Goal: Information Seeking & Learning: Find specific fact

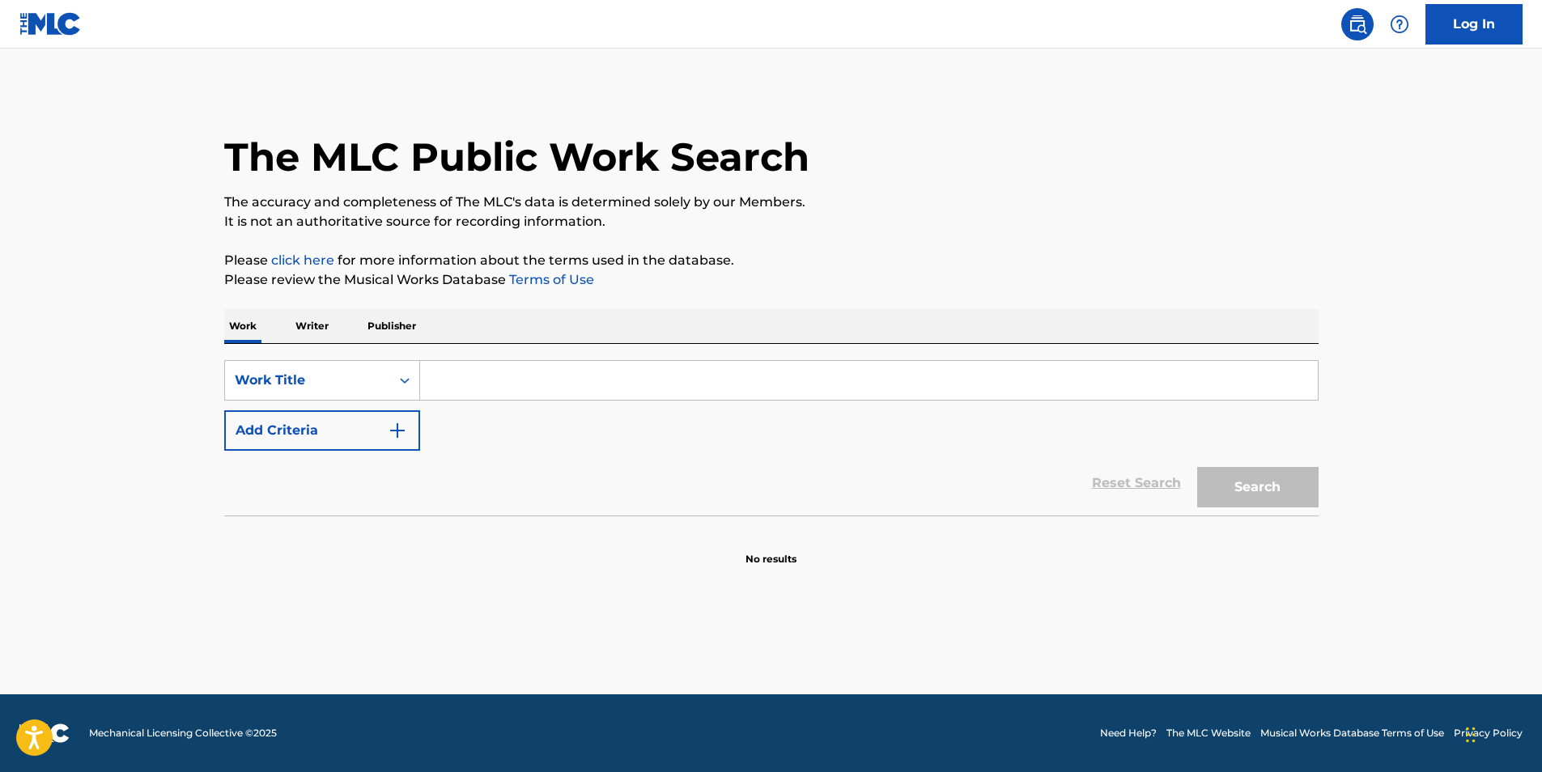
click at [339, 434] on button "Add Criteria" at bounding box center [322, 430] width 196 height 40
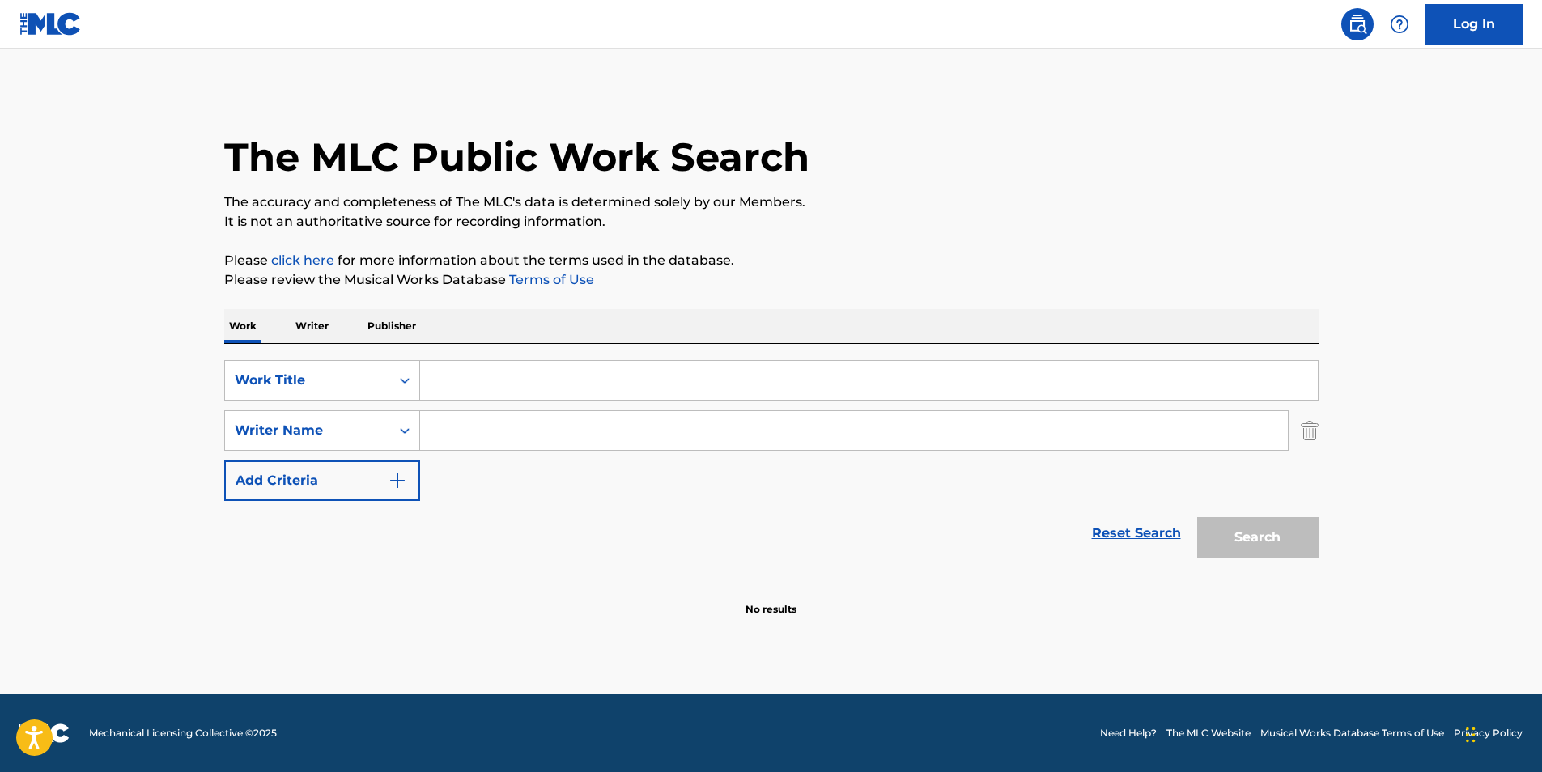
click at [467, 390] on input "Search Form" at bounding box center [869, 380] width 898 height 39
paste input "New Day"
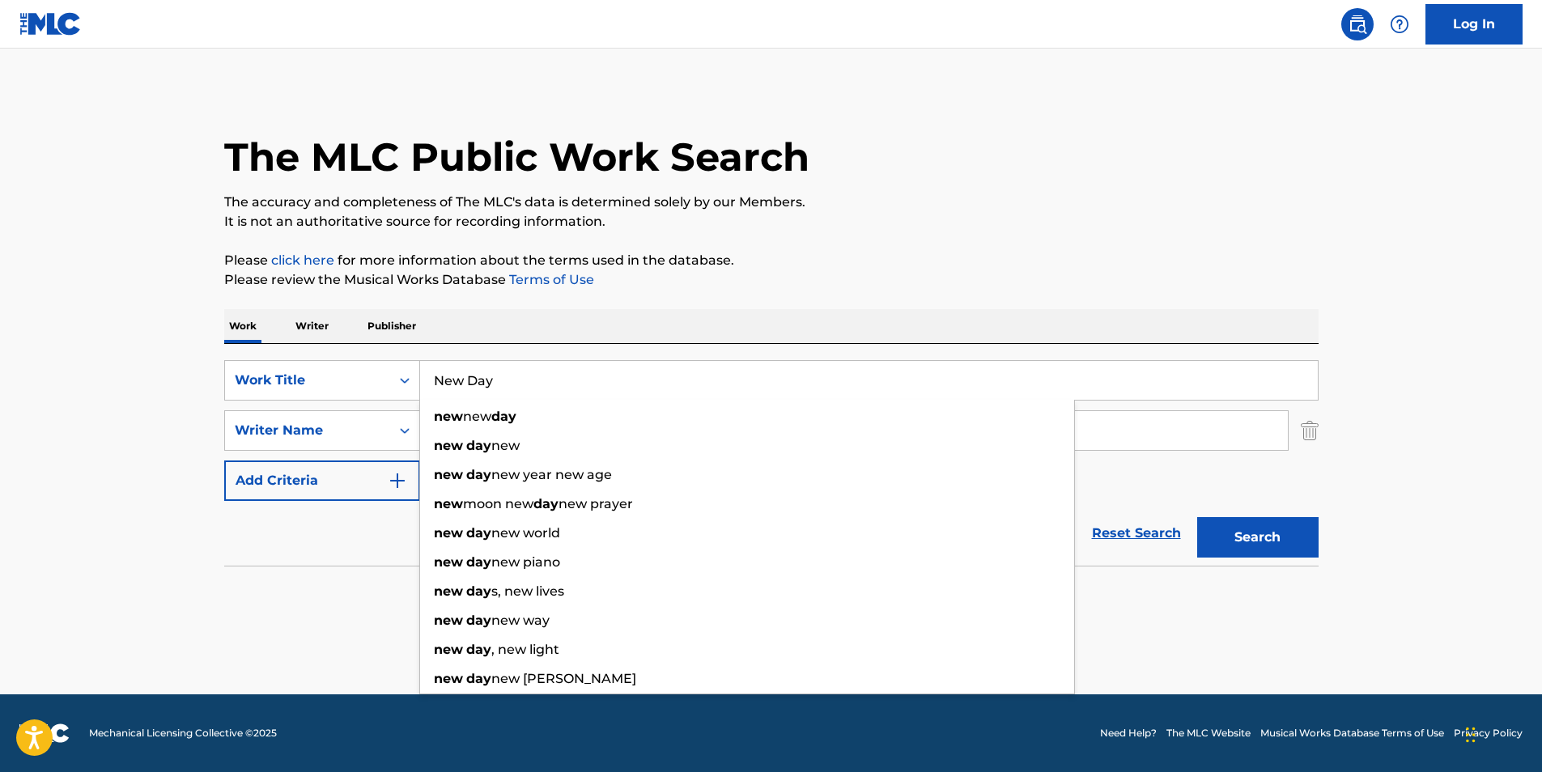
type input "New Day"
click at [807, 124] on div "The MLC Public Work Search" at bounding box center [771, 148] width 1094 height 118
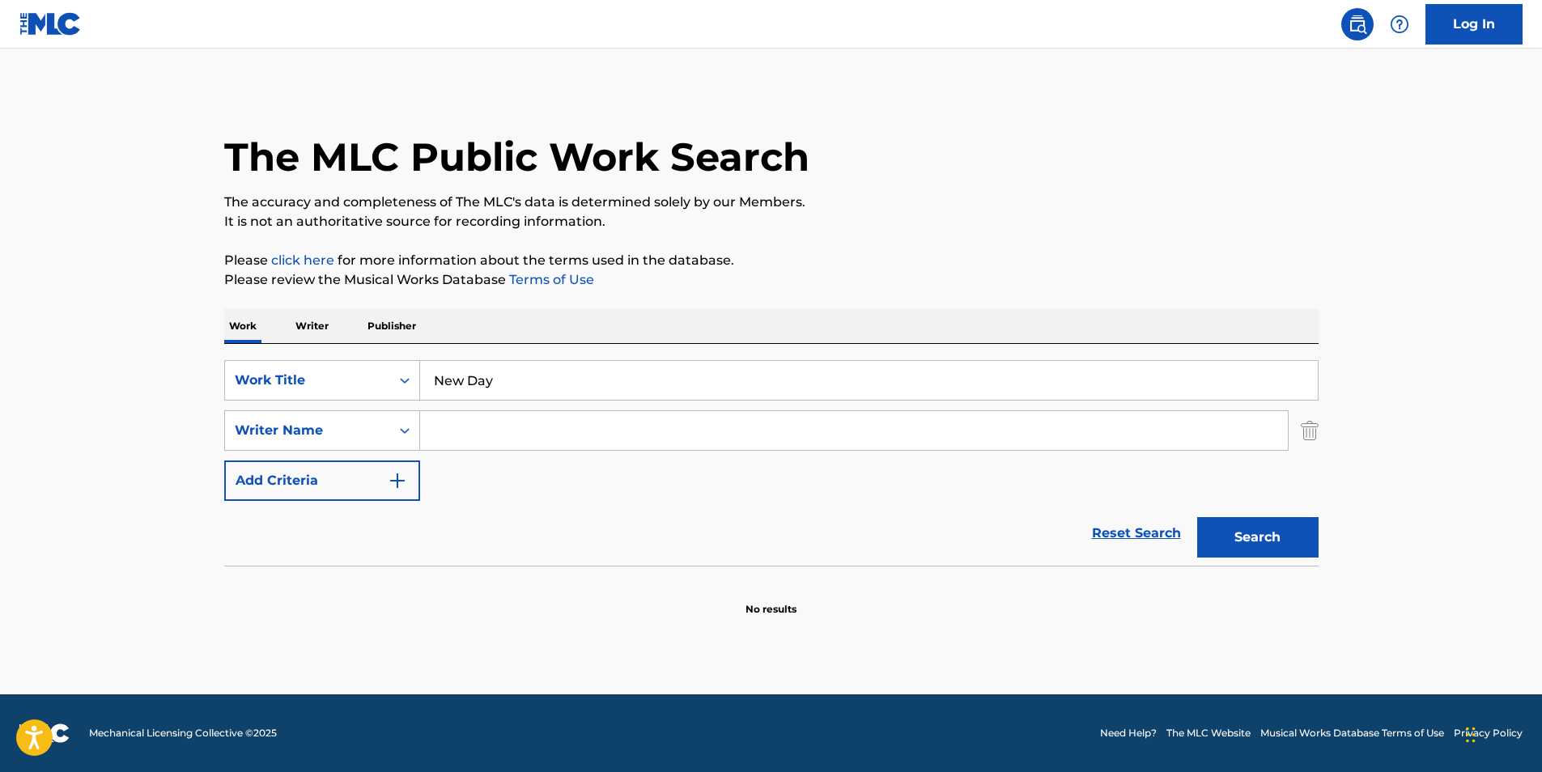
click at [522, 431] on input "Search Form" at bounding box center [854, 430] width 868 height 39
paste input "[PERSON_NAME]"
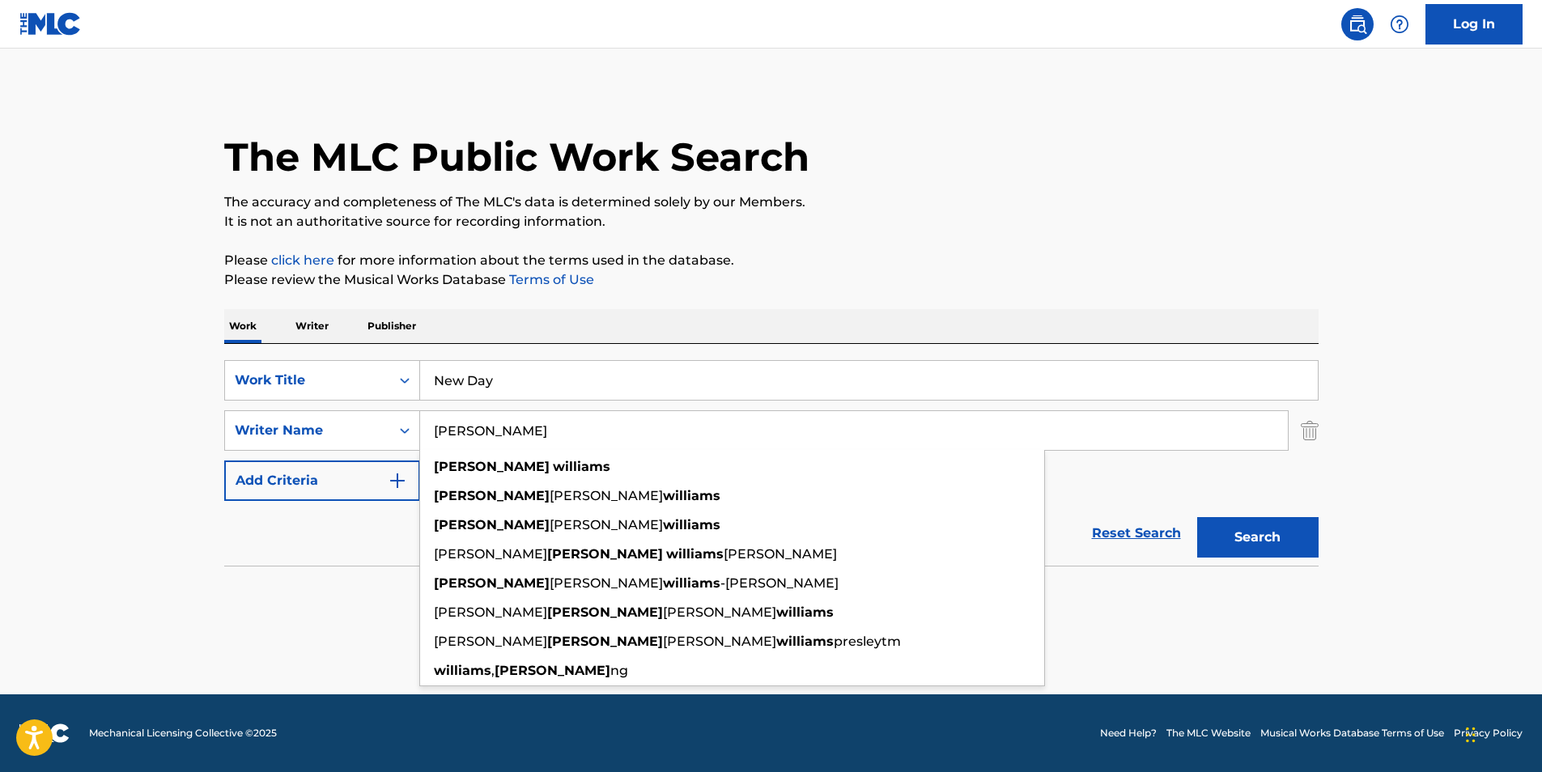
click at [1220, 528] on button "Search" at bounding box center [1257, 537] width 121 height 40
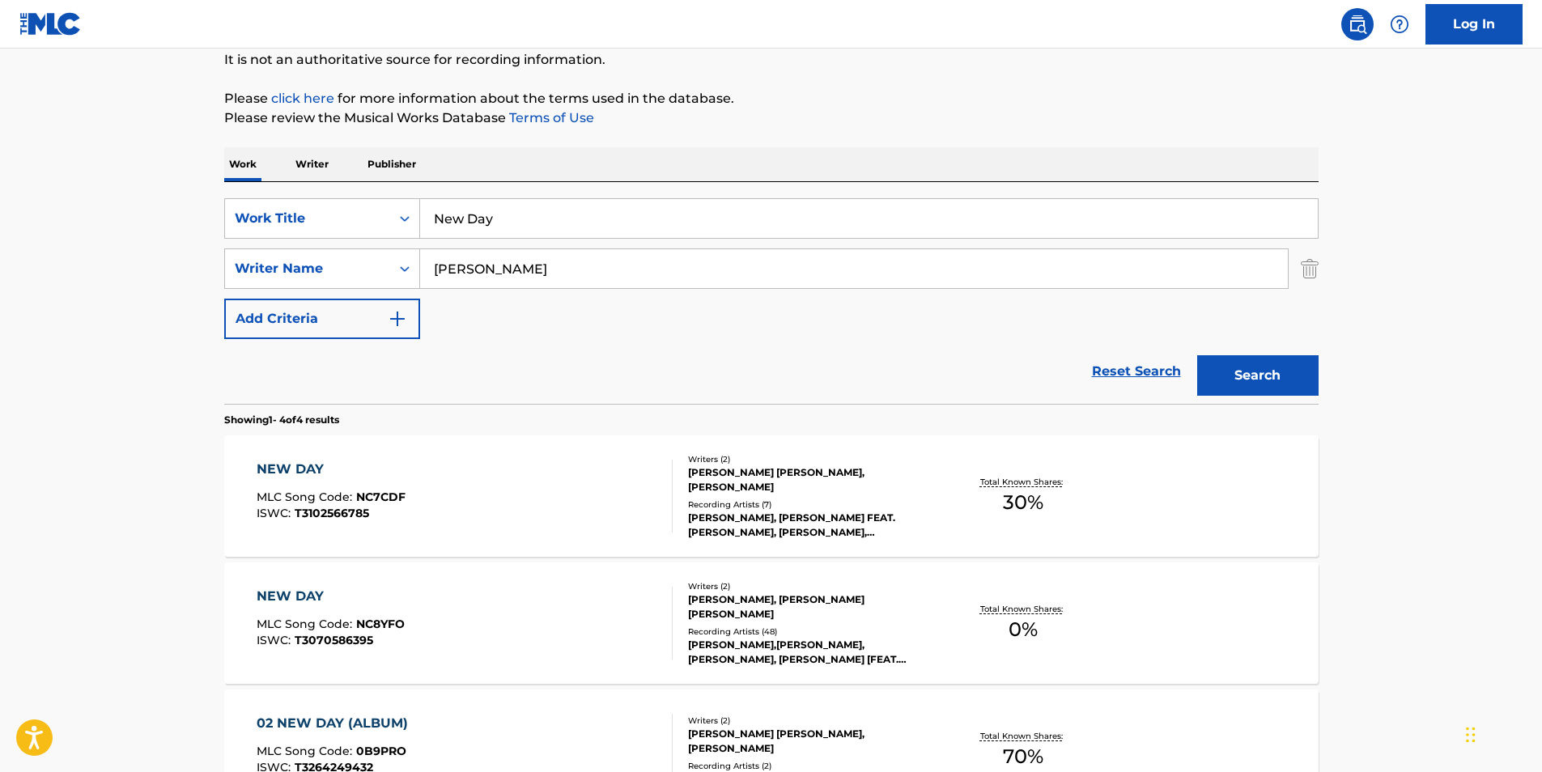
scroll to position [243, 0]
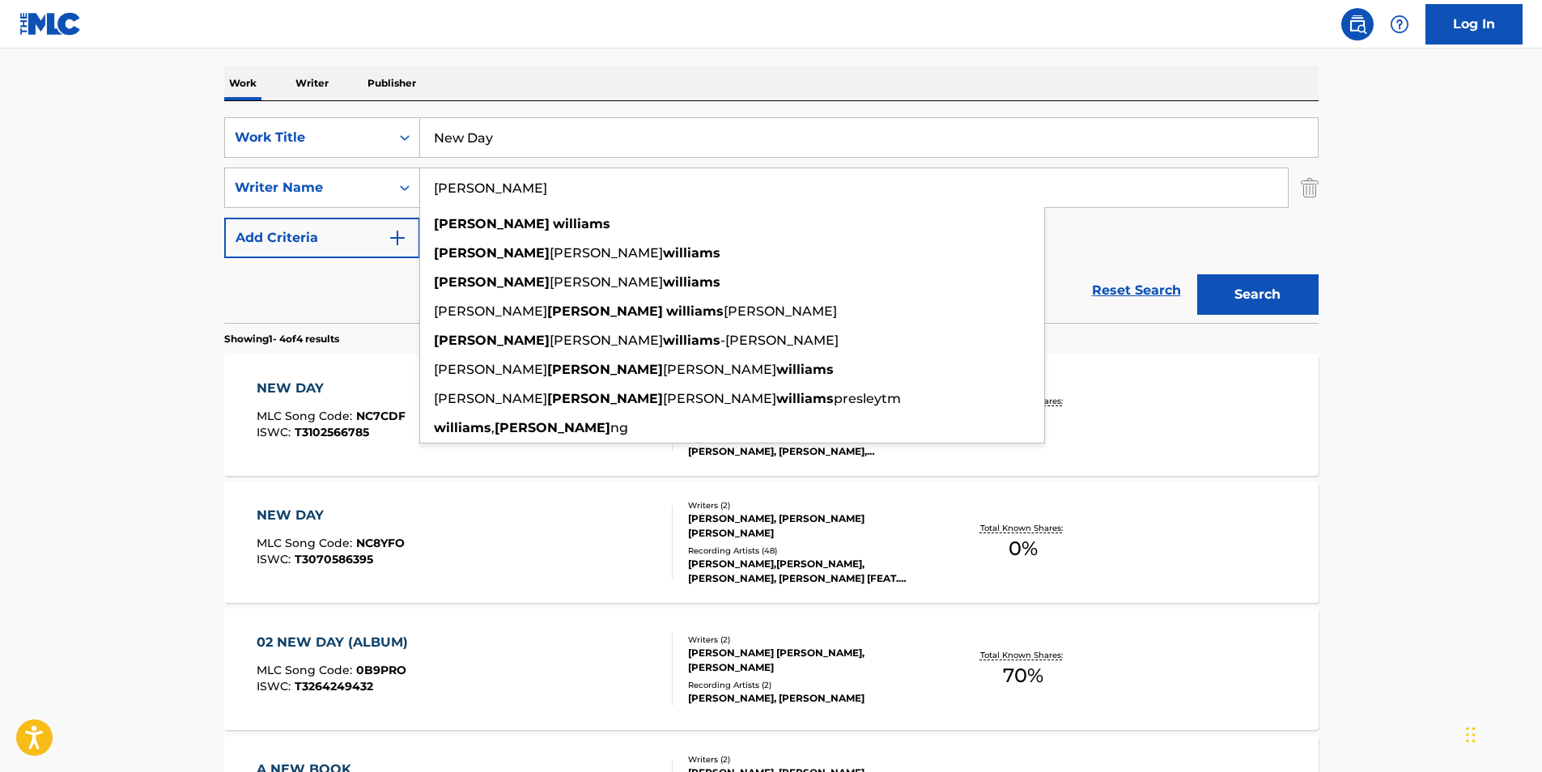
paste input "[PERSON_NAME]"
drag, startPoint x: 562, startPoint y: 201, endPoint x: 262, endPoint y: 206, distance: 300.3
click at [231, 206] on div "SearchWithCriteria92c0abe1-f344-48cb-a917-44187ac533e3 Writer Name [PERSON_NAME…" at bounding box center [771, 188] width 1094 height 40
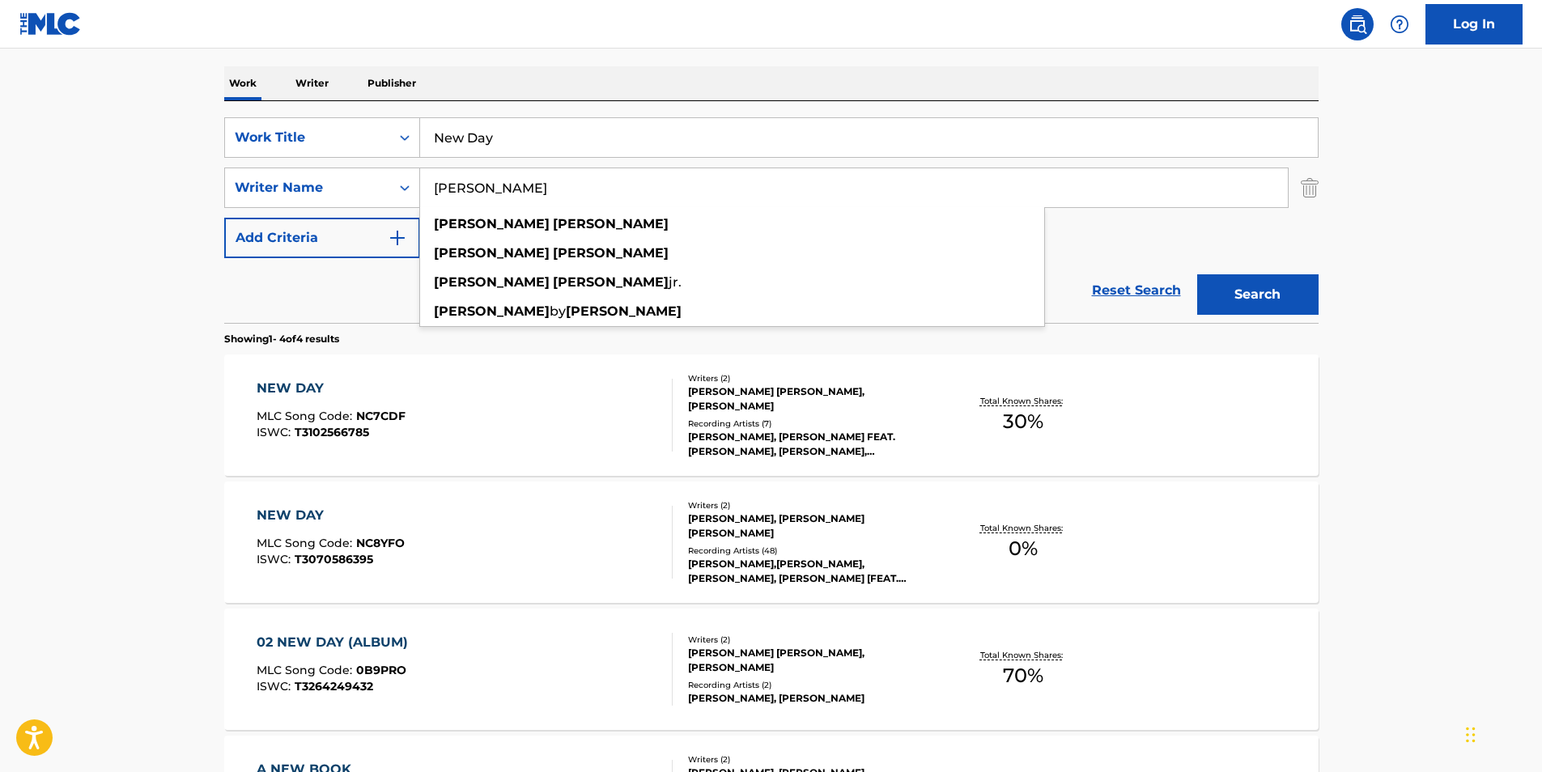
click at [1438, 244] on main "The MLC Public Work Search The accuracy and completeness of The MLC's data is d…" at bounding box center [771, 373] width 1542 height 1135
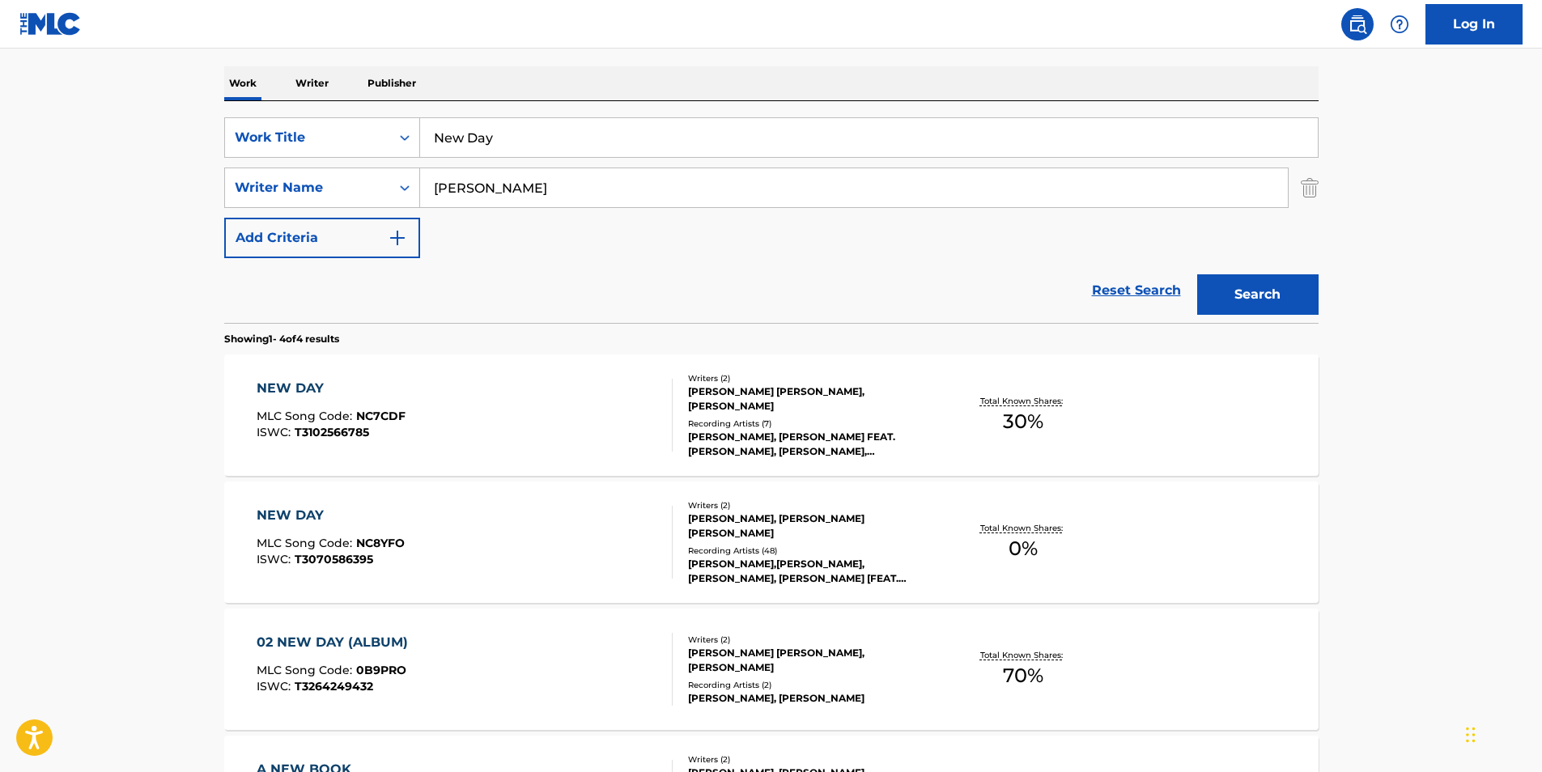
click at [1258, 301] on button "Search" at bounding box center [1257, 294] width 121 height 40
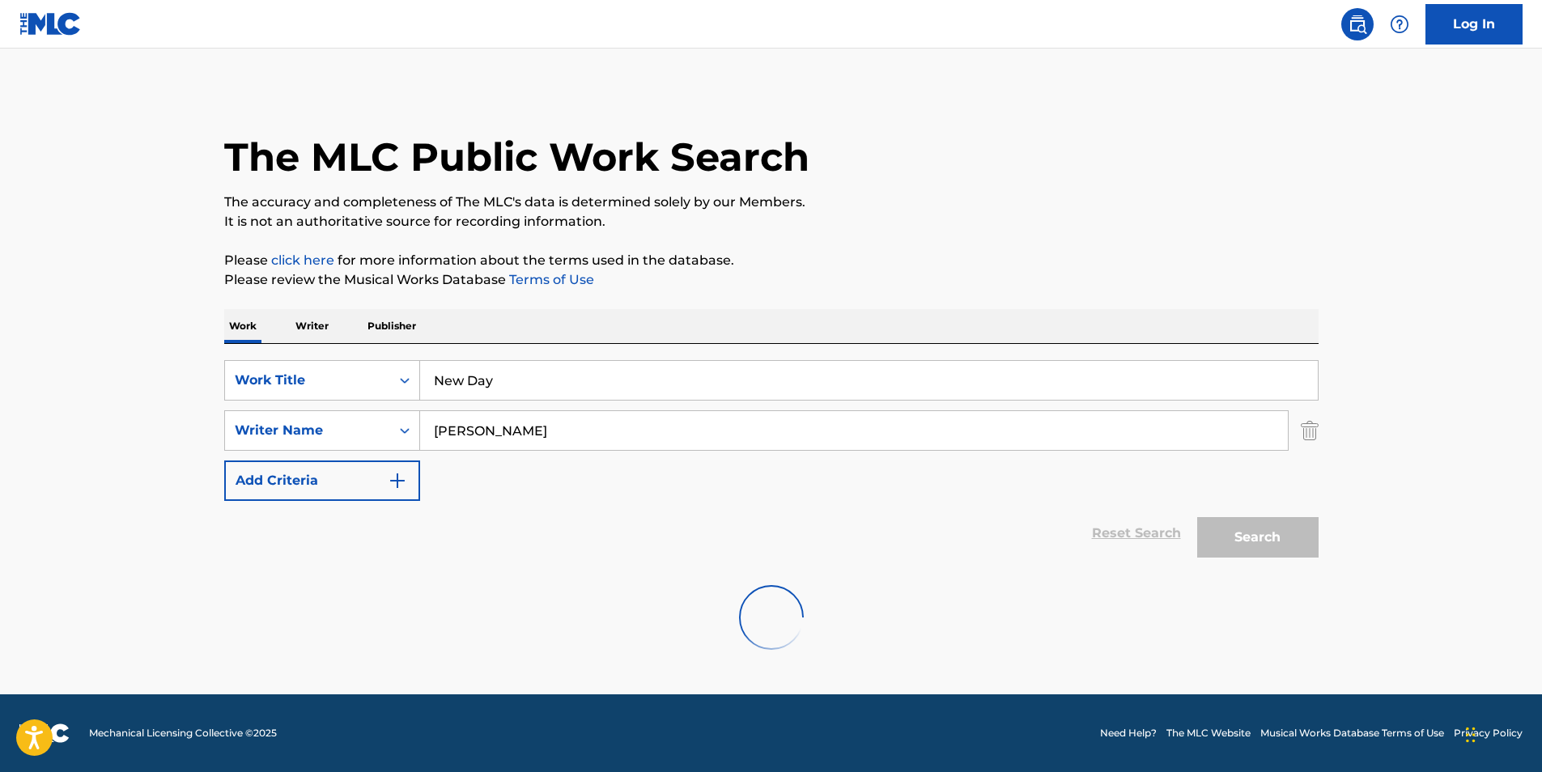
scroll to position [0, 0]
click at [444, 434] on input "[PERSON_NAME]" at bounding box center [854, 430] width 868 height 39
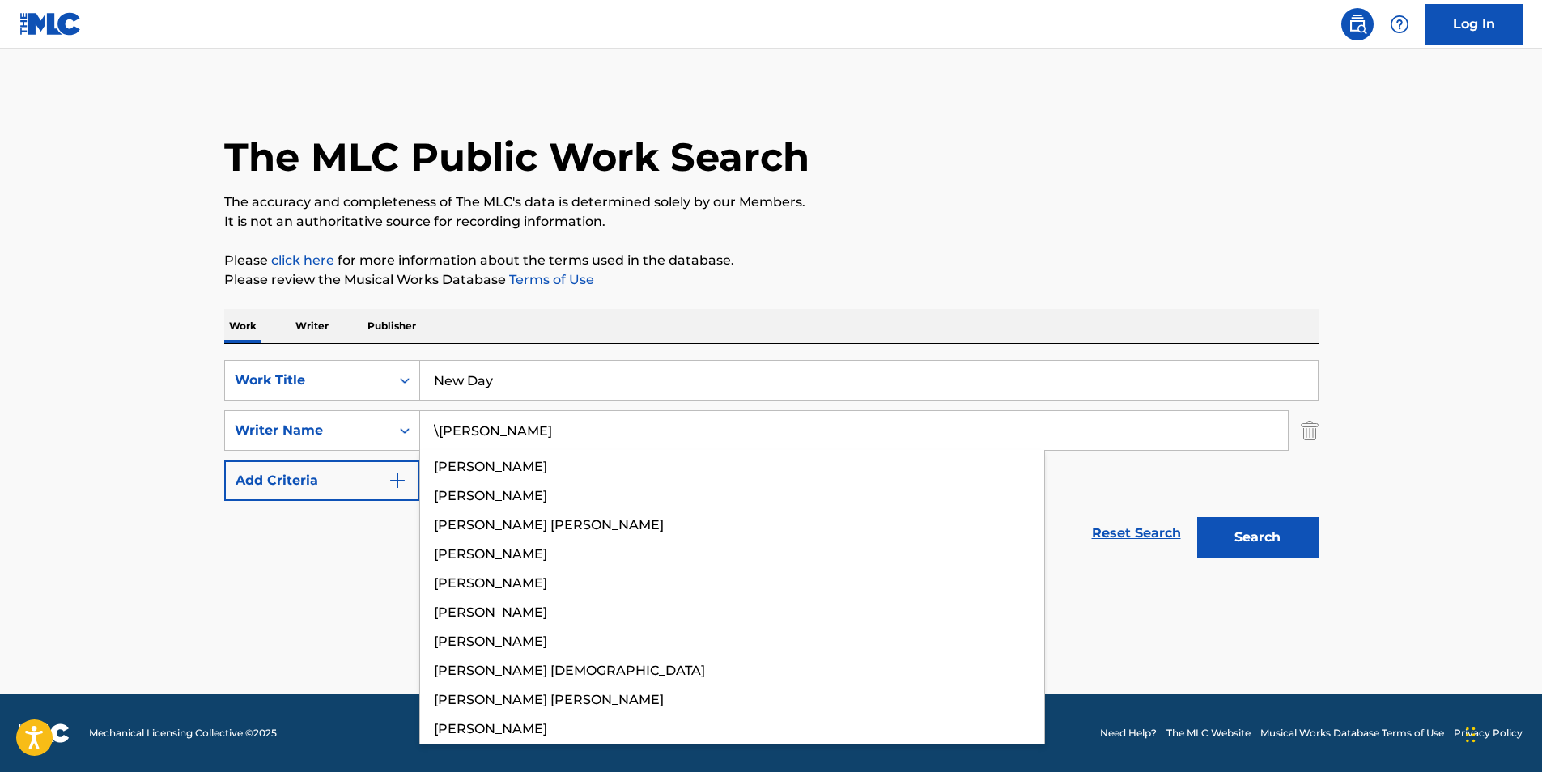
click at [1197, 517] on button "Search" at bounding box center [1257, 537] width 121 height 40
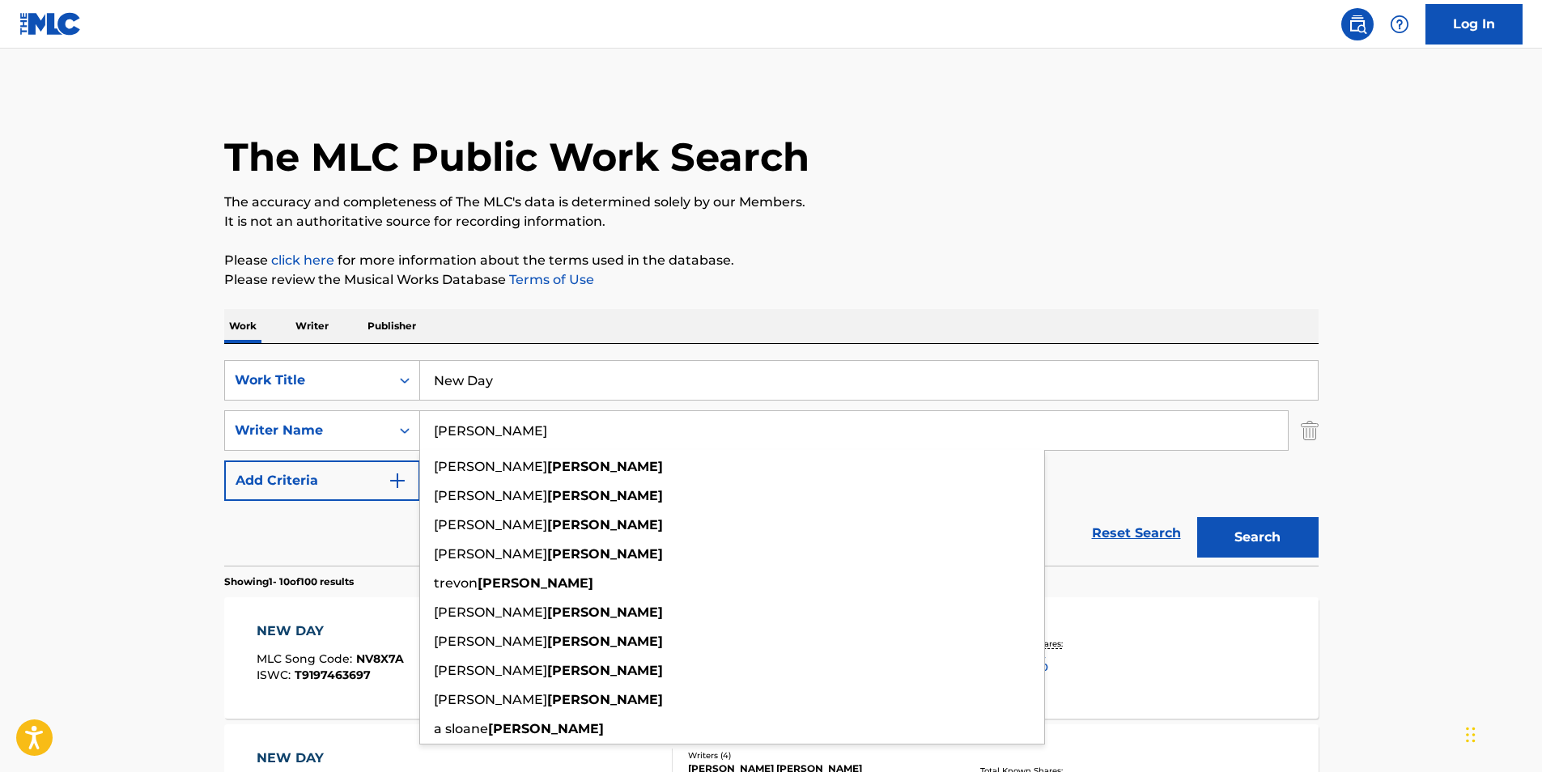
click at [1197, 517] on button "Search" at bounding box center [1257, 537] width 121 height 40
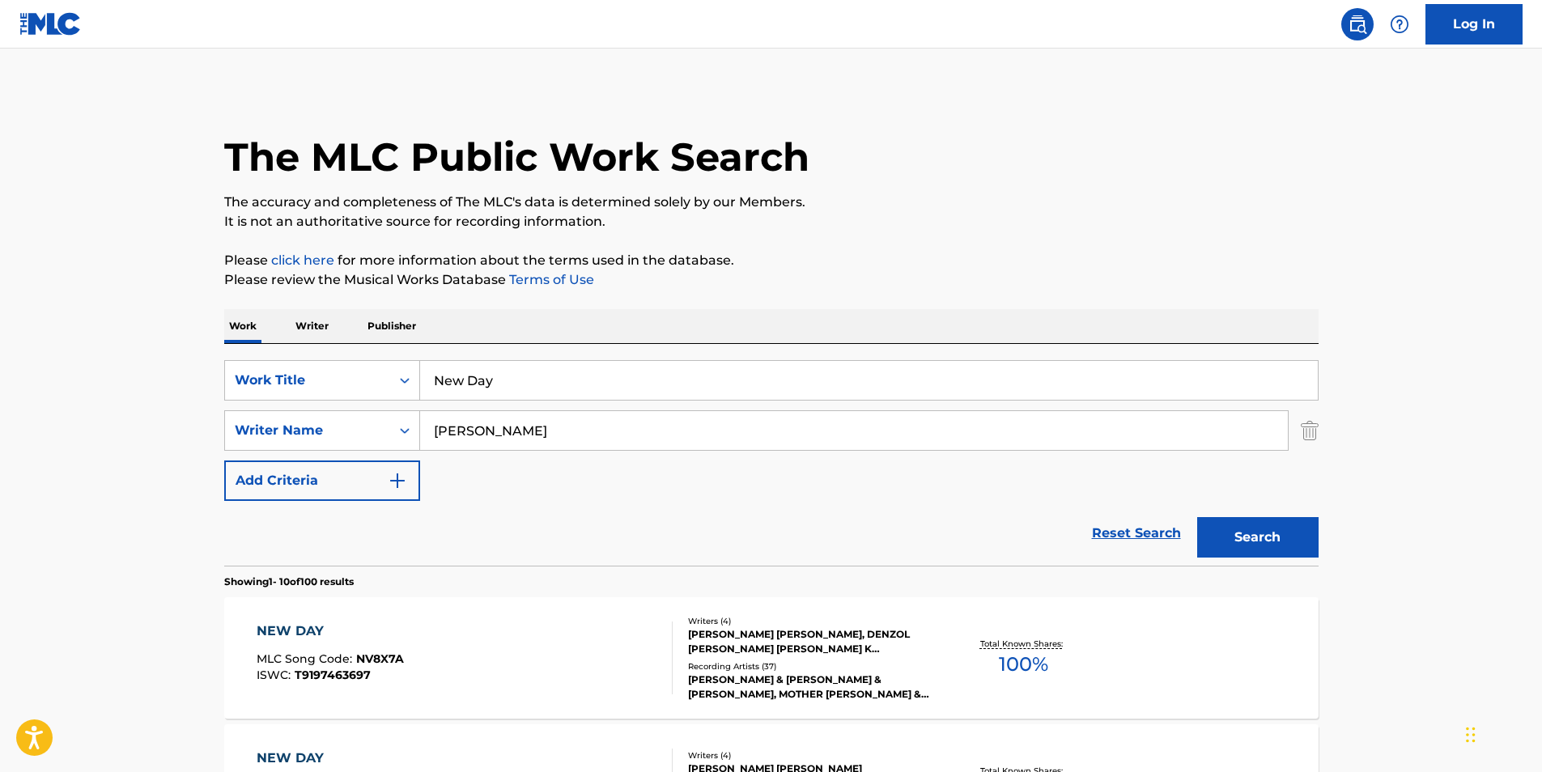
click at [657, 444] on input "[PERSON_NAME]" at bounding box center [854, 430] width 868 height 39
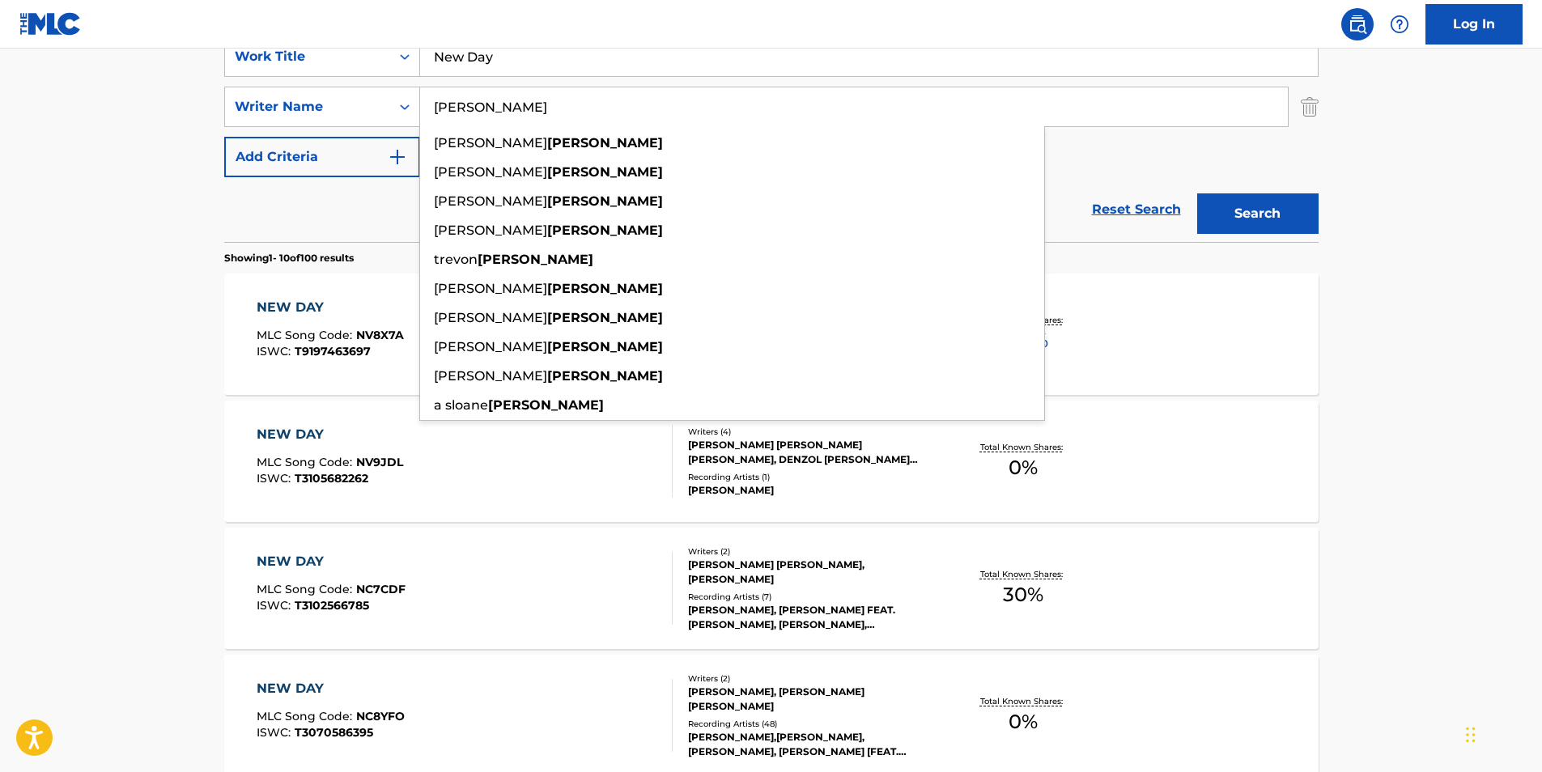
scroll to position [81, 0]
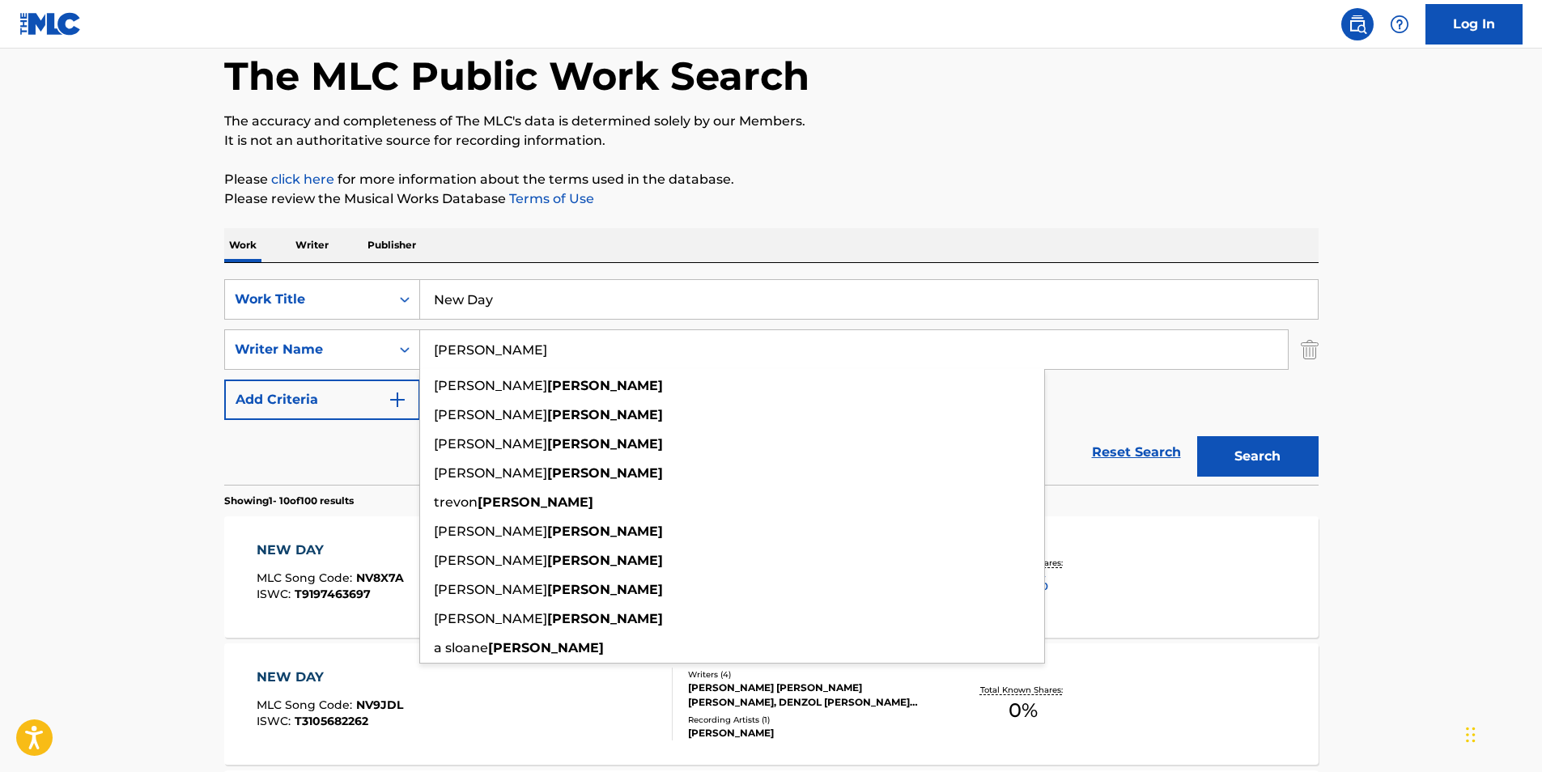
paste input "[PERSON_NAME]"
drag, startPoint x: 505, startPoint y: 356, endPoint x: 408, endPoint y: 320, distance: 103.7
click at [374, 356] on div "SearchWithCriteria92c0abe1-f344-48cb-a917-44187ac533e3 Writer Name [PERSON_NAME…" at bounding box center [771, 349] width 1094 height 40
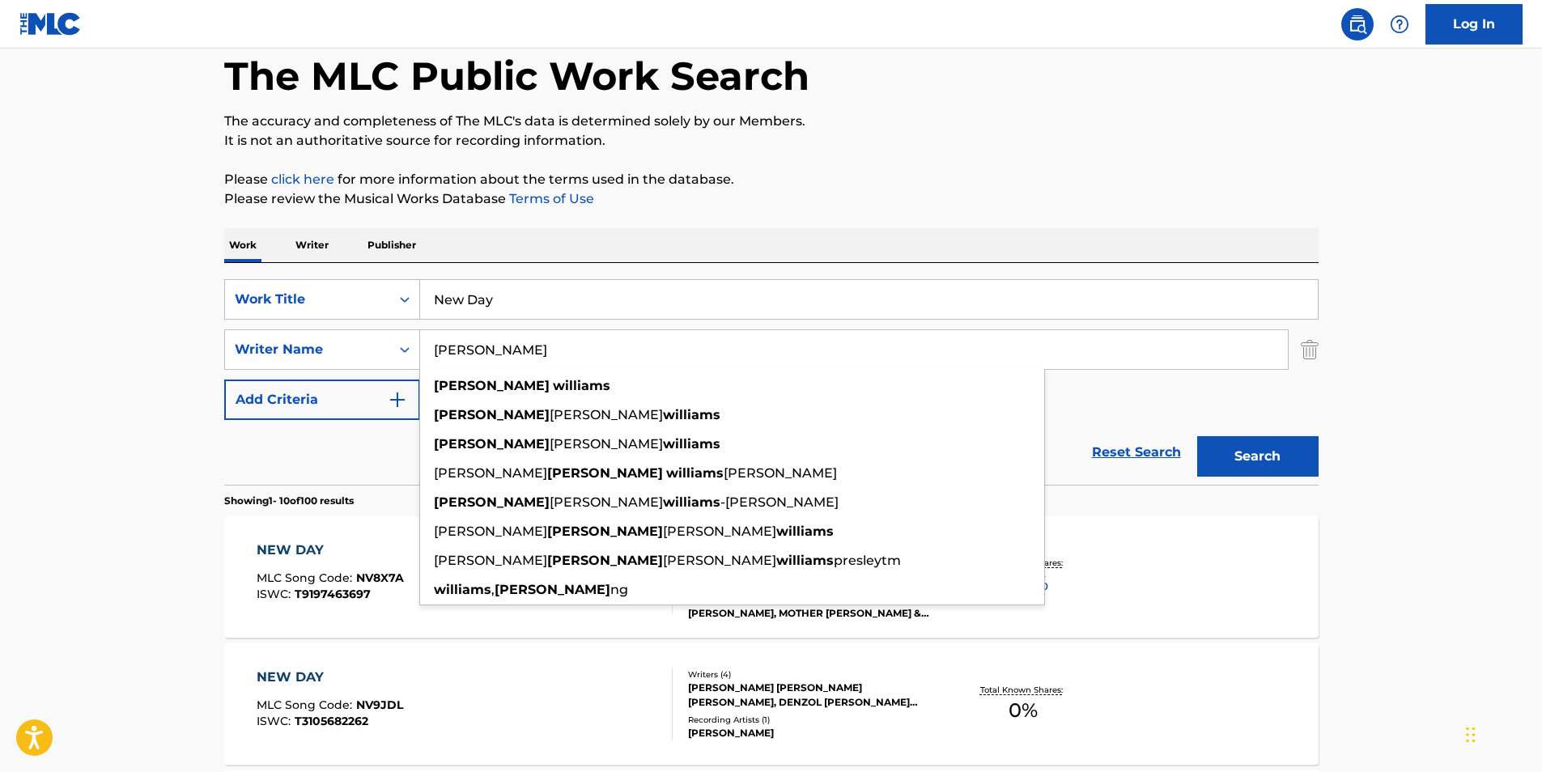
type input "[PERSON_NAME]"
click at [895, 138] on p "It is not an authoritative source for recording information." at bounding box center [771, 140] width 1094 height 19
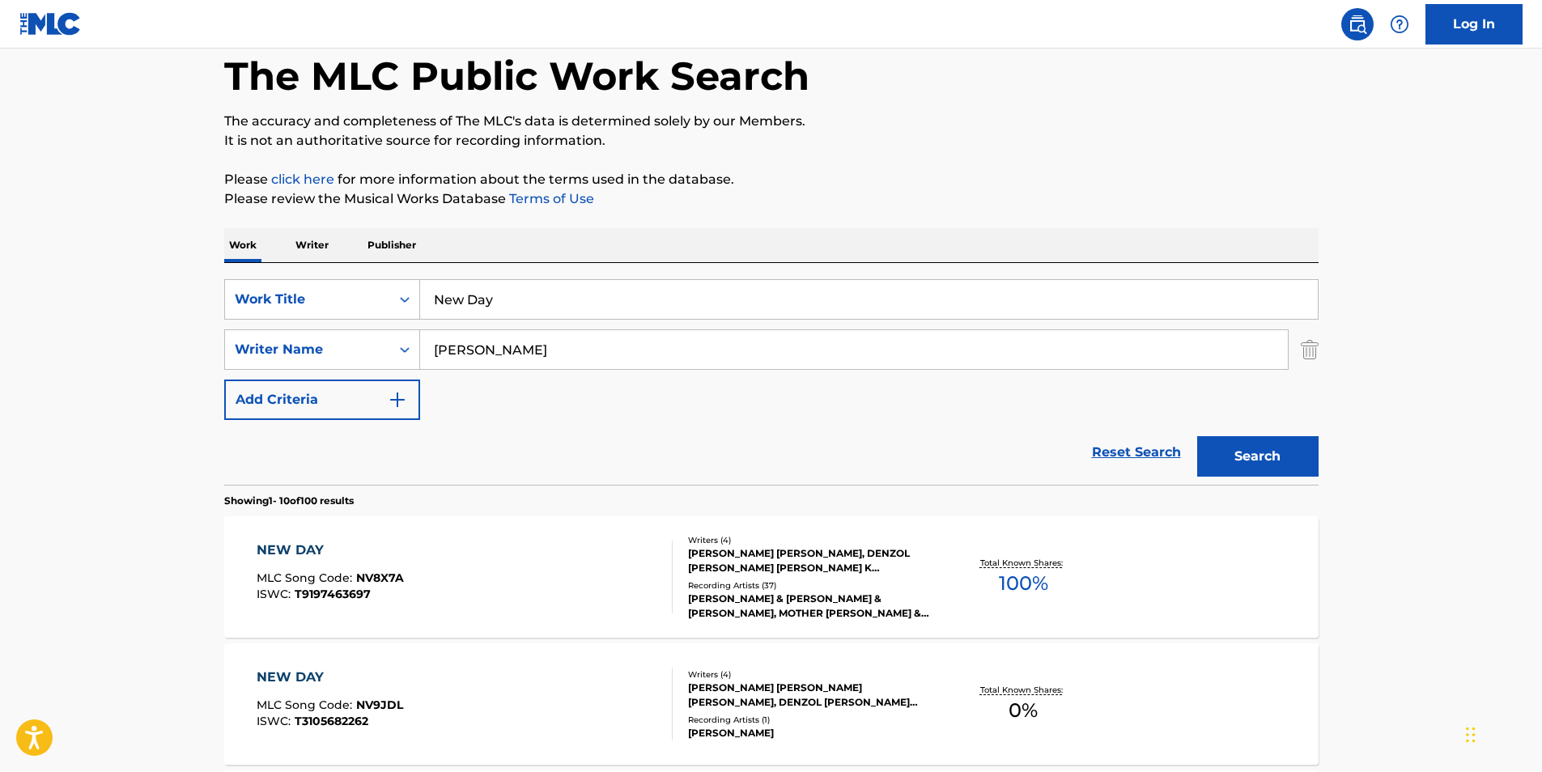
scroll to position [324, 0]
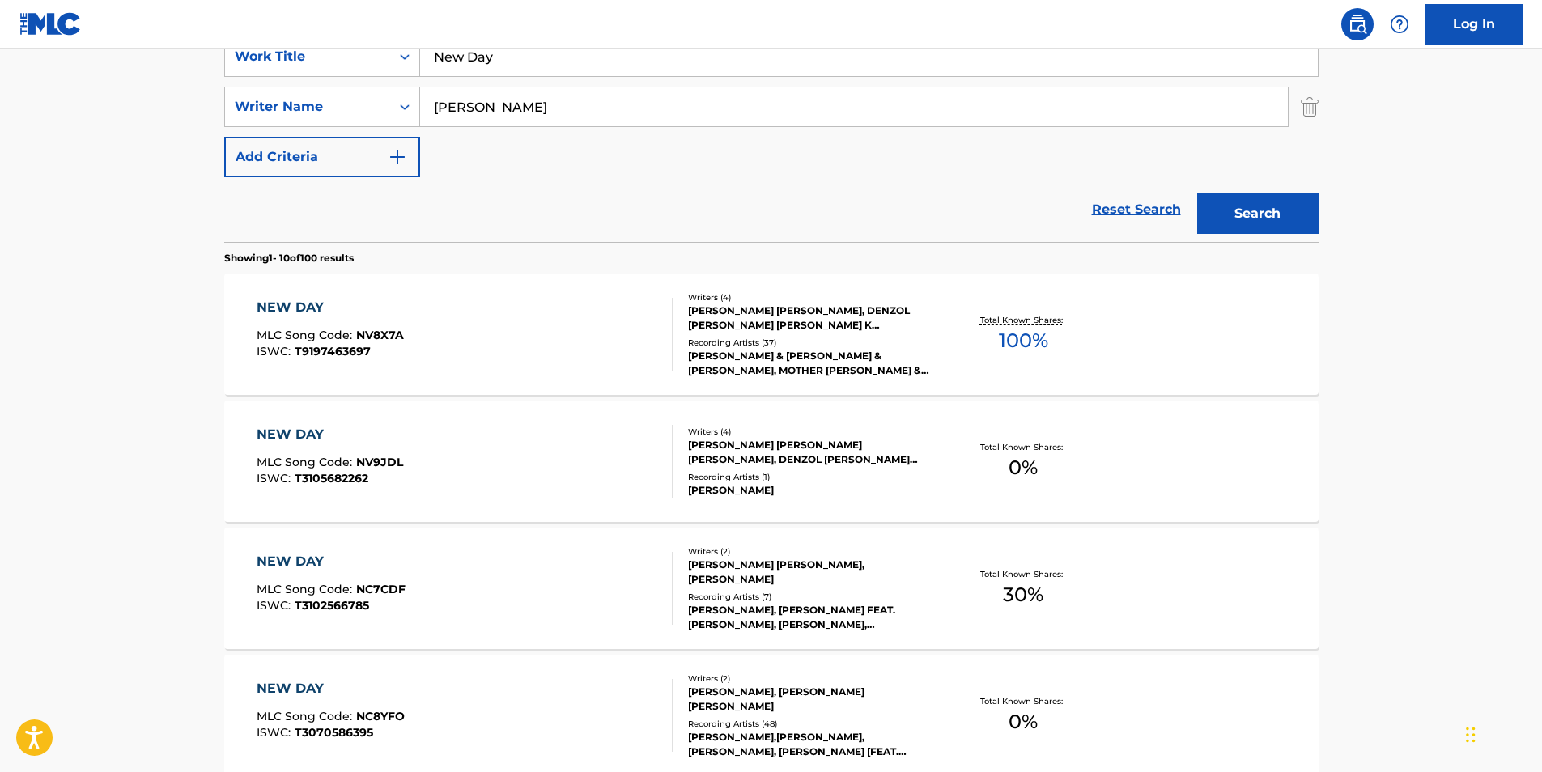
click at [1280, 223] on button "Search" at bounding box center [1257, 213] width 121 height 40
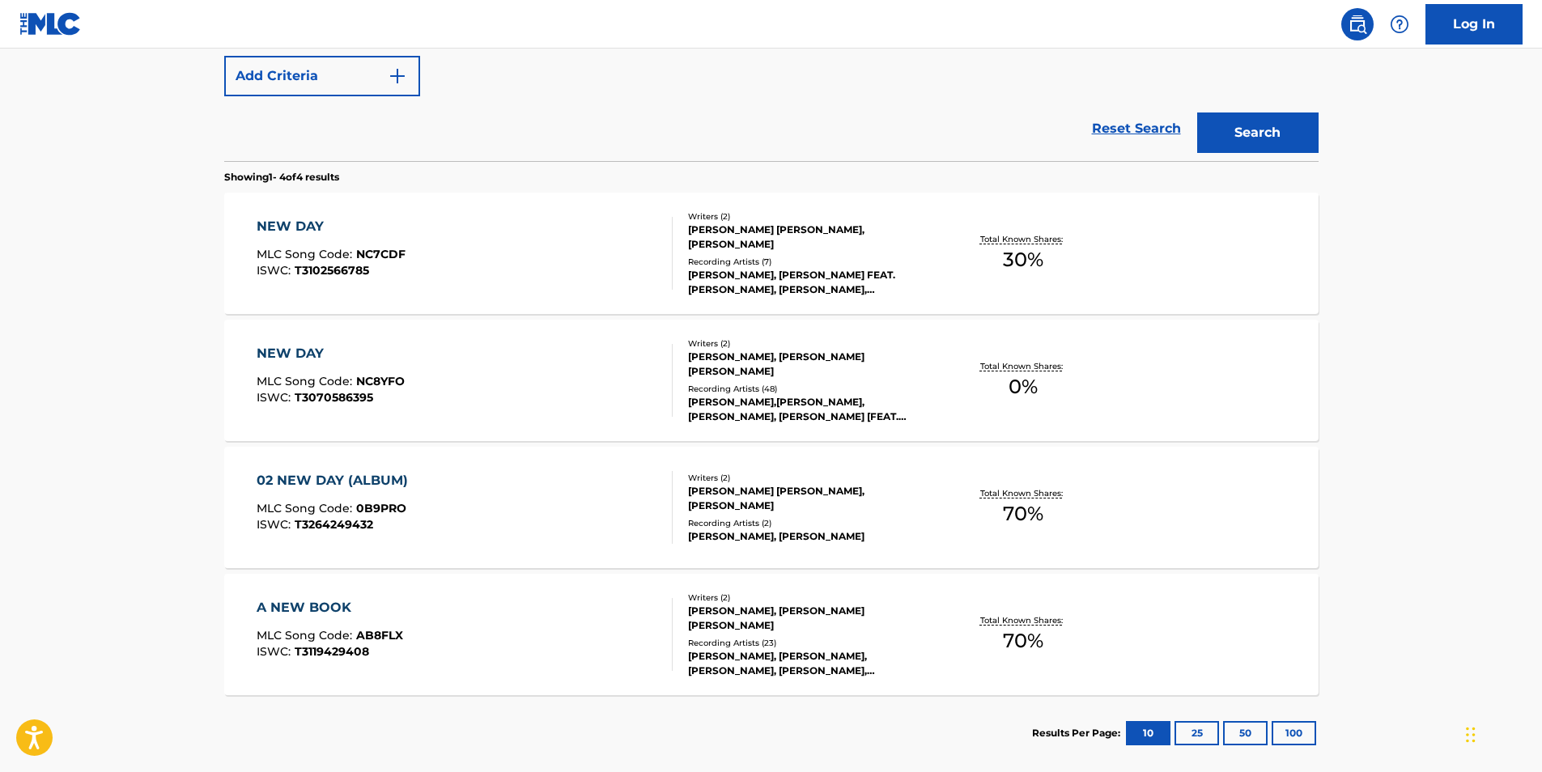
scroll to position [162, 0]
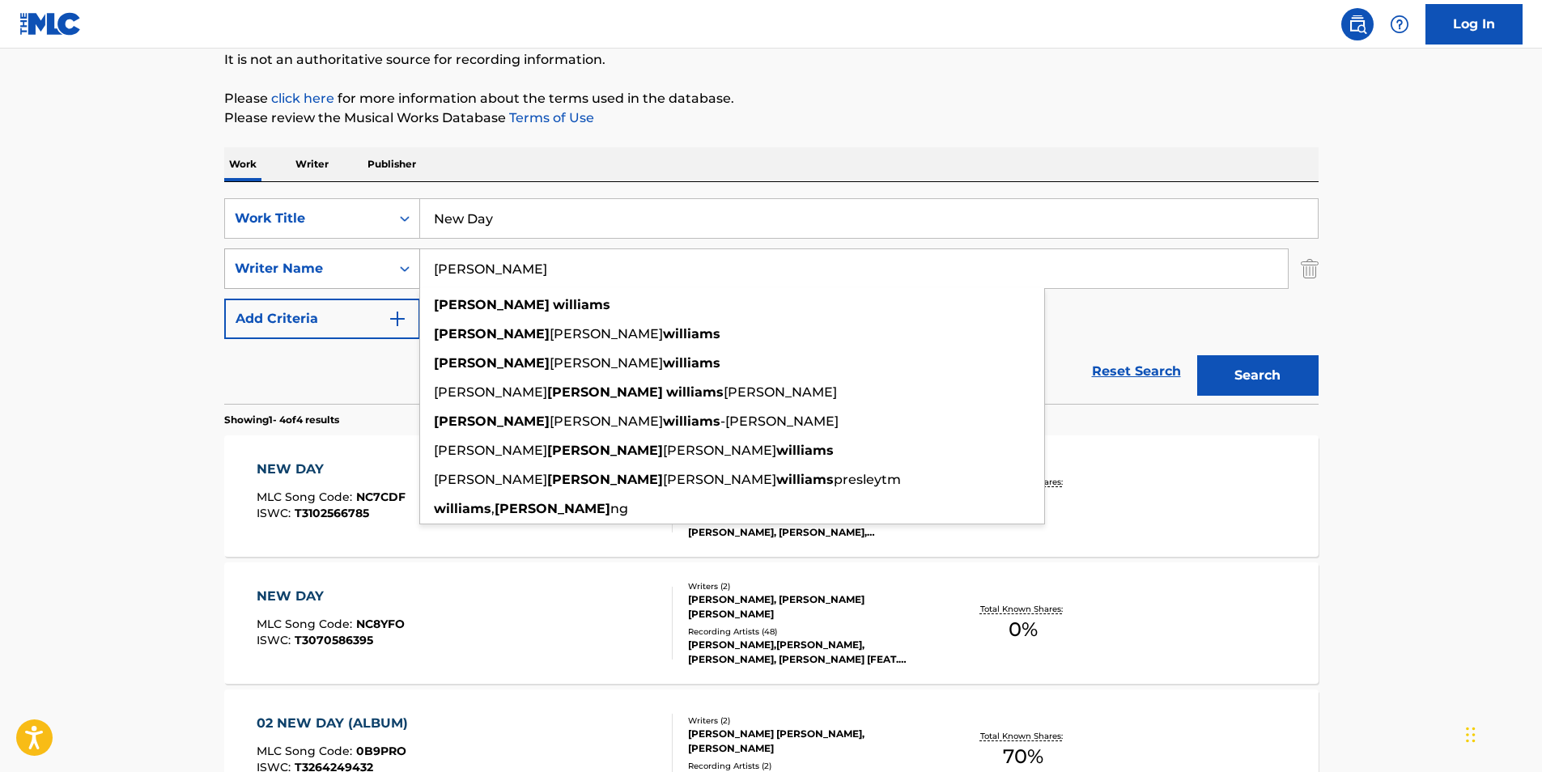
drag, startPoint x: 565, startPoint y: 263, endPoint x: 269, endPoint y: 286, distance: 297.1
click at [273, 286] on div "SearchWithCriteria92c0abe1-f344-48cb-a917-44187ac533e3 Writer Name [PERSON_NAME…" at bounding box center [771, 268] width 1094 height 40
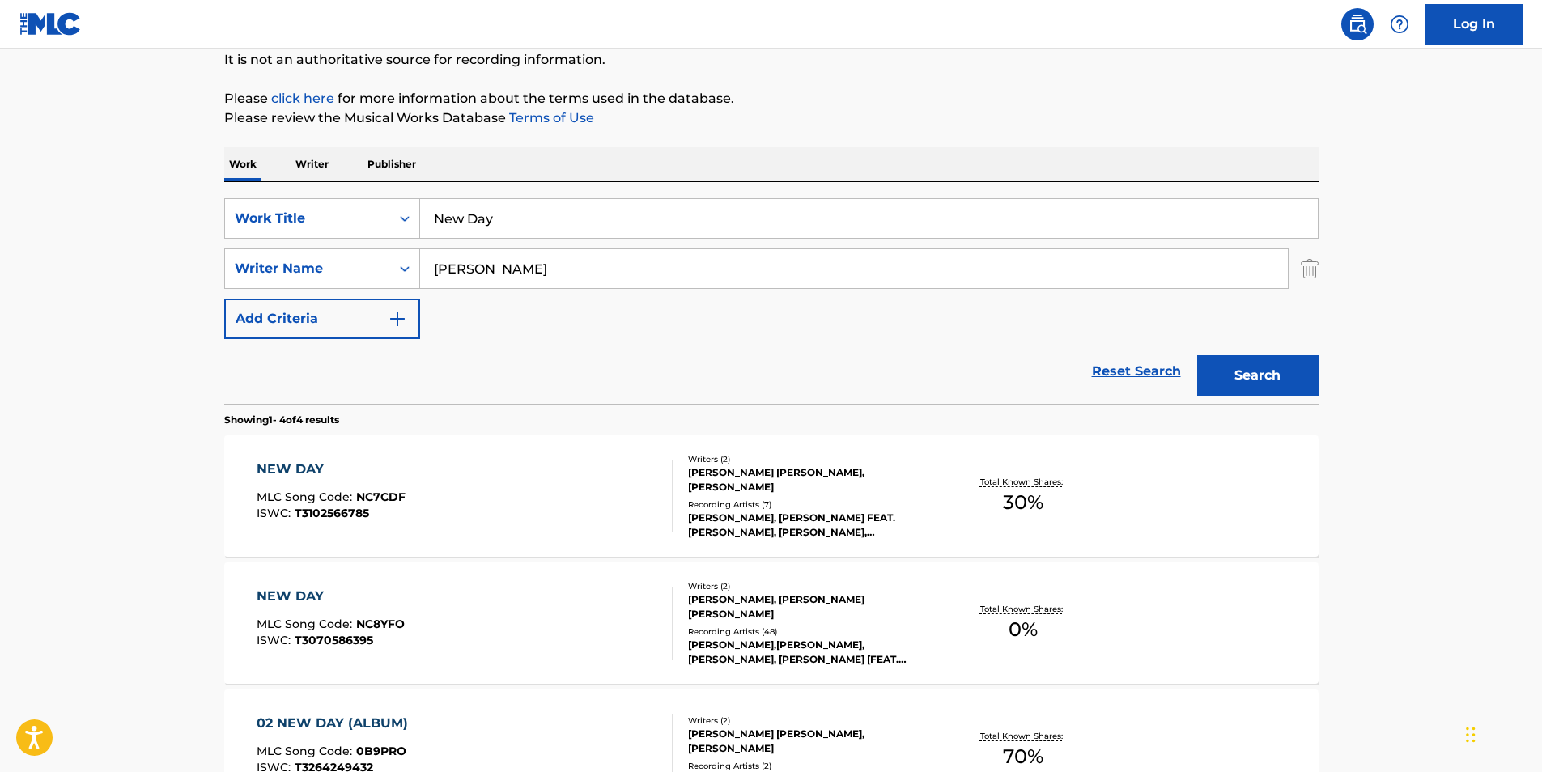
type input "[PERSON_NAME]"
click at [1233, 363] on button "Search" at bounding box center [1257, 375] width 121 height 40
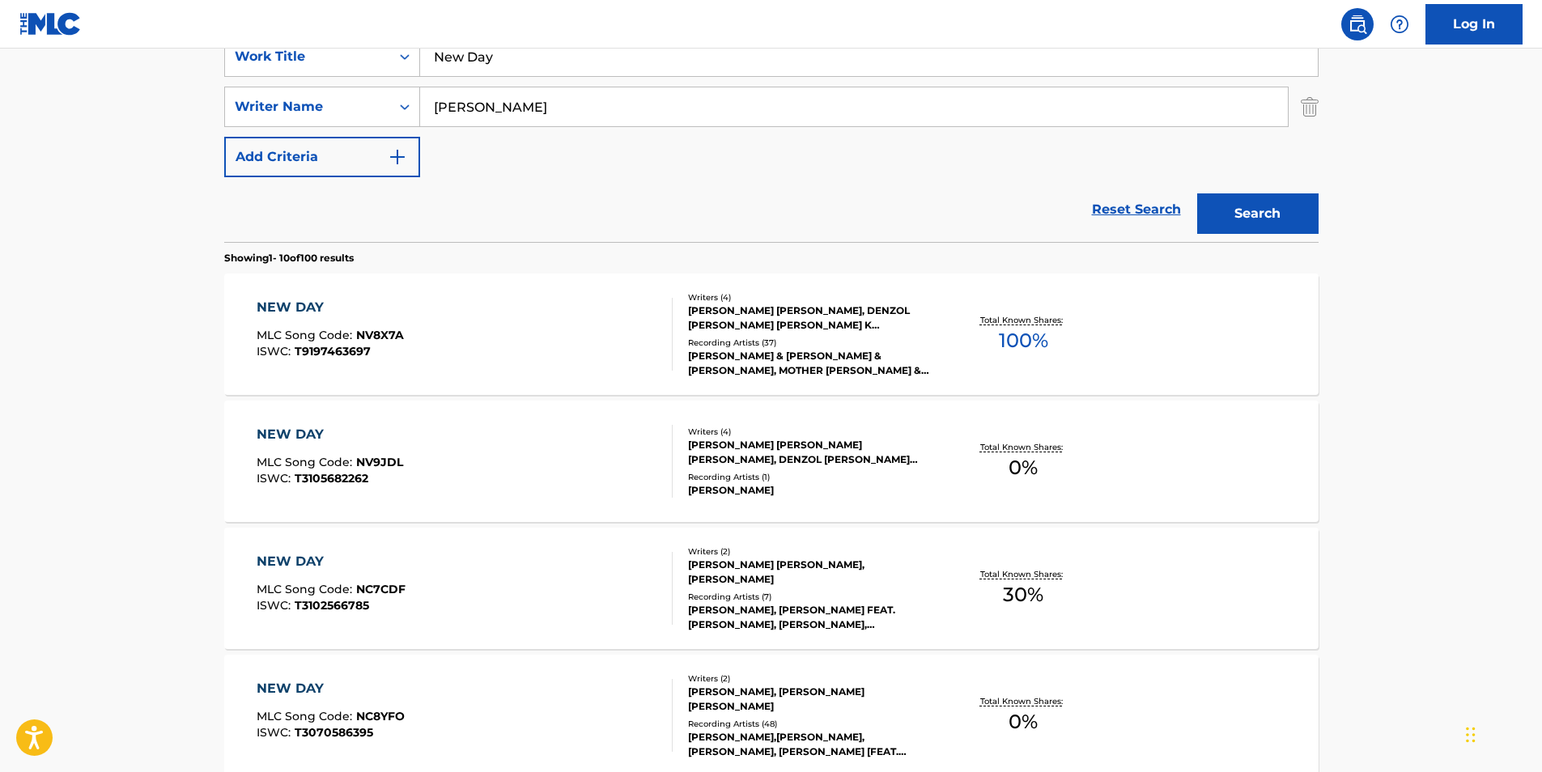
scroll to position [486, 0]
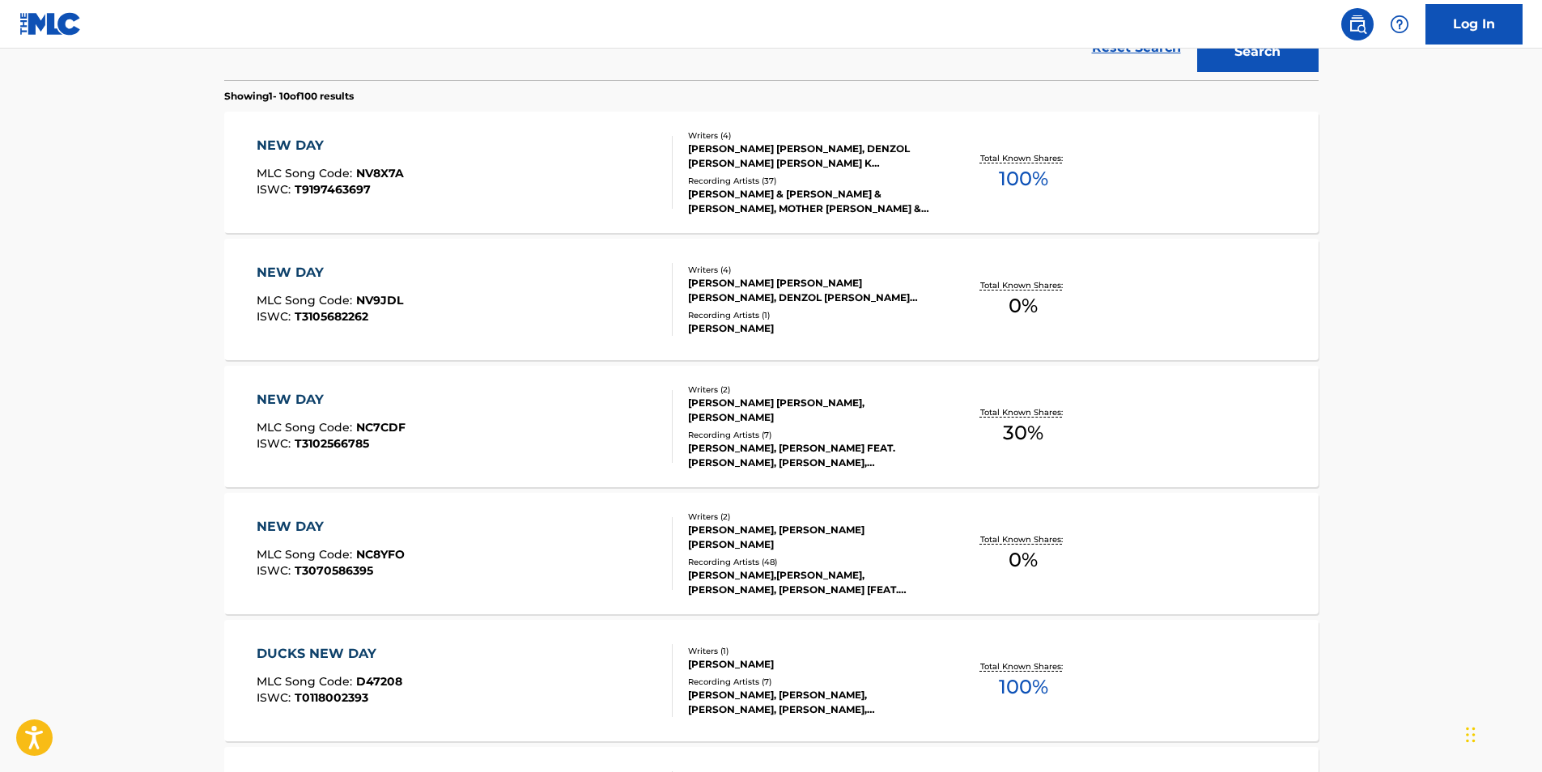
click at [363, 333] on div "NEW DAY MLC Song Code : NV9JDL ISWC : T3105682262" at bounding box center [330, 299] width 146 height 73
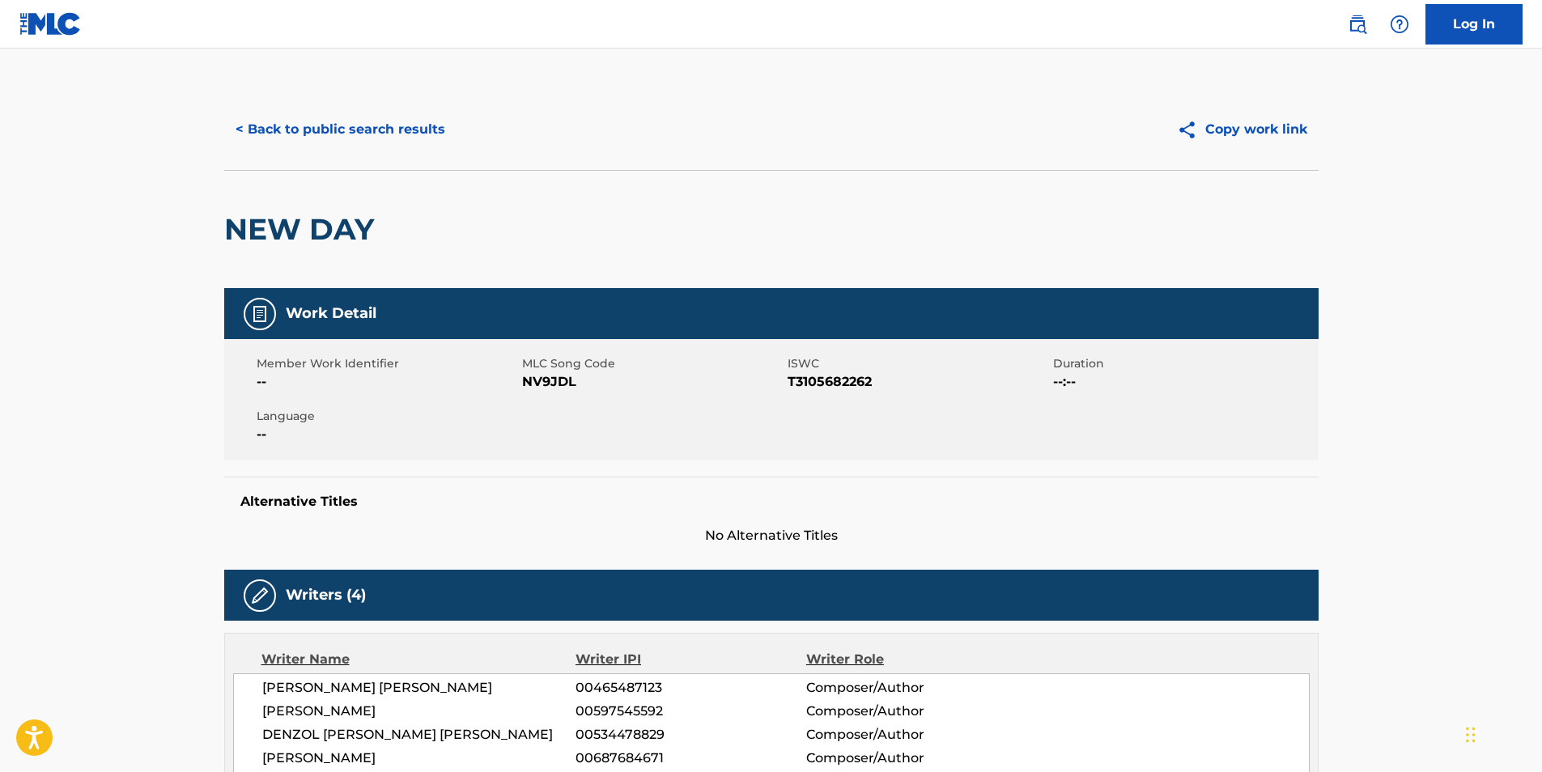
drag, startPoint x: 263, startPoint y: 103, endPoint x: 261, endPoint y: 113, distance: 10.8
click at [261, 111] on div "< Back to public search results Copy work link" at bounding box center [771, 129] width 1094 height 81
click at [259, 117] on button "< Back to public search results" at bounding box center [340, 129] width 232 height 40
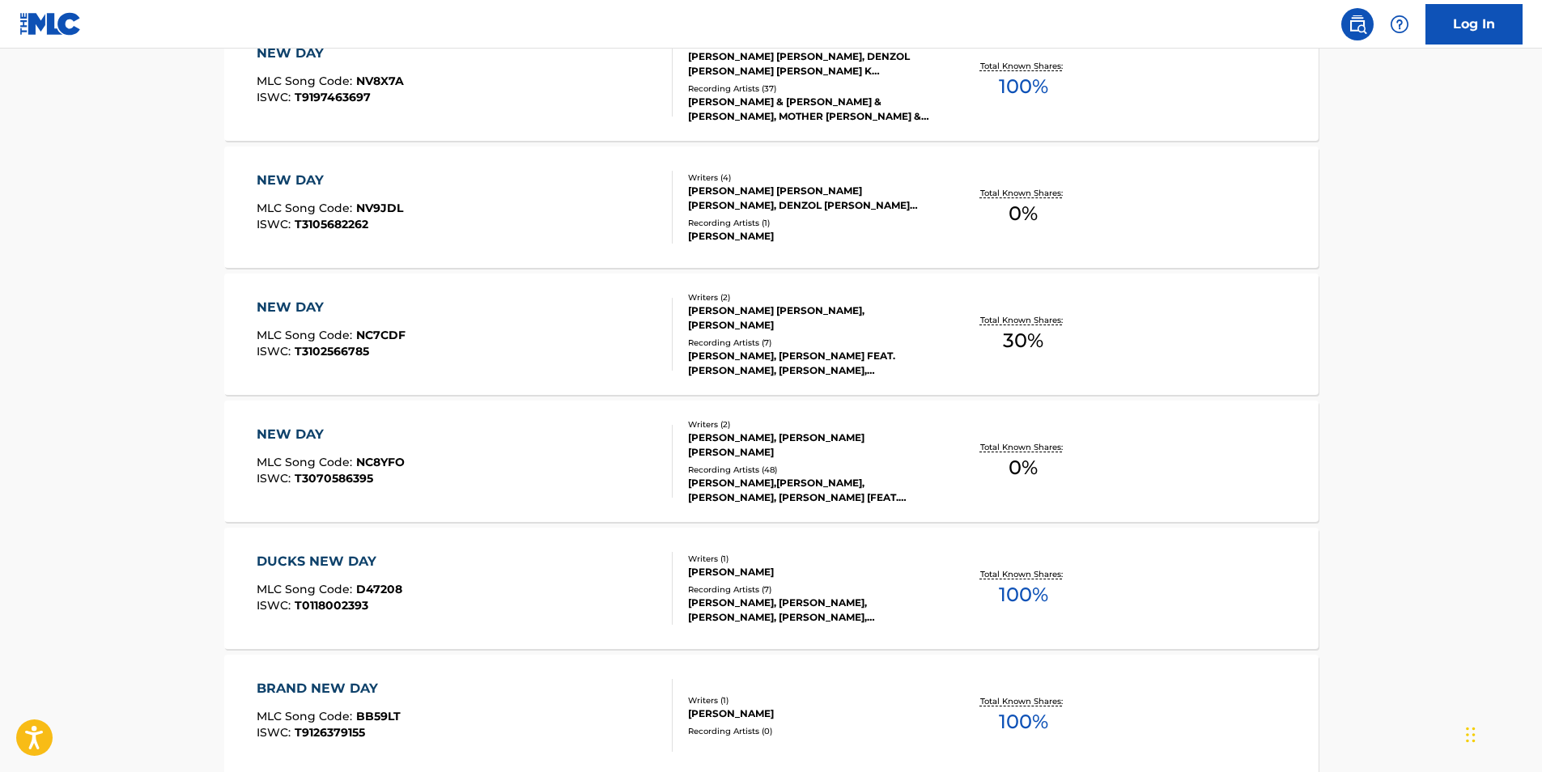
scroll to position [254, 0]
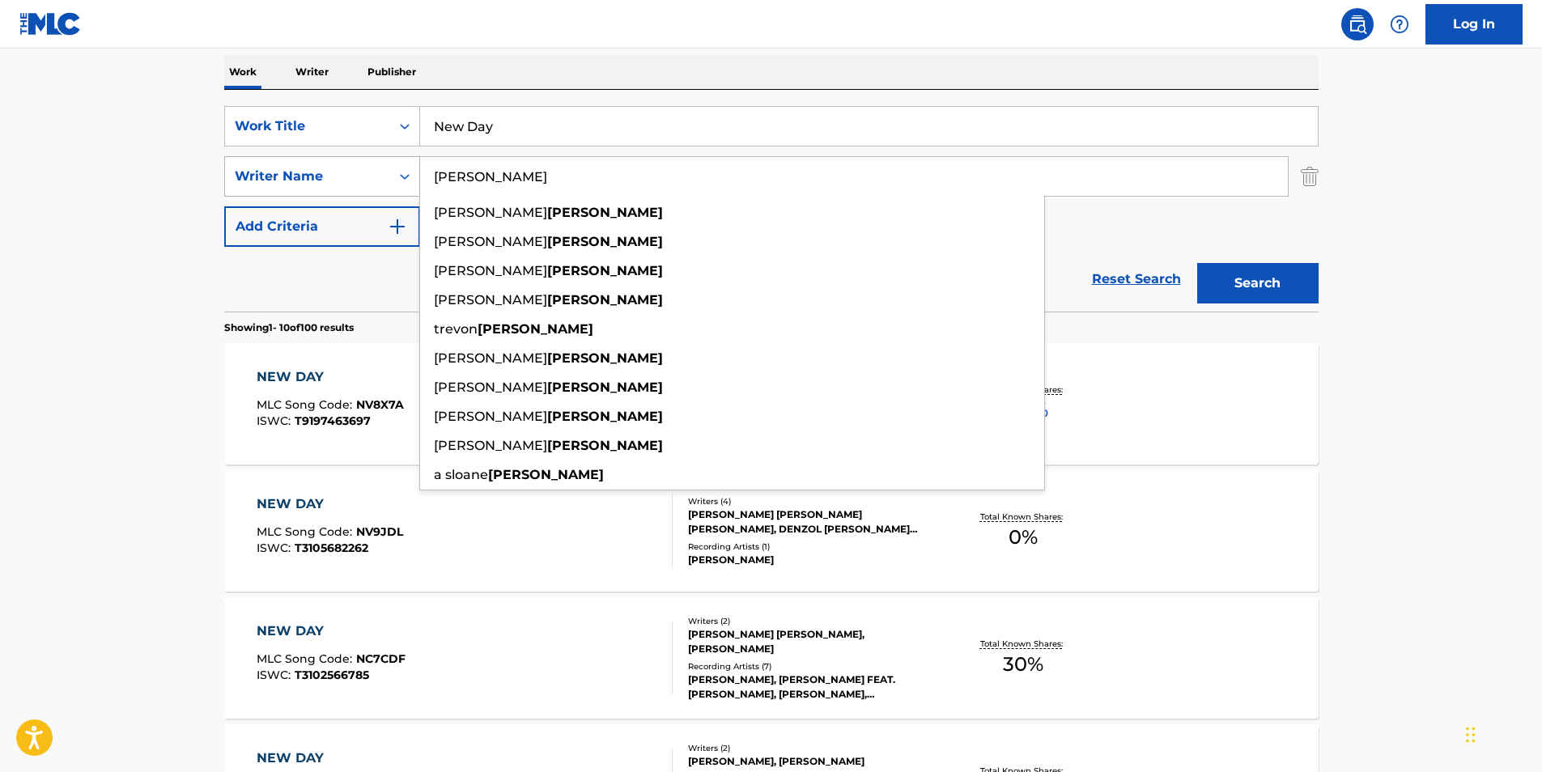
drag, startPoint x: 562, startPoint y: 179, endPoint x: 375, endPoint y: 190, distance: 187.3
click at [382, 188] on div "SearchWithCriteria92c0abe1-f344-48cb-a917-44187ac533e3 Writer Name [PERSON_NAME…" at bounding box center [771, 176] width 1094 height 40
paste input "[PERSON_NAME]"
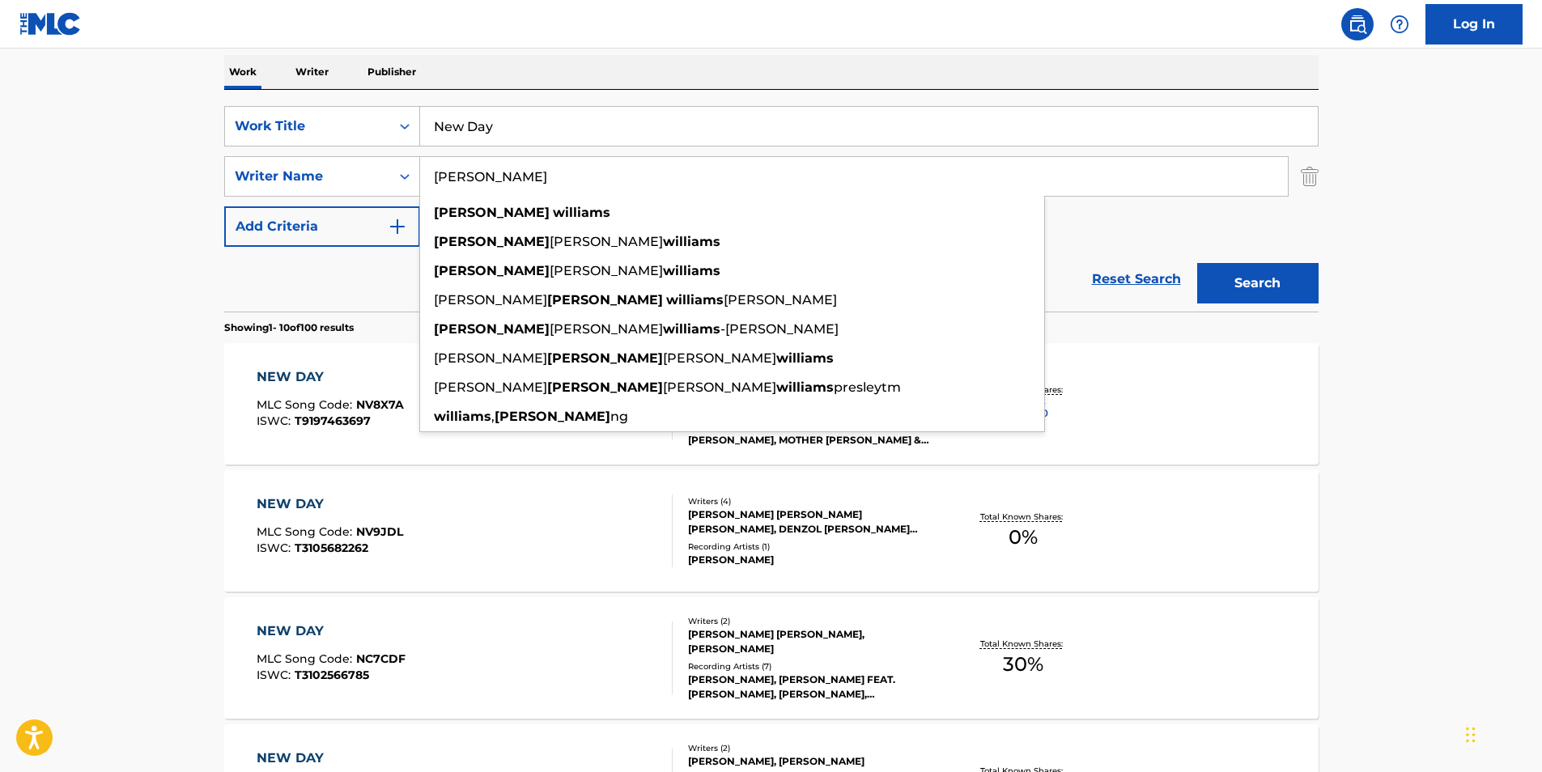
type input "[PERSON_NAME]"
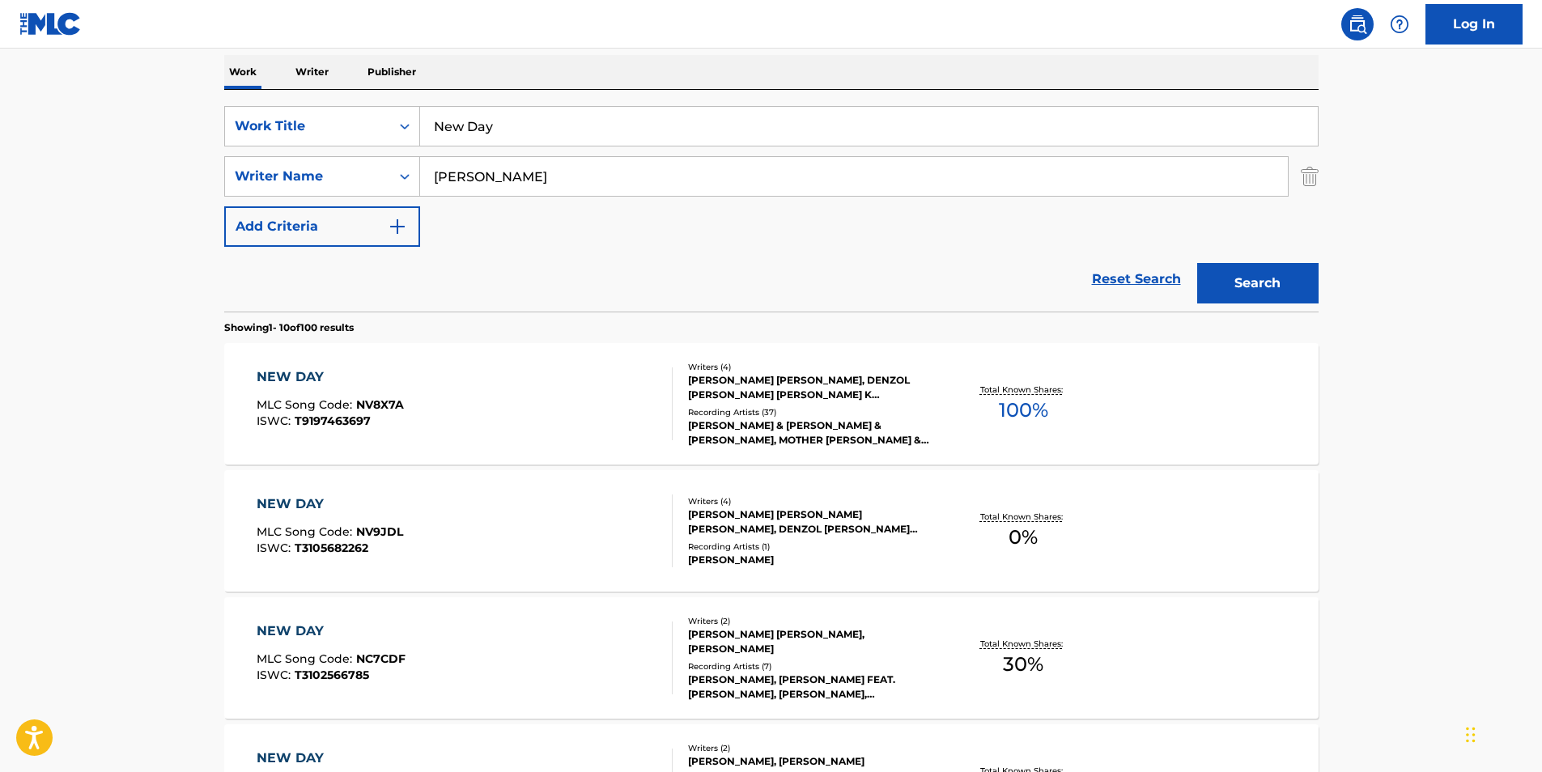
click at [1286, 291] on button "Search" at bounding box center [1257, 283] width 121 height 40
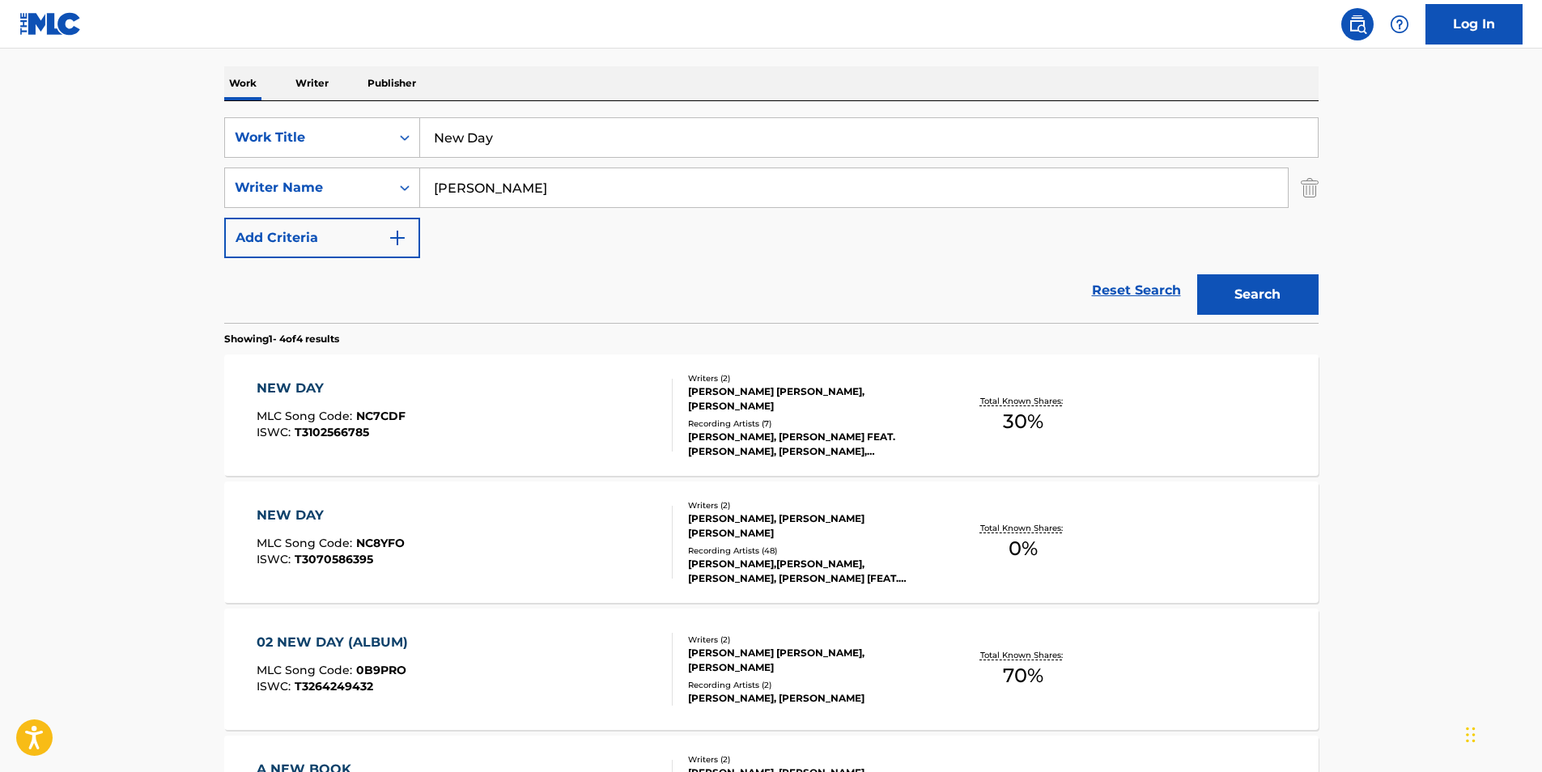
scroll to position [405, 0]
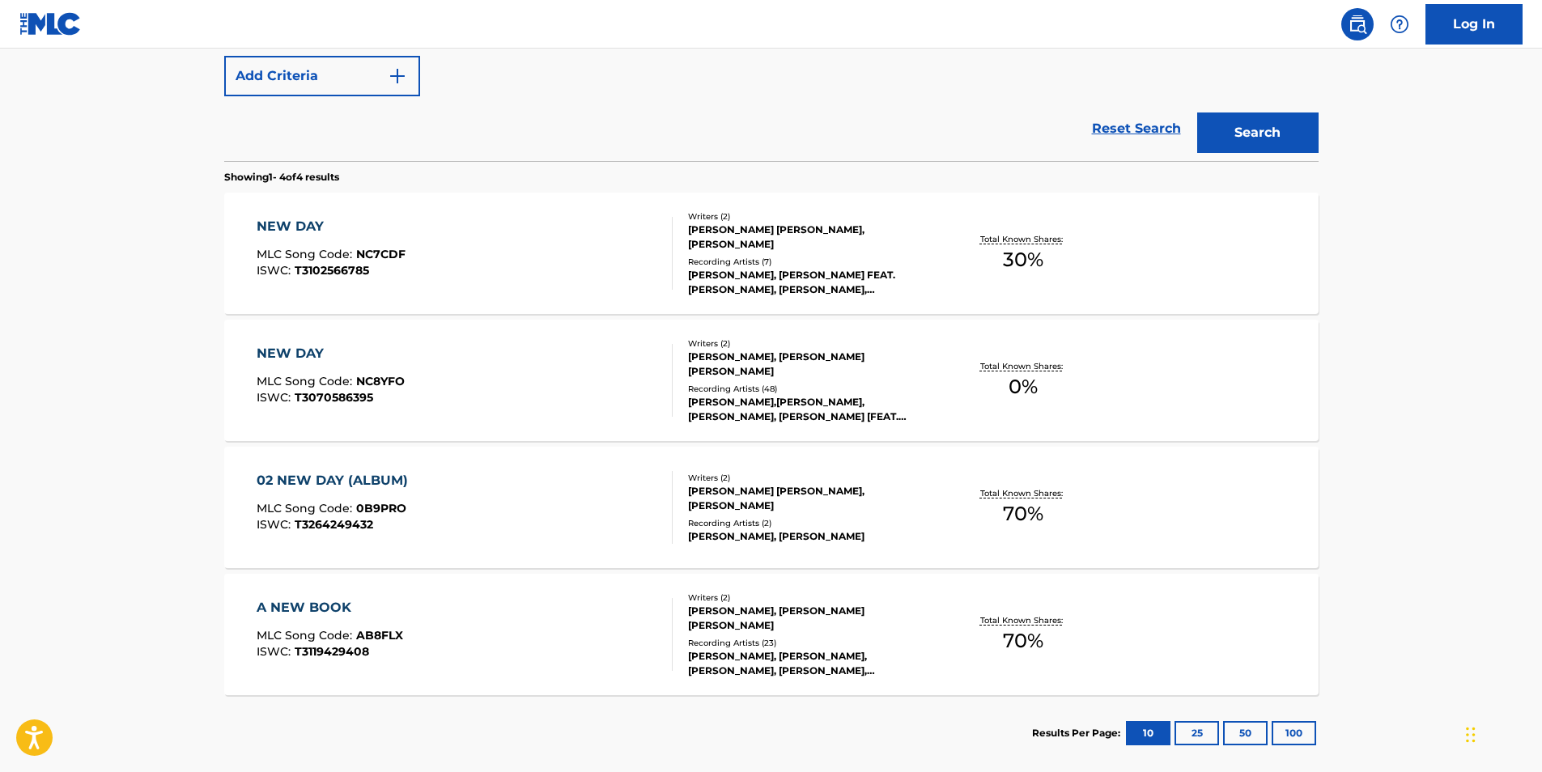
click at [353, 505] on span "MLC Song Code :" at bounding box center [307, 508] width 100 height 15
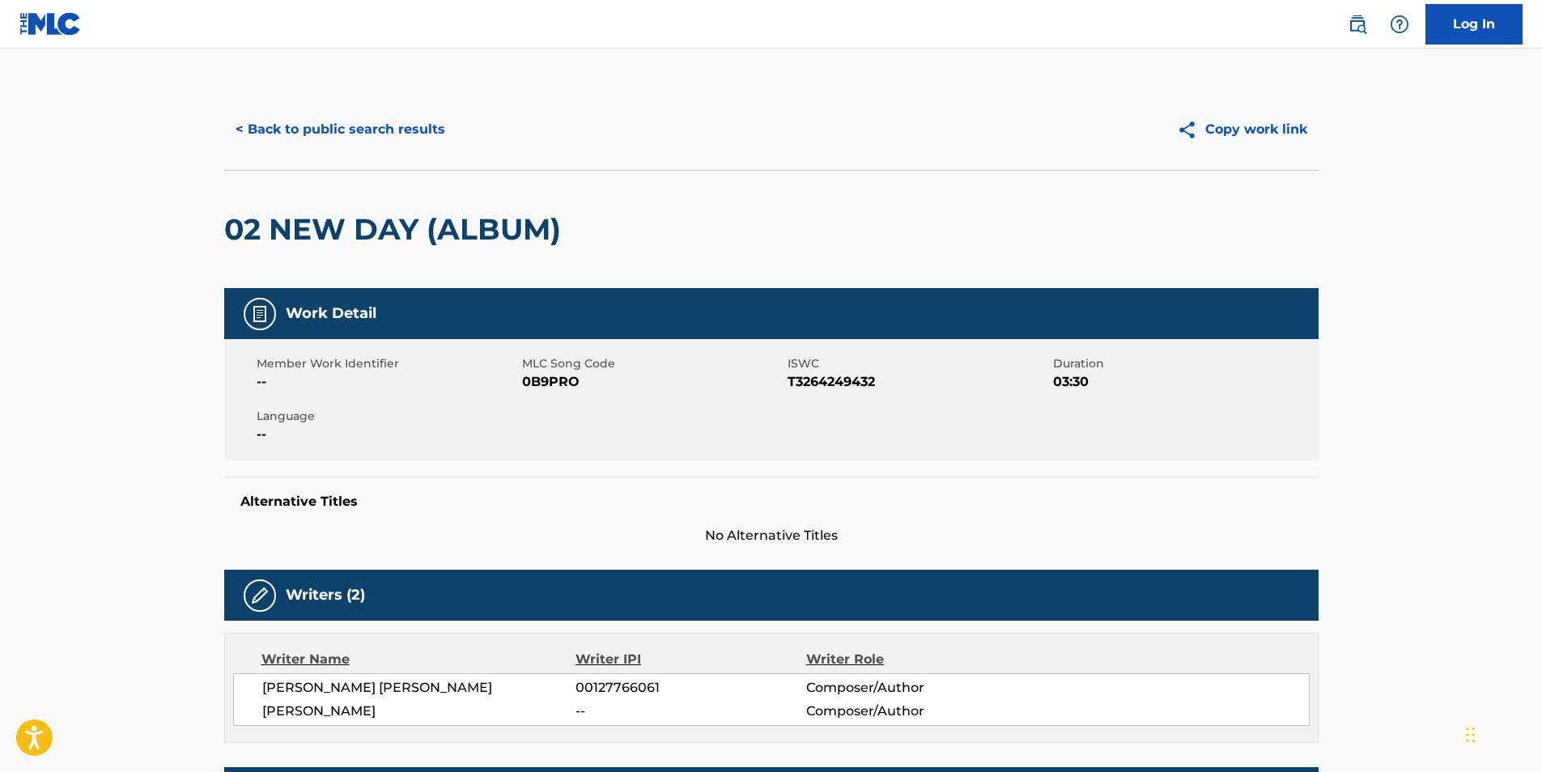
click at [253, 128] on button "< Back to public search results" at bounding box center [340, 129] width 232 height 40
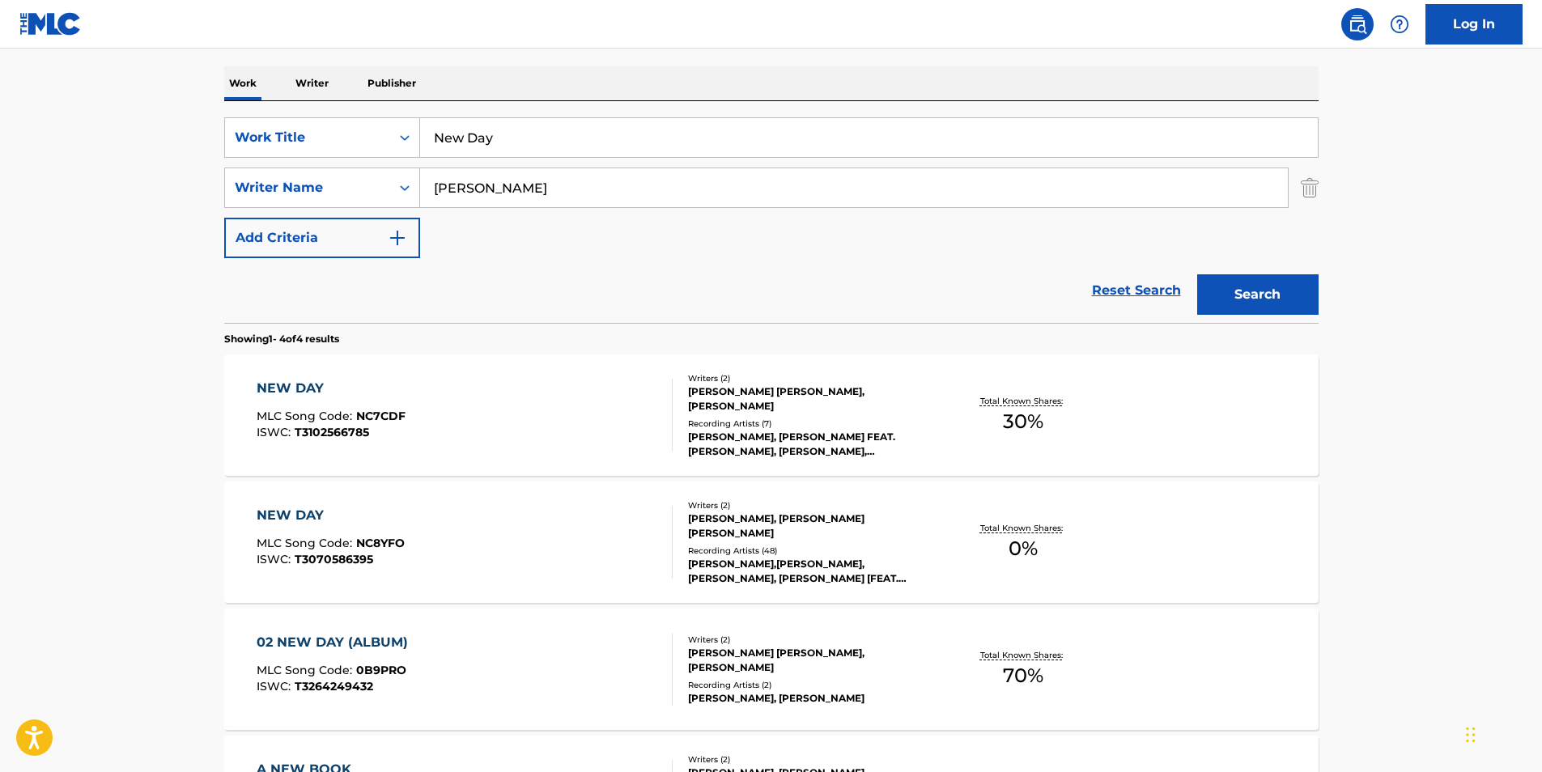
scroll to position [324, 0]
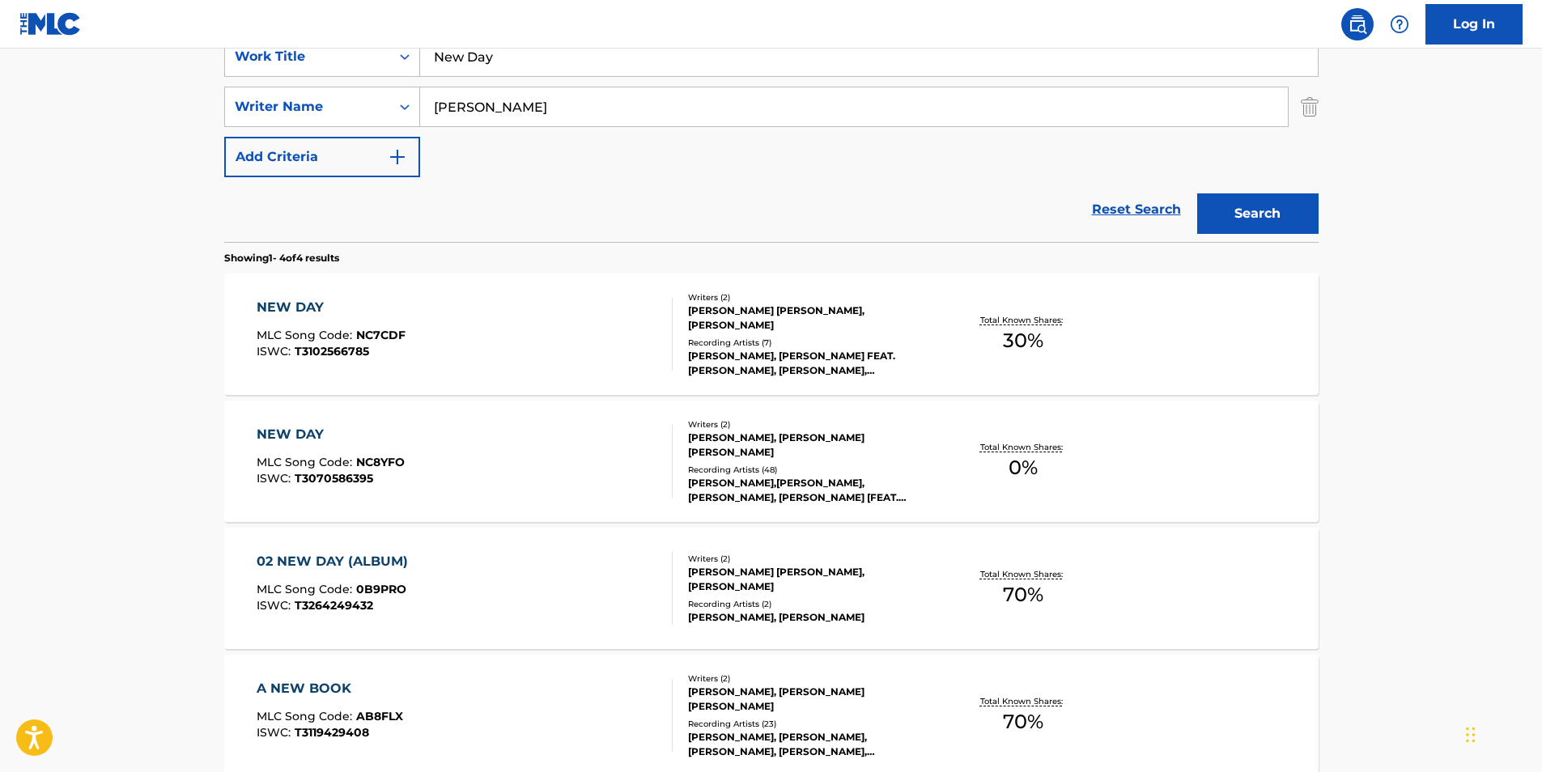
click at [367, 358] on span "T3102566785" at bounding box center [332, 351] width 74 height 15
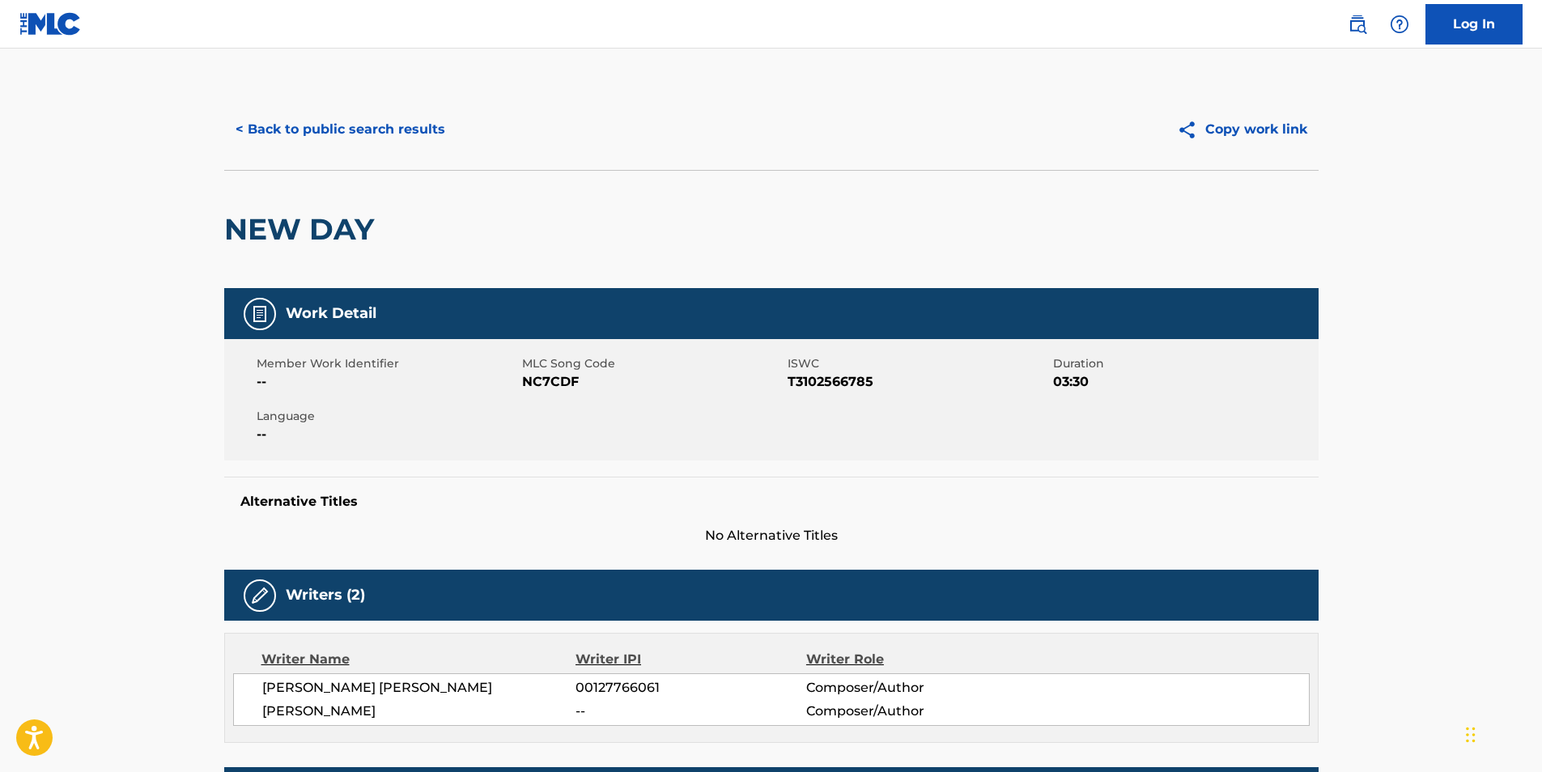
click at [541, 388] on span "NC7CDF" at bounding box center [652, 381] width 261 height 19
copy span "NC7CDF"
click at [391, 135] on button "< Back to public search results" at bounding box center [340, 129] width 232 height 40
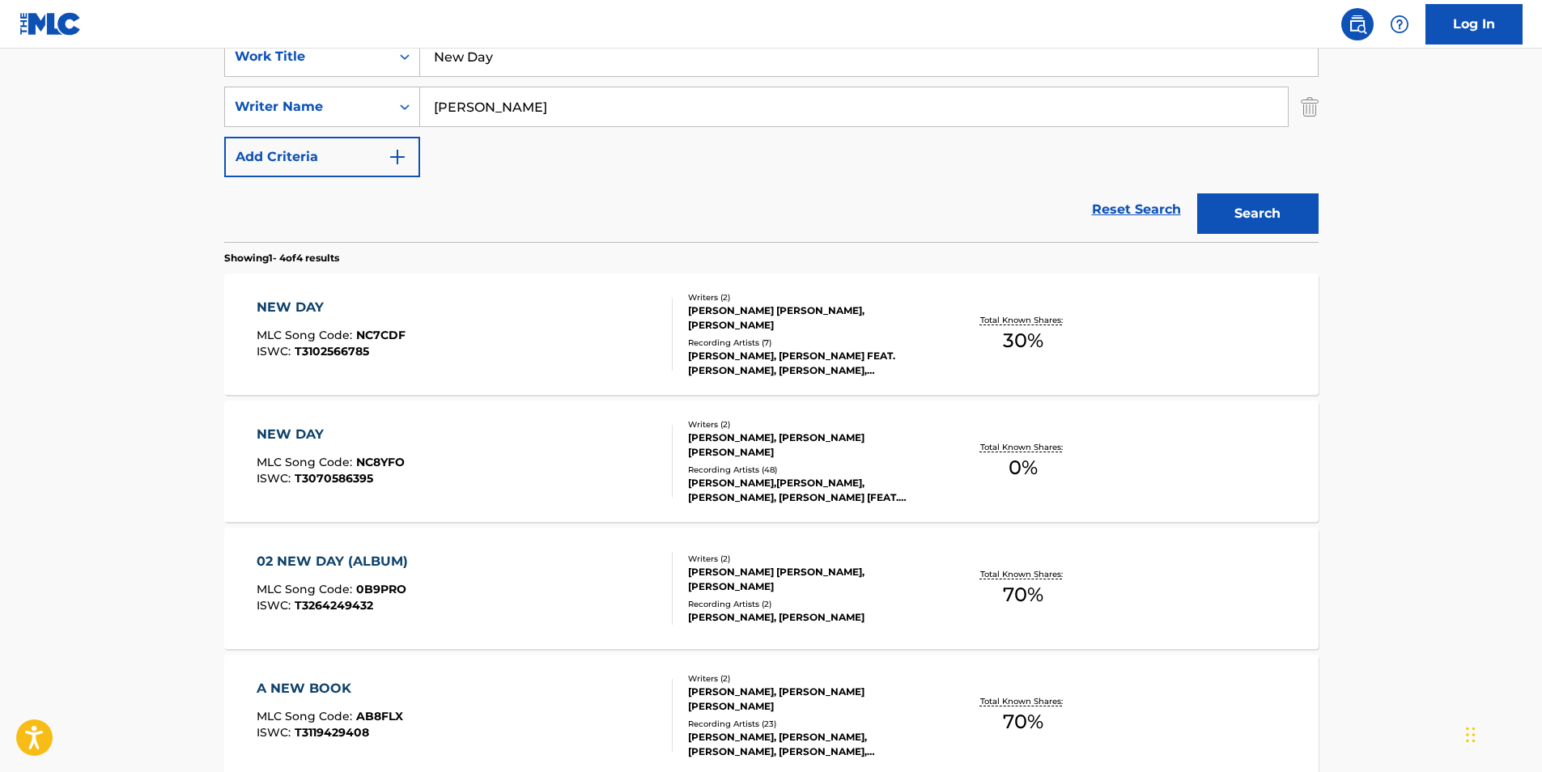
scroll to position [486, 0]
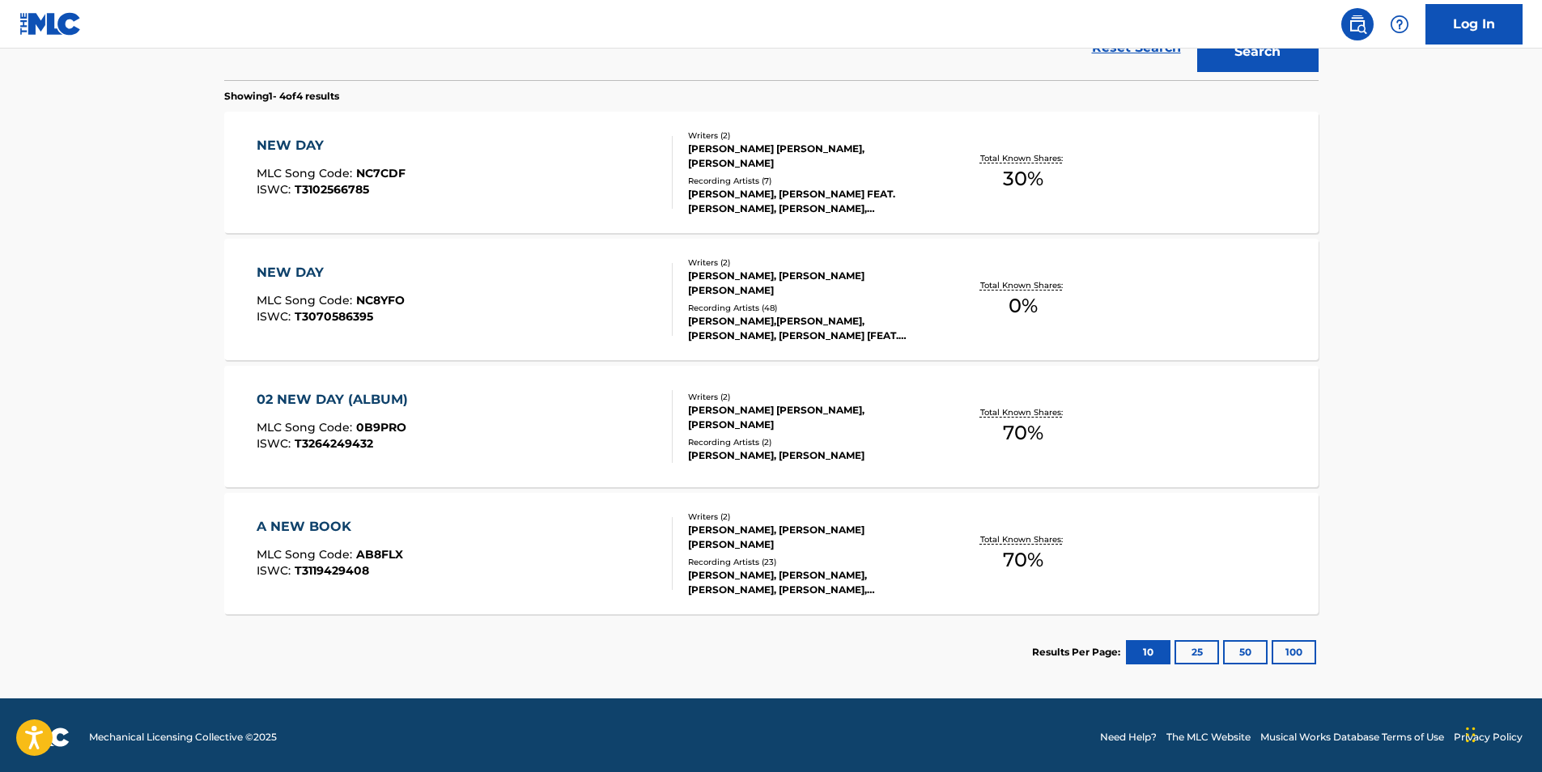
click at [309, 280] on div "NEW DAY" at bounding box center [331, 272] width 148 height 19
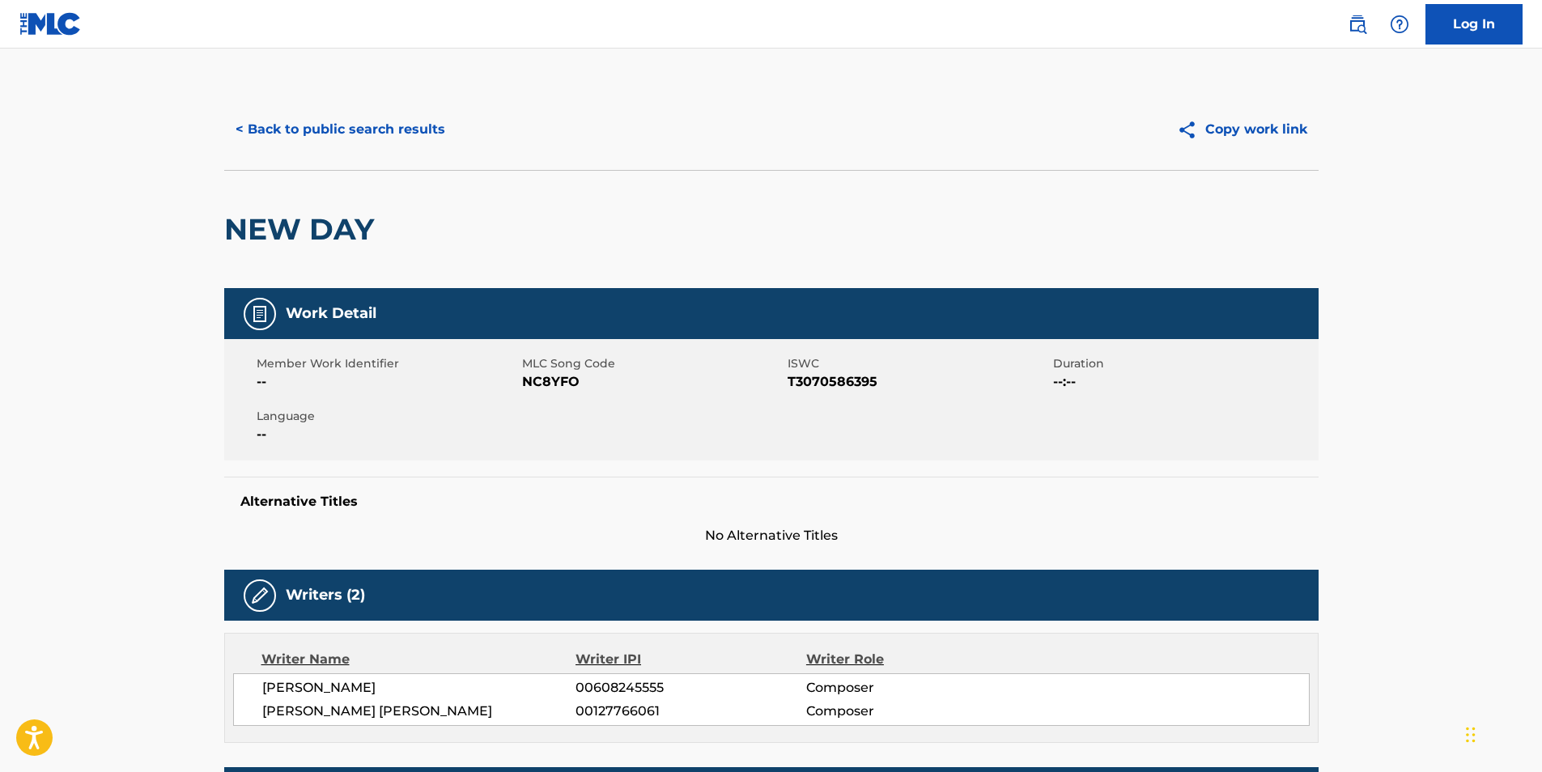
click at [530, 385] on span "NC8YFO" at bounding box center [652, 381] width 261 height 19
copy span "NC8YFO"
click at [353, 137] on button "< Back to public search results" at bounding box center [340, 129] width 232 height 40
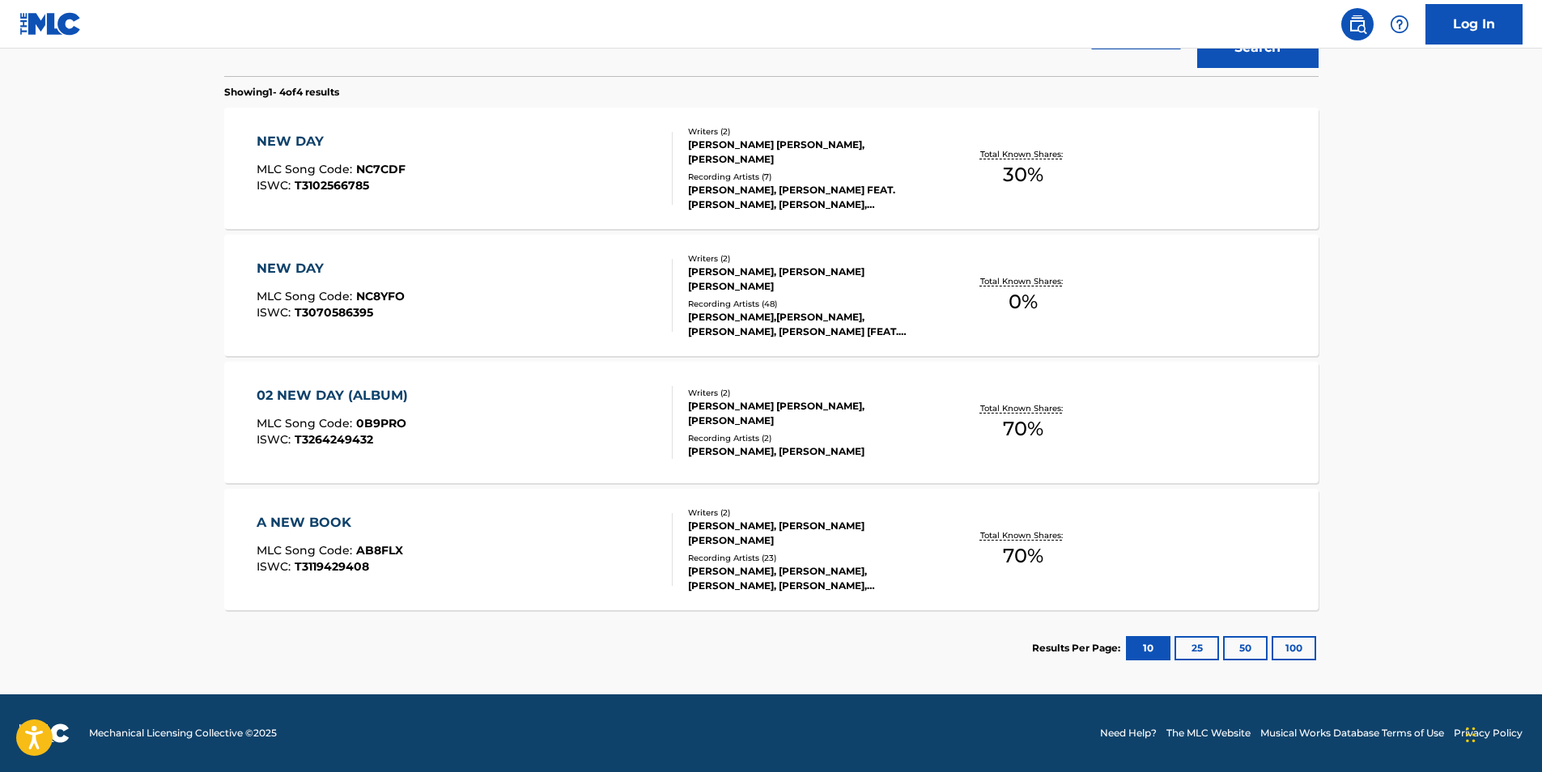
click at [407, 457] on div "02 NEW DAY (ALBUM) MLC Song Code : 0B9PRO ISWC : T3264249432" at bounding box center [336, 422] width 159 height 73
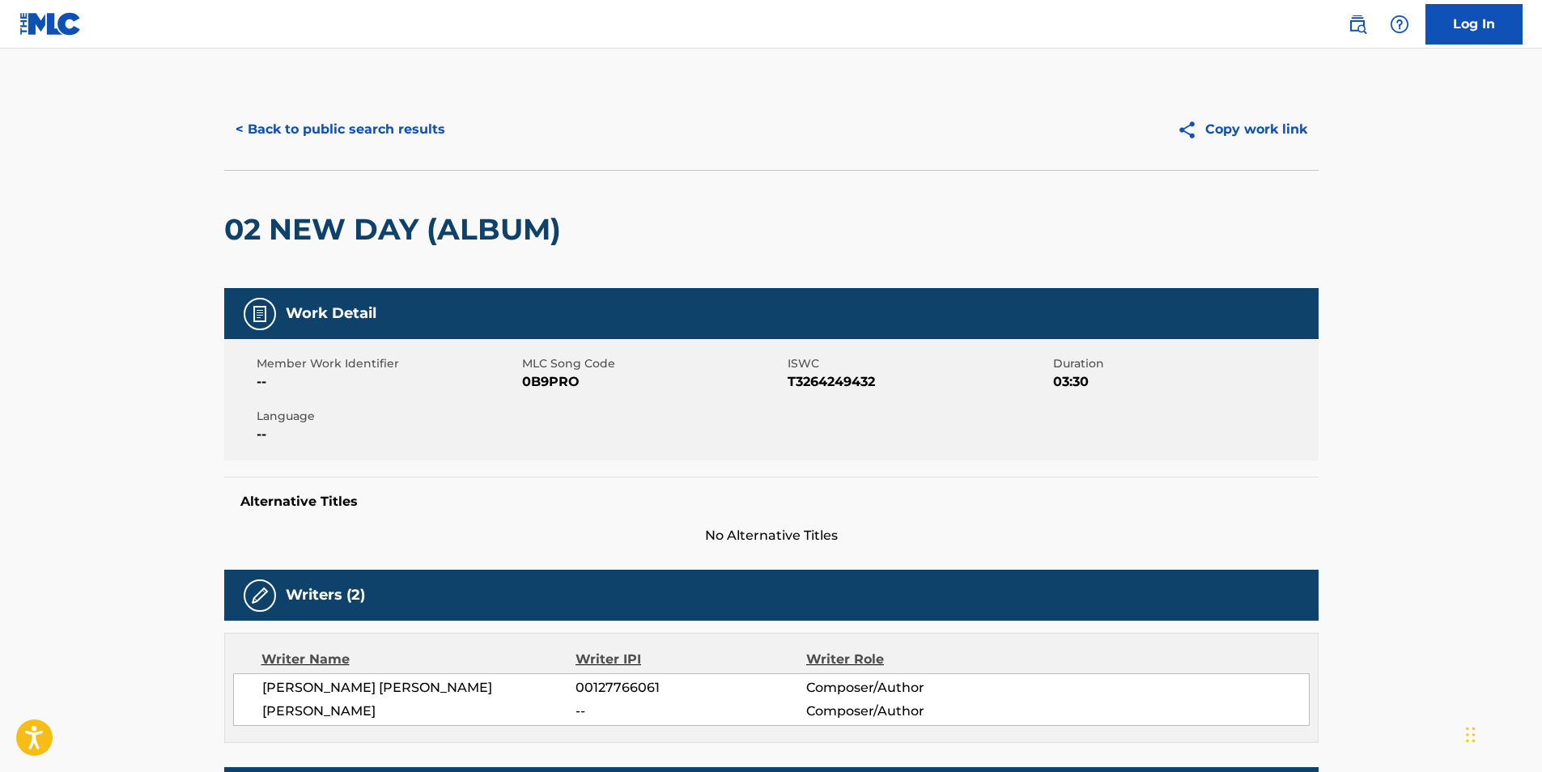
click at [550, 379] on span "0B9PRO" at bounding box center [652, 381] width 261 height 19
copy span "0B9PRO"
click at [342, 129] on button "< Back to public search results" at bounding box center [340, 129] width 232 height 40
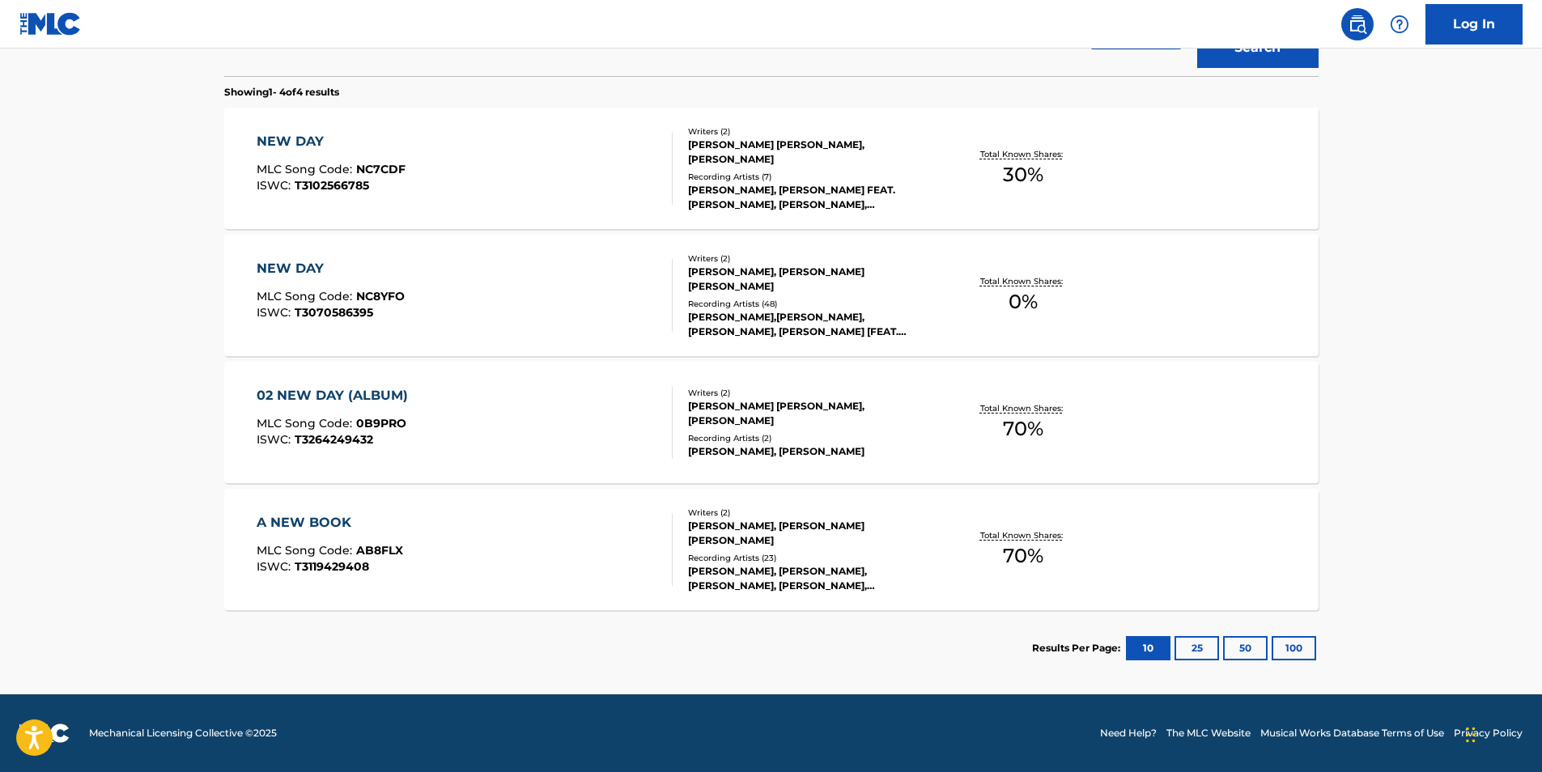
scroll to position [85, 0]
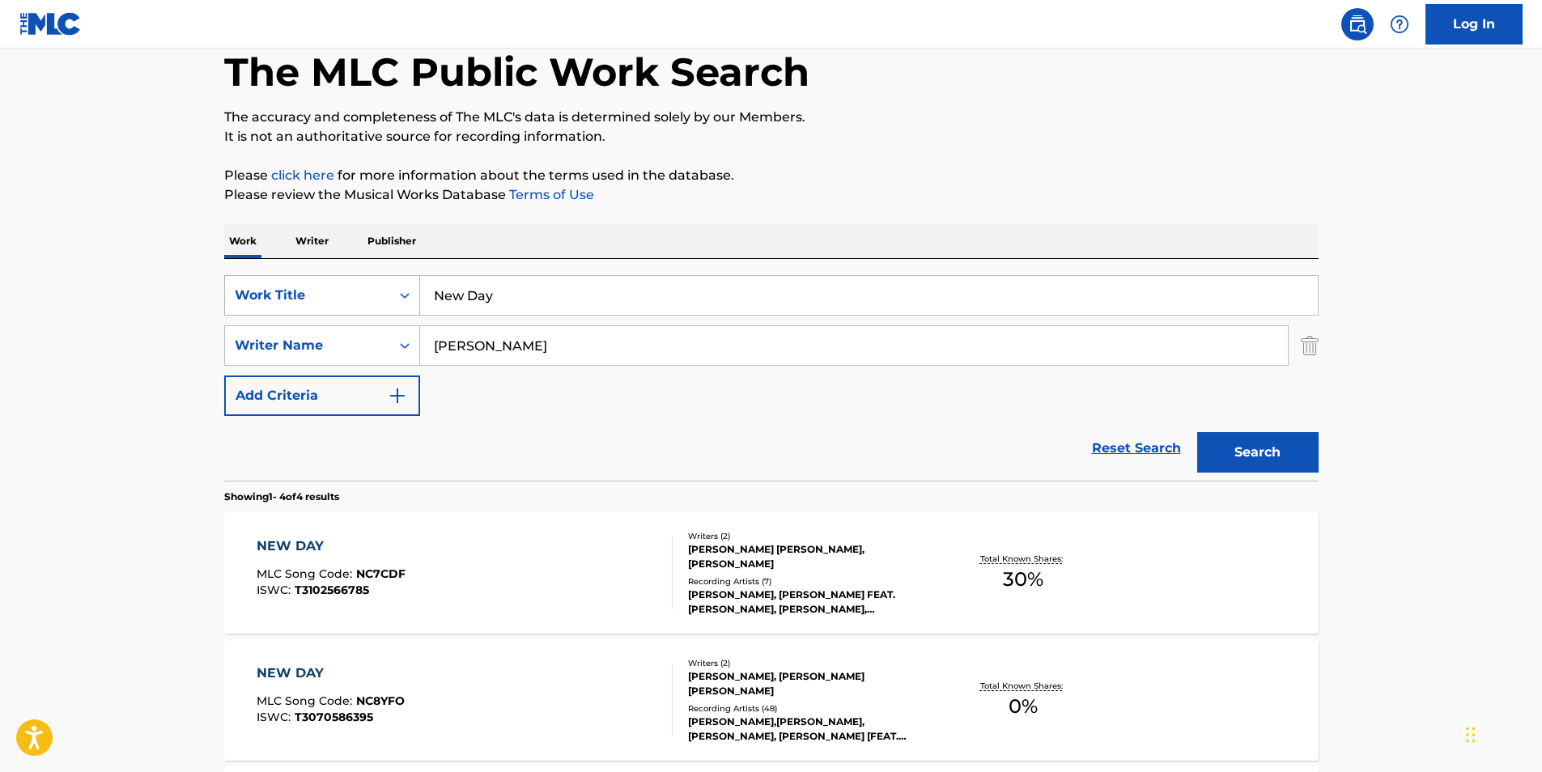
paste input "CELEBRATION"
drag, startPoint x: 514, startPoint y: 296, endPoint x: 244, endPoint y: 303, distance: 270.4
click at [257, 302] on div "SearchWithCriteriad194aaf5-be8d-4eb4-af4a-4e79f36bf020 Work Title New Day" at bounding box center [771, 295] width 1094 height 40
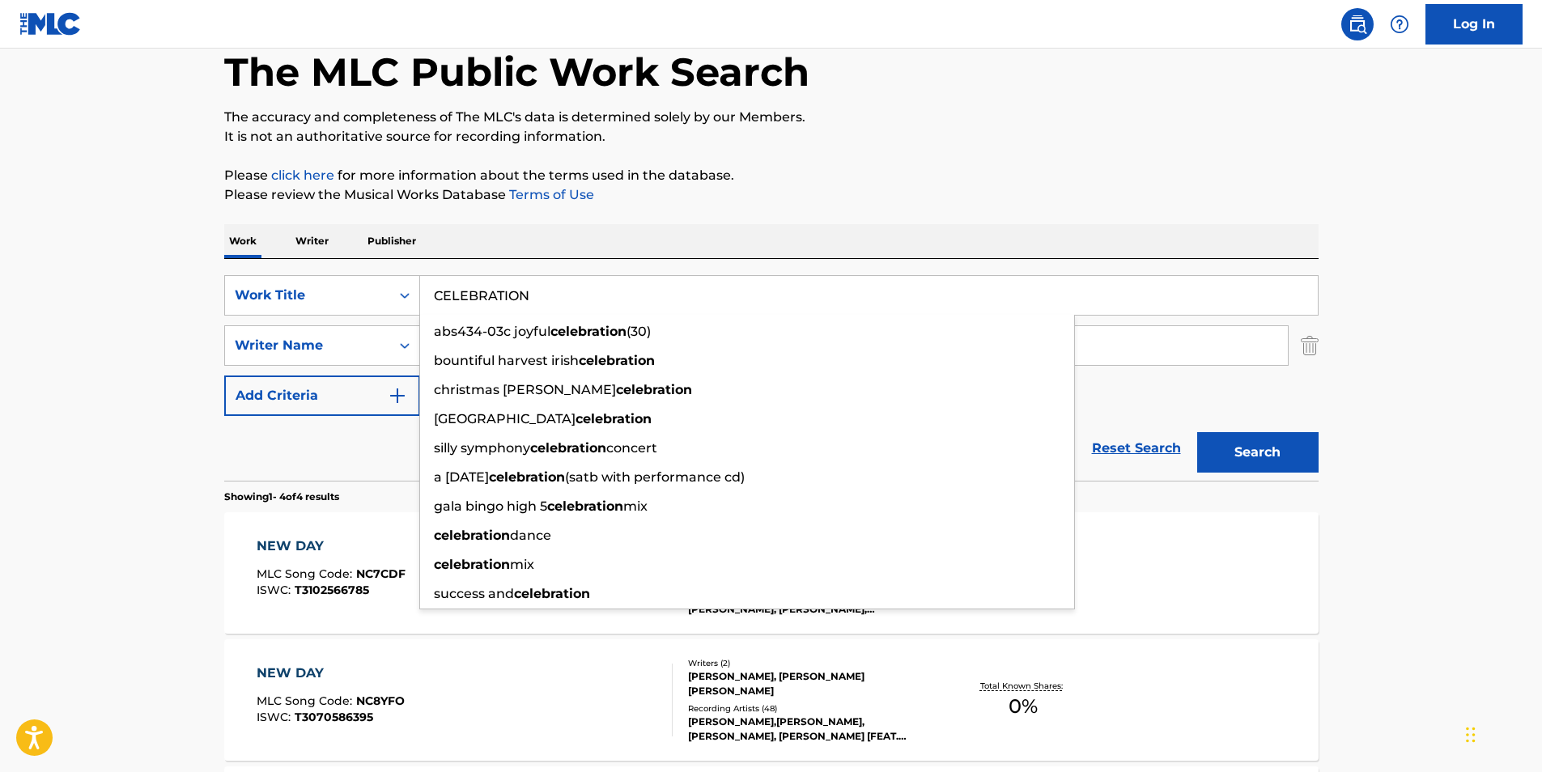
type input "CELEBRATION"
click at [31, 308] on main "The MLC Public Work Search The accuracy and completeness of The MLC's data is d…" at bounding box center [771, 531] width 1542 height 1135
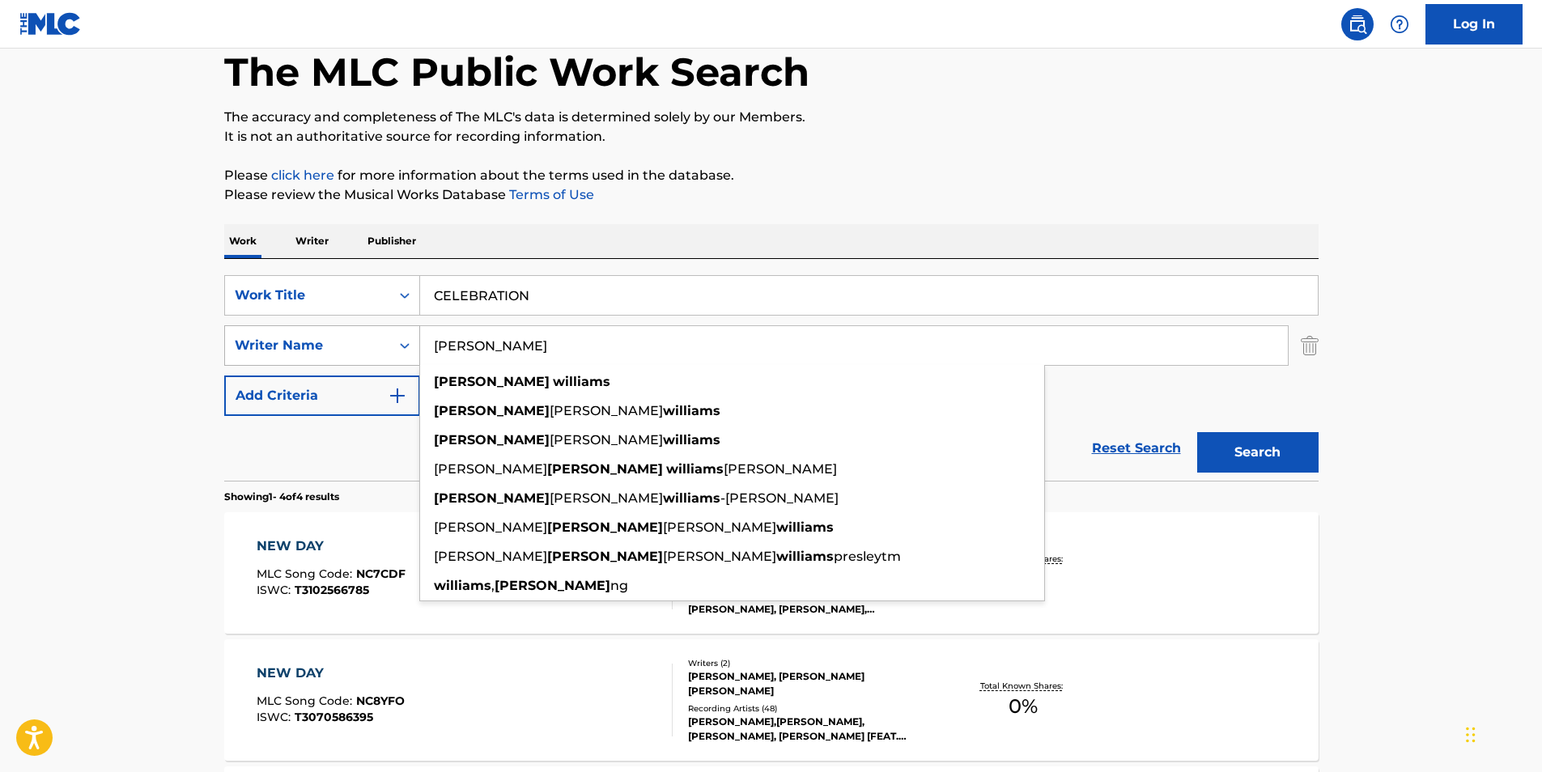
paste input "[PERSON_NAME]"
drag, startPoint x: 579, startPoint y: 346, endPoint x: 404, endPoint y: 345, distance: 174.8
click at [389, 347] on div "SearchWithCriteria92c0abe1-f344-48cb-a917-44187ac533e3 Writer Name [PERSON_NAME…" at bounding box center [771, 345] width 1094 height 40
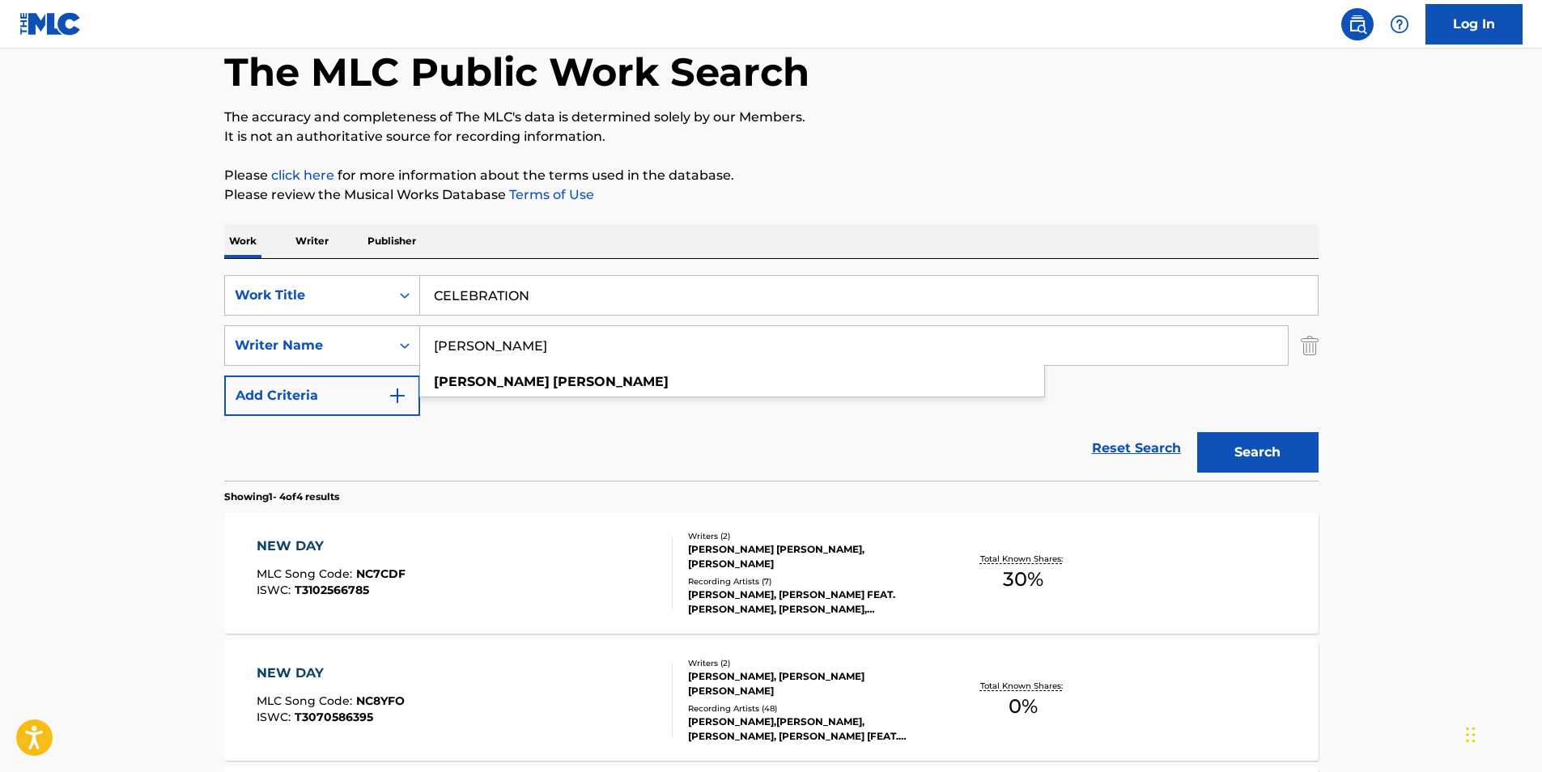
click at [776, 155] on div "The MLC Public Work Search The accuracy and completeness of The MLC's data is d…" at bounding box center [771, 547] width 1133 height 1087
click at [1255, 437] on button "Search" at bounding box center [1257, 452] width 121 height 40
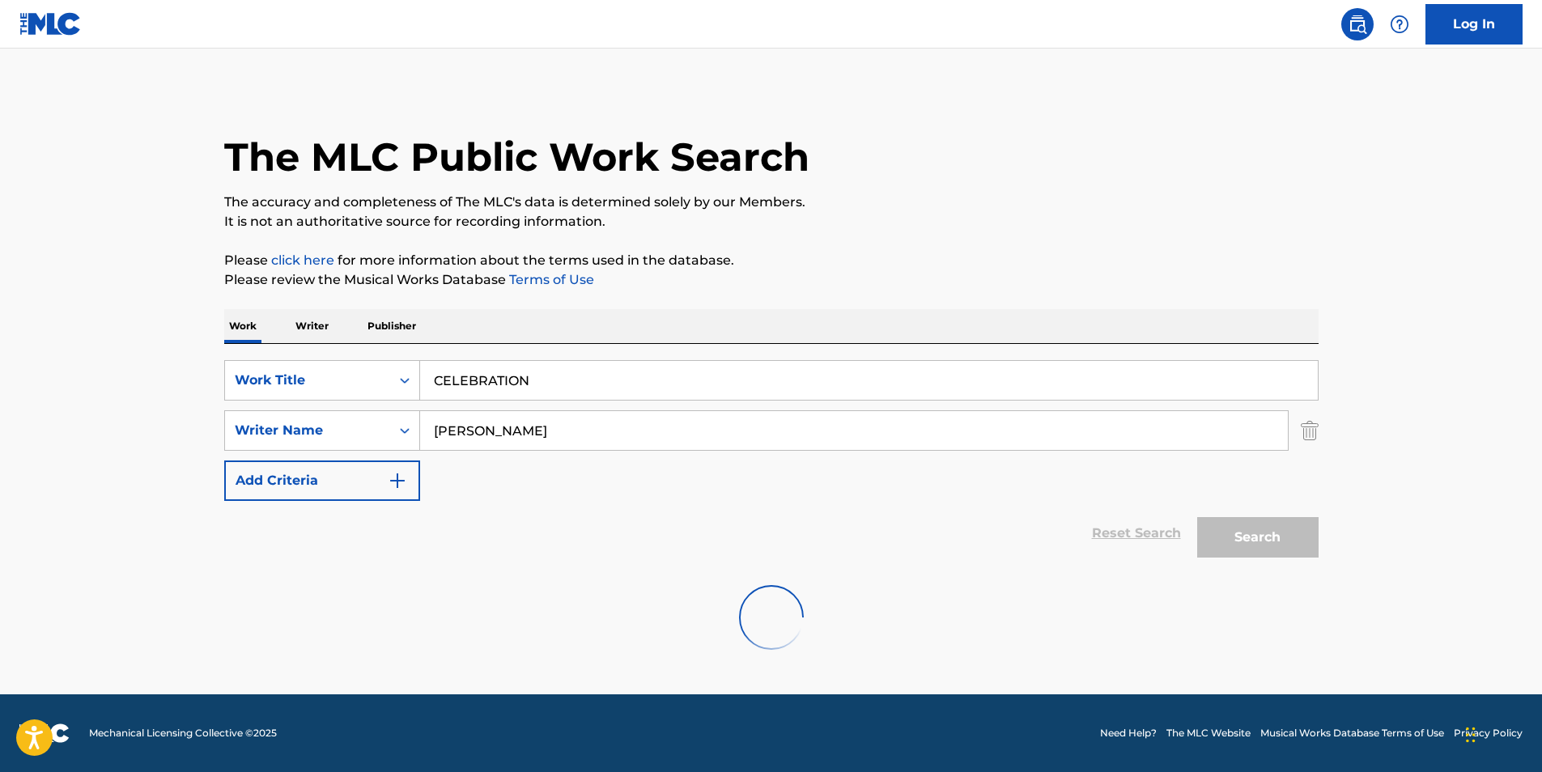
scroll to position [0, 0]
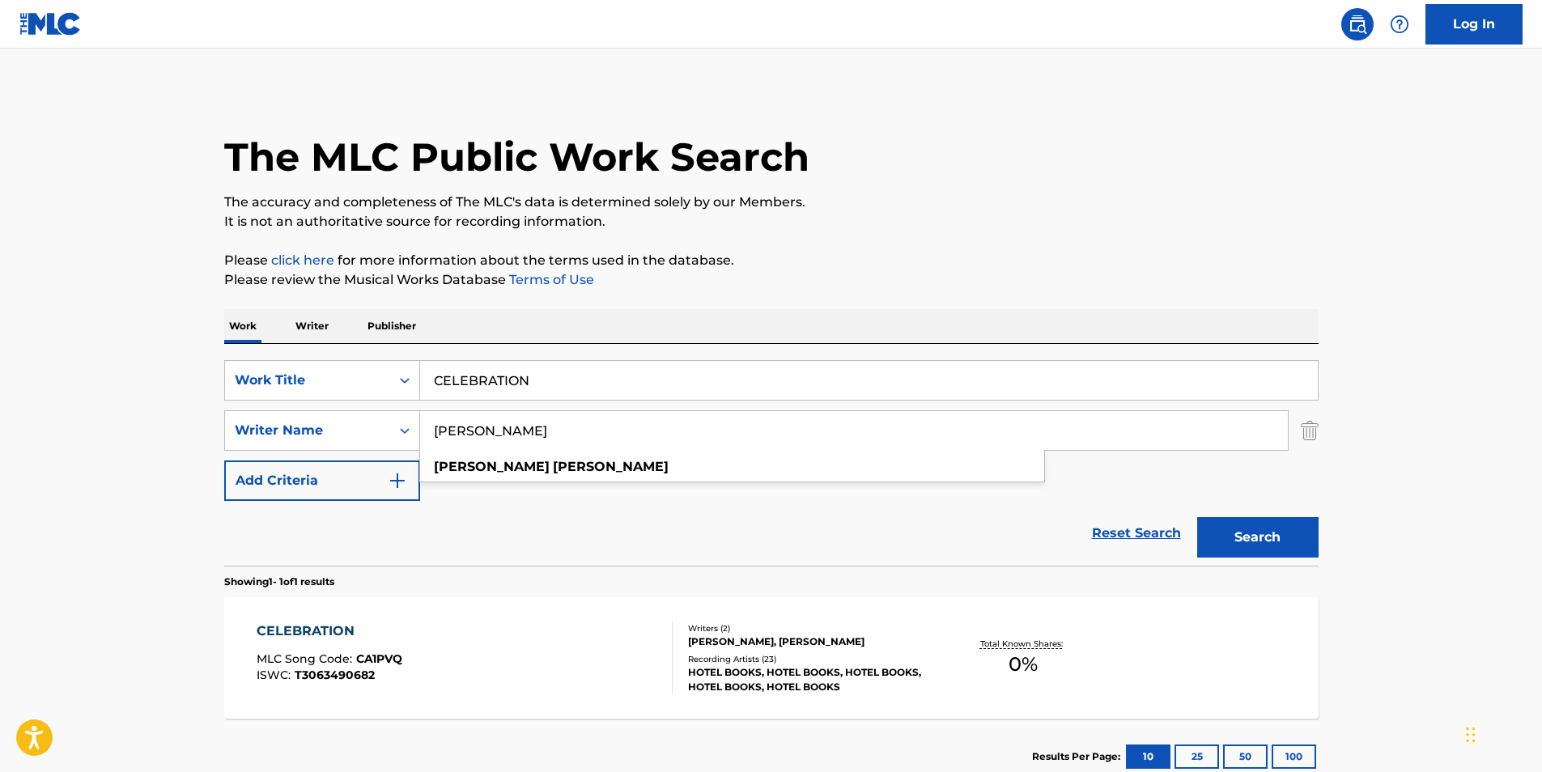
drag, startPoint x: 591, startPoint y: 427, endPoint x: 435, endPoint y: 427, distance: 155.4
click at [435, 427] on input "[PERSON_NAME]" at bounding box center [854, 430] width 868 height 39
paste input "[PERSON_NAME]"
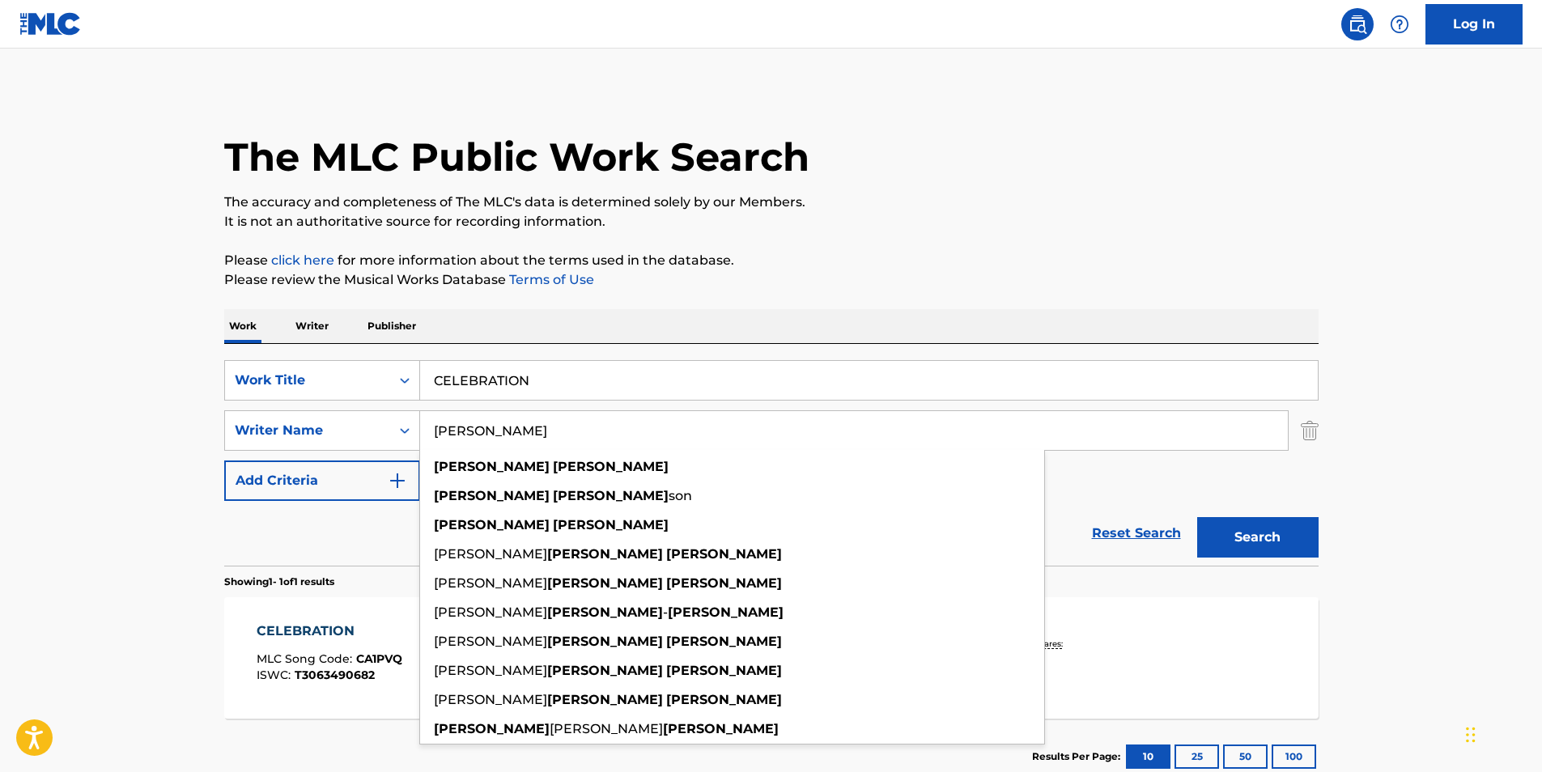
type input "[PERSON_NAME]"
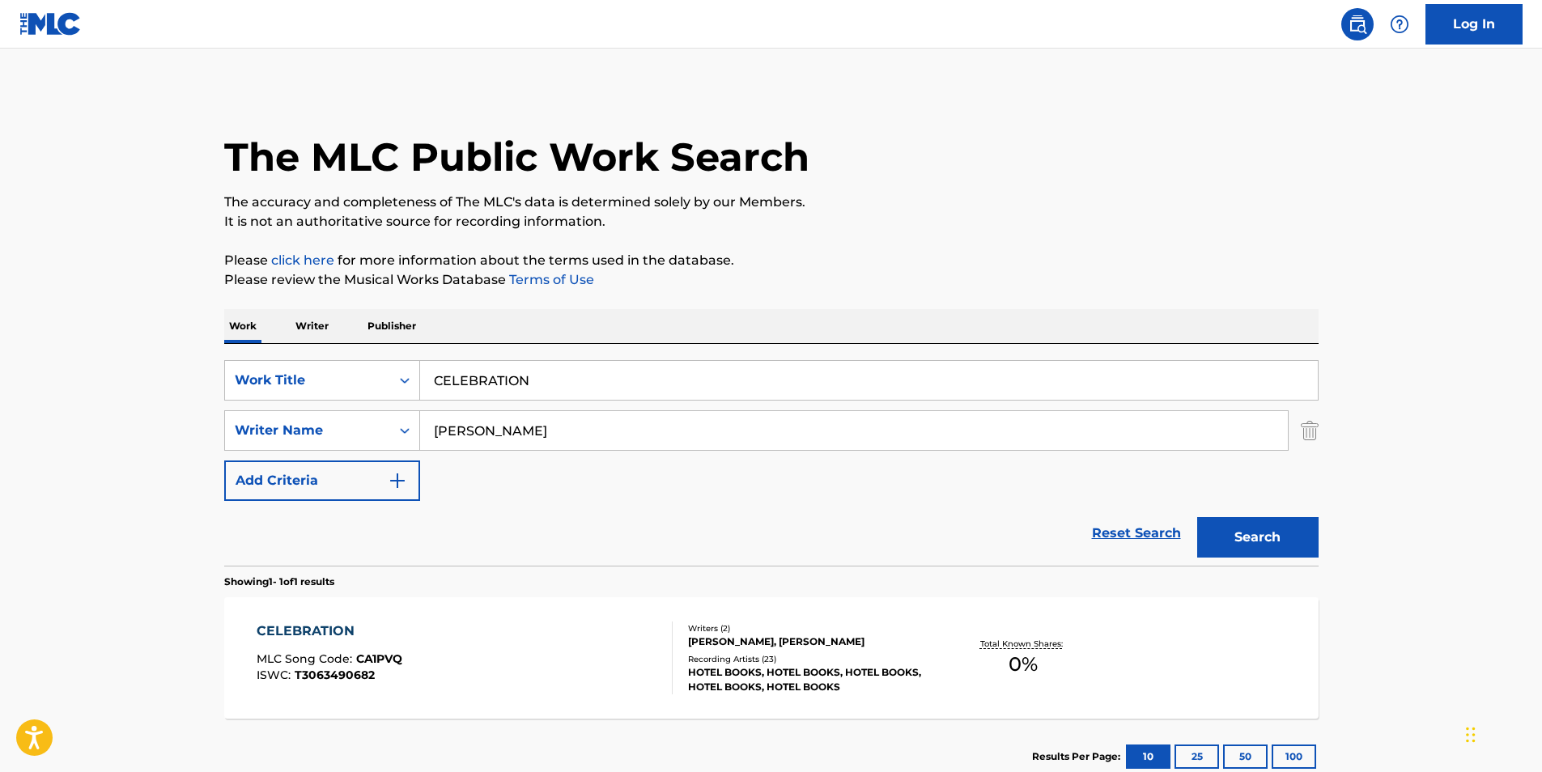
click at [901, 214] on p "It is not an authoritative source for recording information." at bounding box center [771, 221] width 1094 height 19
click at [1270, 530] on button "Search" at bounding box center [1257, 537] width 121 height 40
click at [570, 660] on div "CELEBRATION MLC Song Code : CA1PVQ ISWC : T3063490682" at bounding box center [465, 658] width 416 height 73
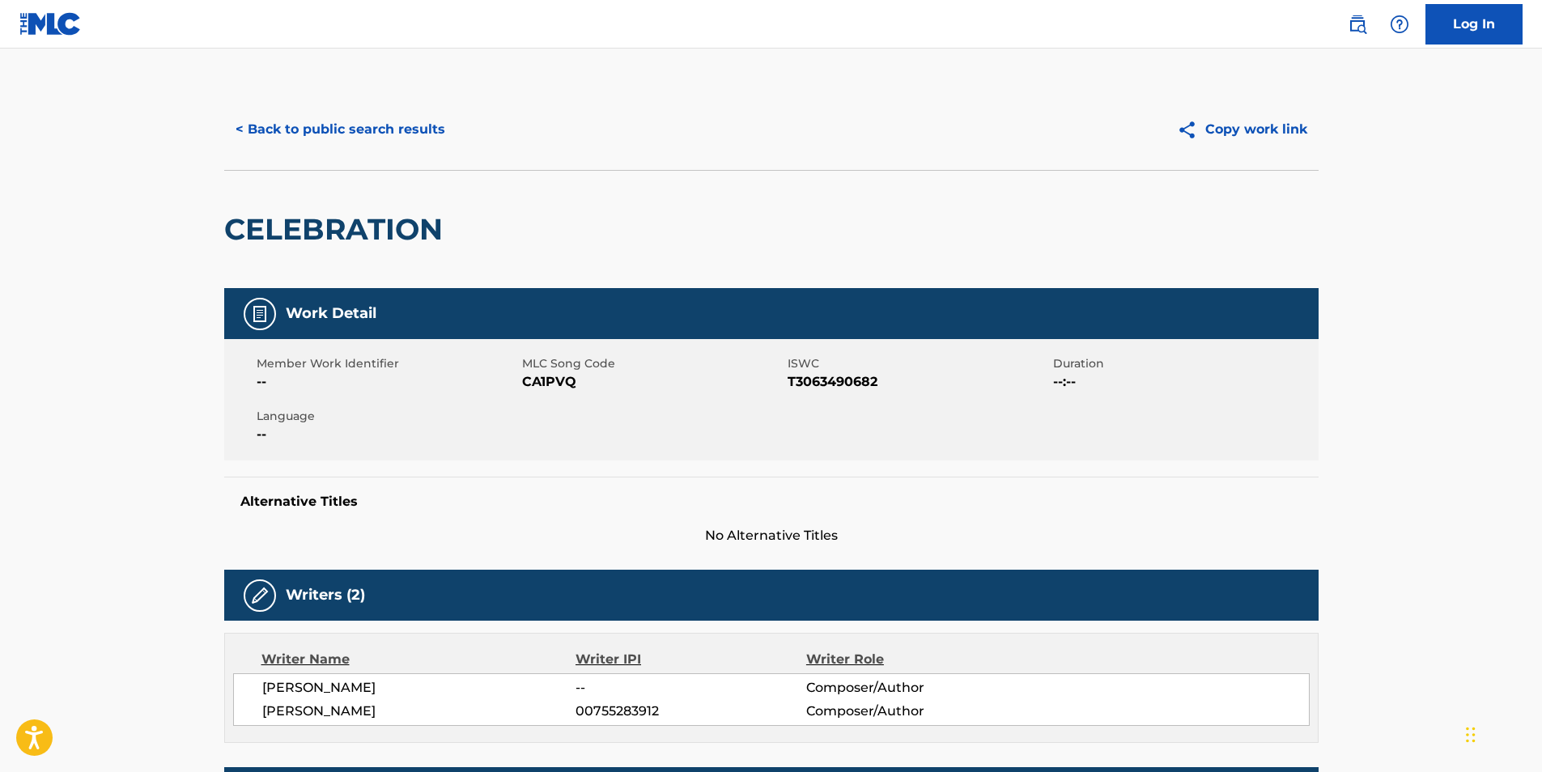
click at [548, 380] on span "CA1PVQ" at bounding box center [652, 381] width 261 height 19
copy span "CA1PVQ"
drag, startPoint x: 364, startPoint y: 129, endPoint x: 362, endPoint y: 137, distance: 8.4
click at [362, 137] on button "< Back to public search results" at bounding box center [340, 129] width 232 height 40
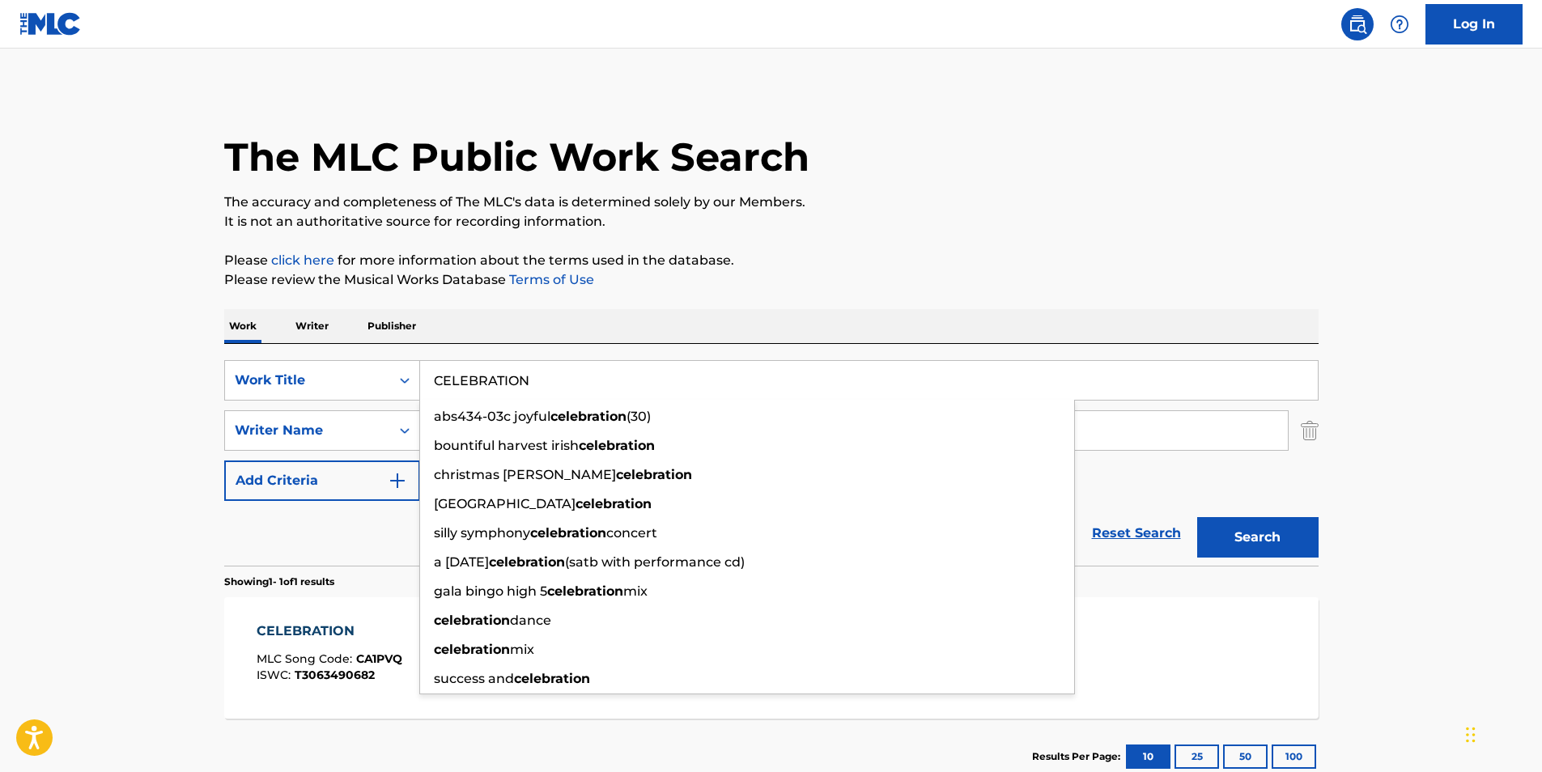
drag, startPoint x: 592, startPoint y: 376, endPoint x: 512, endPoint y: 373, distance: 80.2
click at [305, 401] on div "SearchWithCriteriad194aaf5-be8d-4eb4-af4a-4e79f36bf020 Work Title CELEBRATION a…" at bounding box center [771, 430] width 1094 height 141
paste input "[PERSON_NAME] Me"
type input "Choose Me"
click at [945, 304] on div "The MLC Public Work Search The accuracy and completeness of The MLC's data is d…" at bounding box center [771, 442] width 1133 height 706
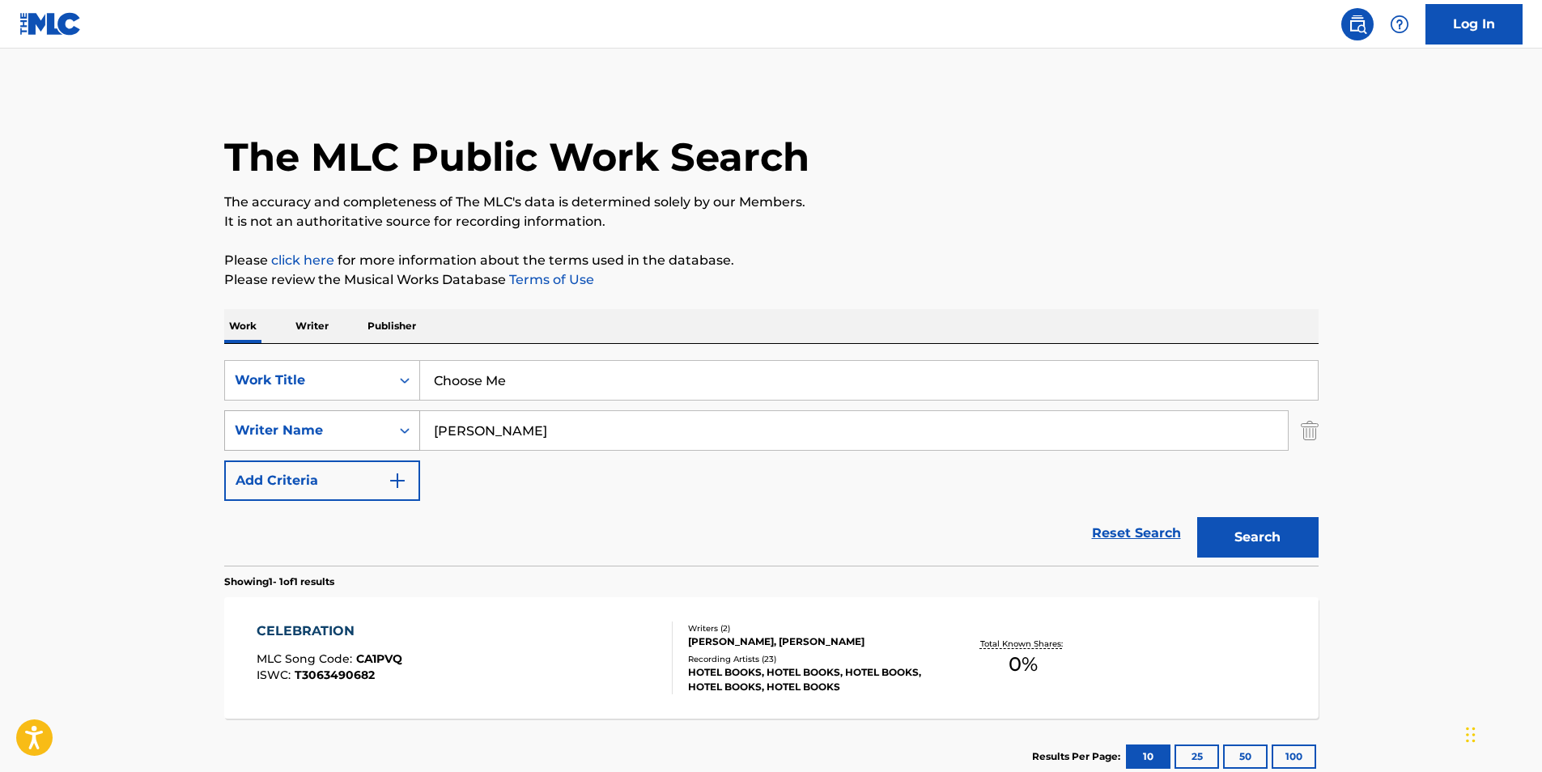
paste input "[PERSON_NAME]"
drag, startPoint x: 599, startPoint y: 442, endPoint x: 312, endPoint y: 443, distance: 287.3
click at [312, 443] on div "SearchWithCriteria92c0abe1-f344-48cb-a917-44187ac533e3 Writer Name [PERSON_NAME]" at bounding box center [771, 430] width 1094 height 40
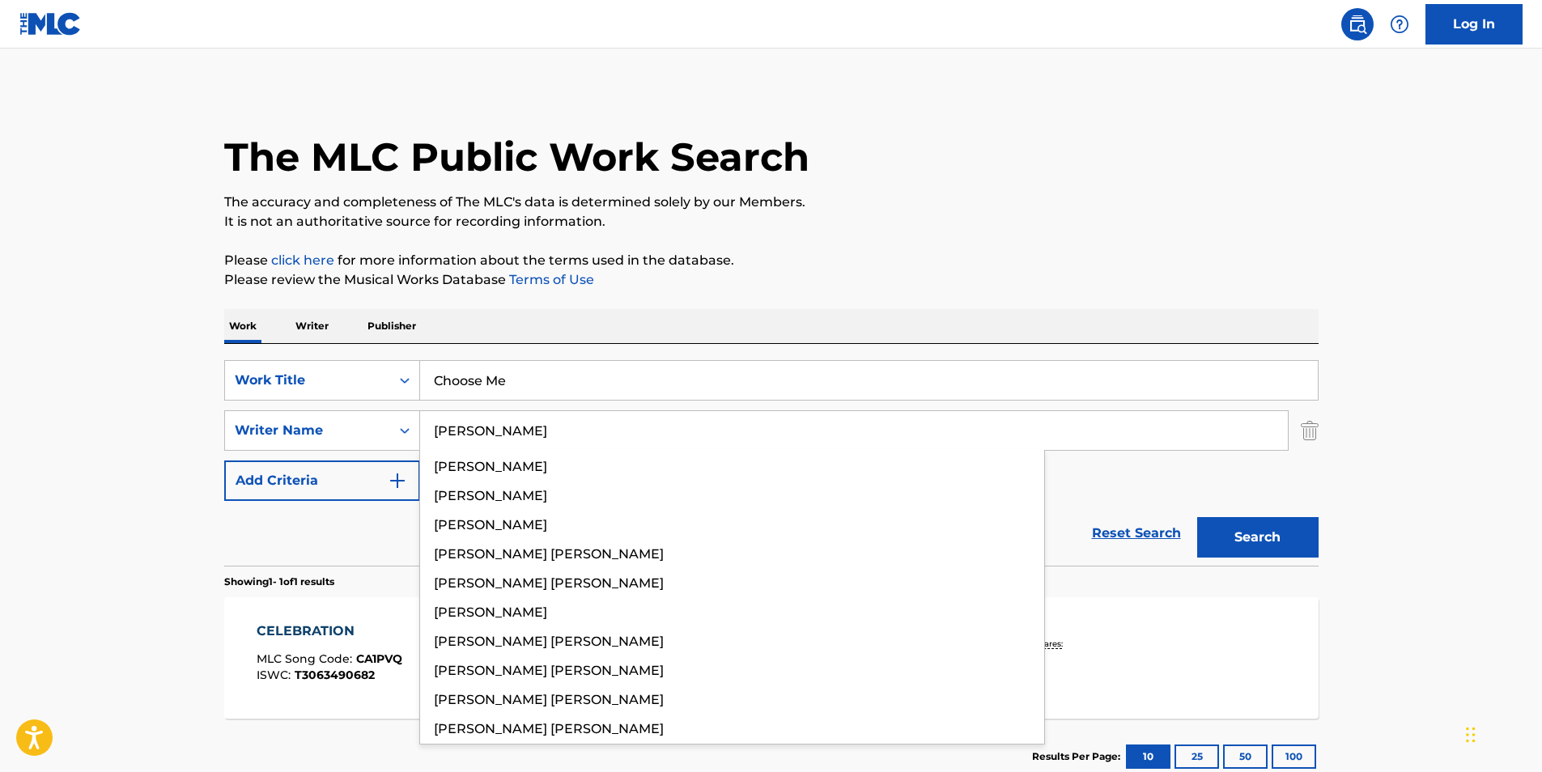
click at [839, 279] on p "Please review the Musical Works Database Terms of Use" at bounding box center [771, 279] width 1094 height 19
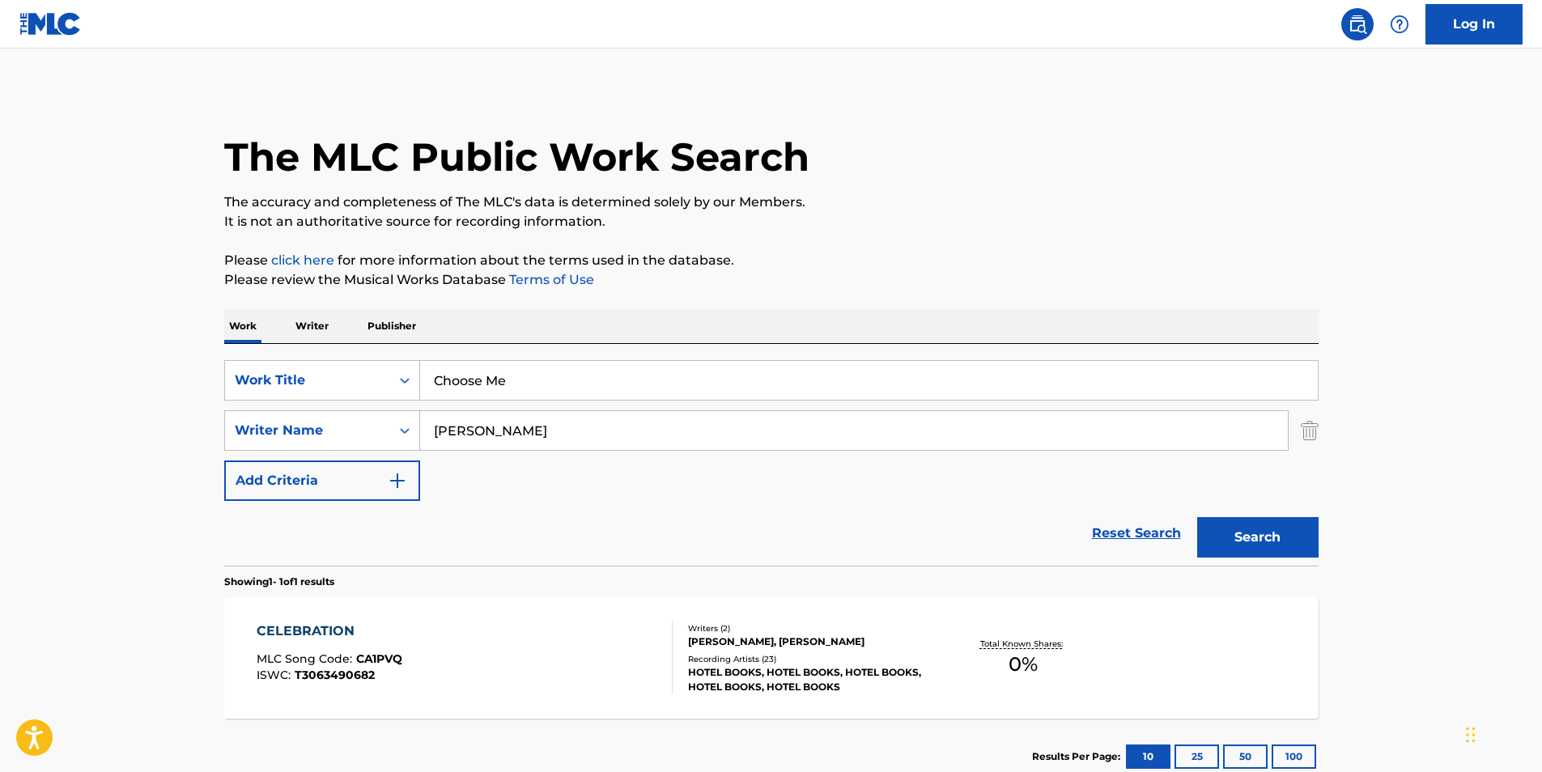
click at [1241, 542] on button "Search" at bounding box center [1257, 537] width 121 height 40
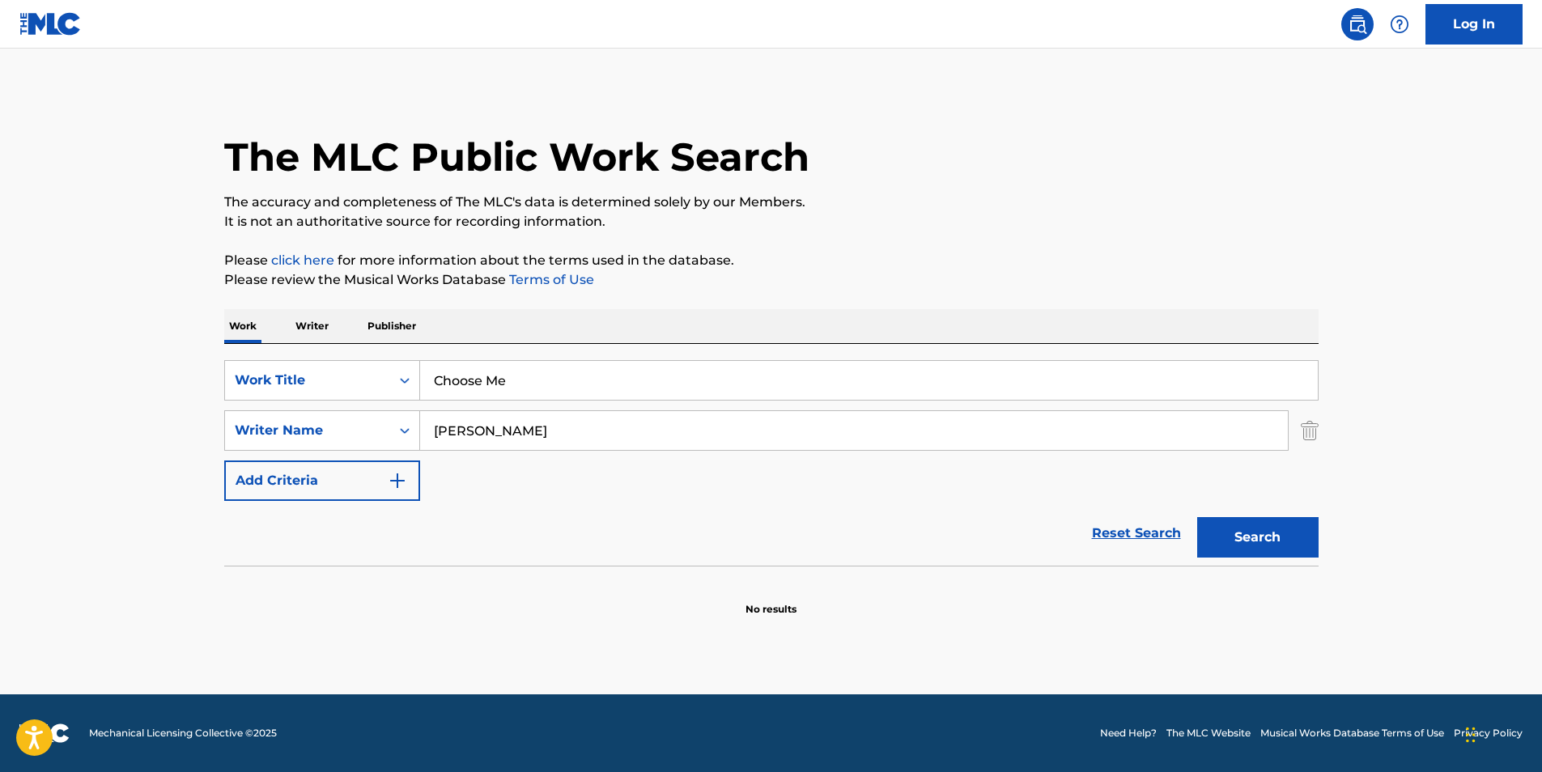
paste input "[PERSON_NAME]"
drag, startPoint x: 567, startPoint y: 426, endPoint x: 191, endPoint y: 453, distance: 376.5
click at [191, 453] on main "The MLC Public Work Search The accuracy and completeness of The MLC's data is d…" at bounding box center [771, 372] width 1542 height 646
type input "[PERSON_NAME]"
click at [838, 189] on div "The MLC Public Work Search" at bounding box center [771, 148] width 1094 height 118
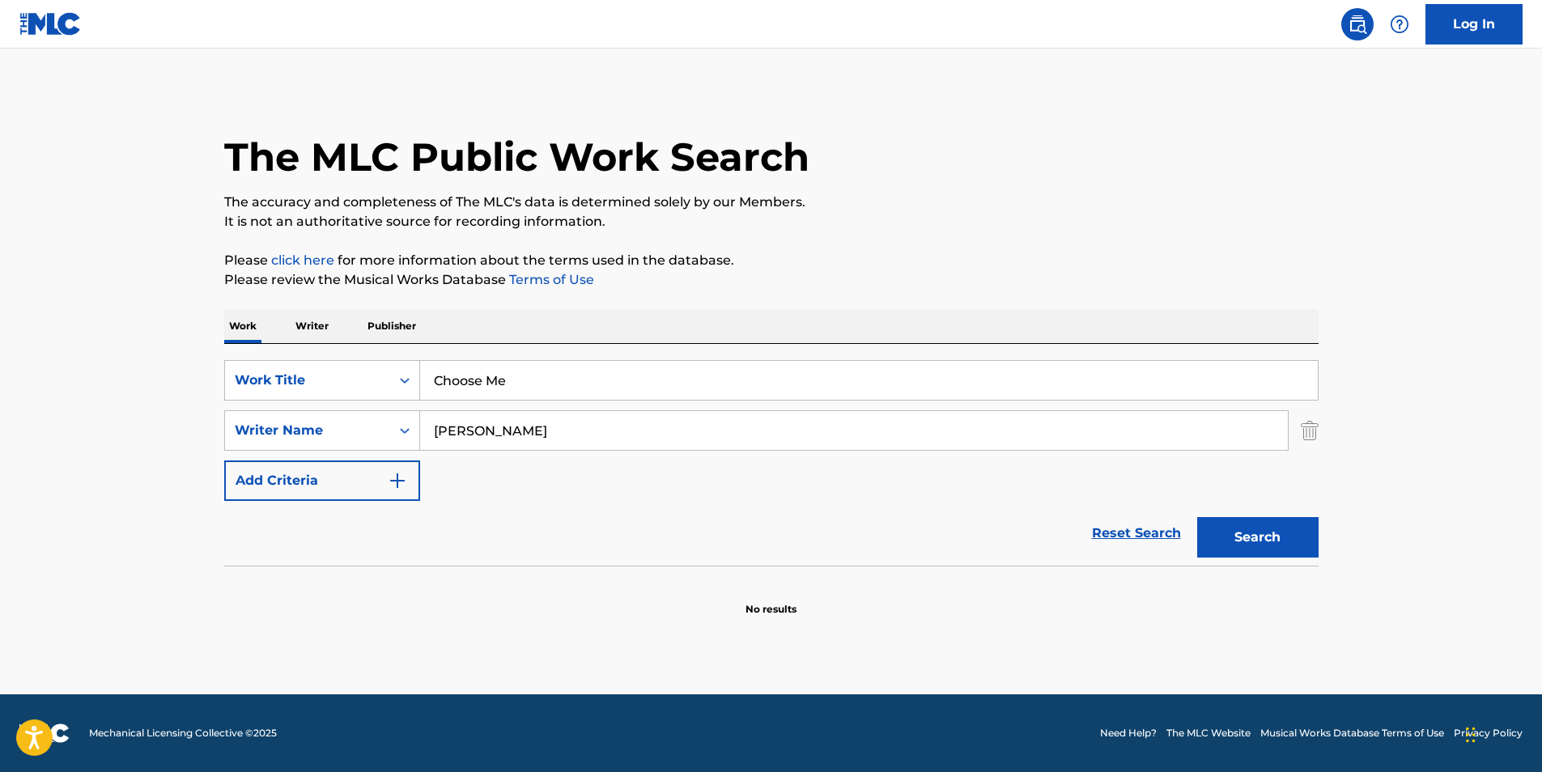
click at [1246, 529] on button "Search" at bounding box center [1257, 537] width 121 height 40
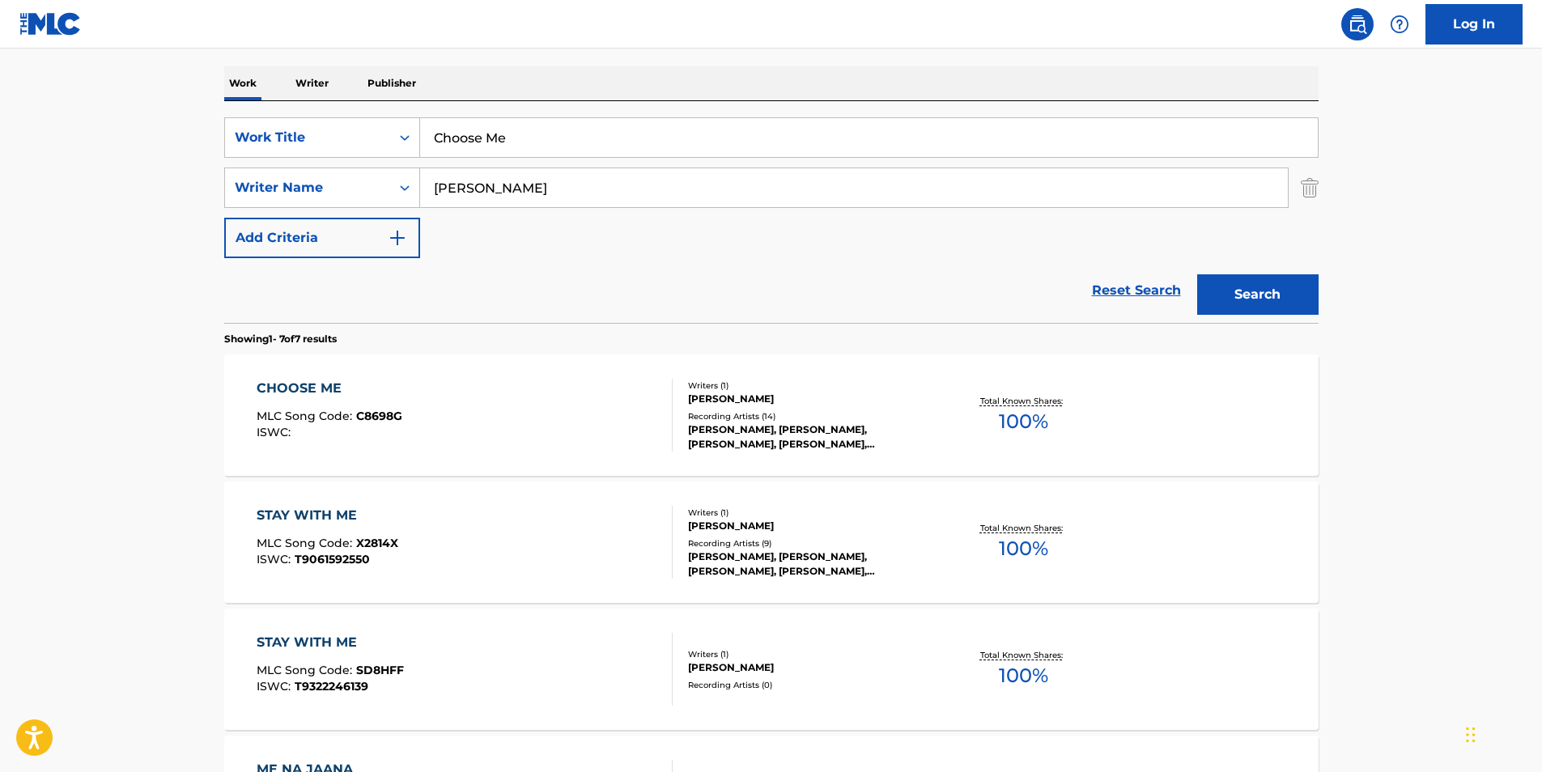
scroll to position [324, 0]
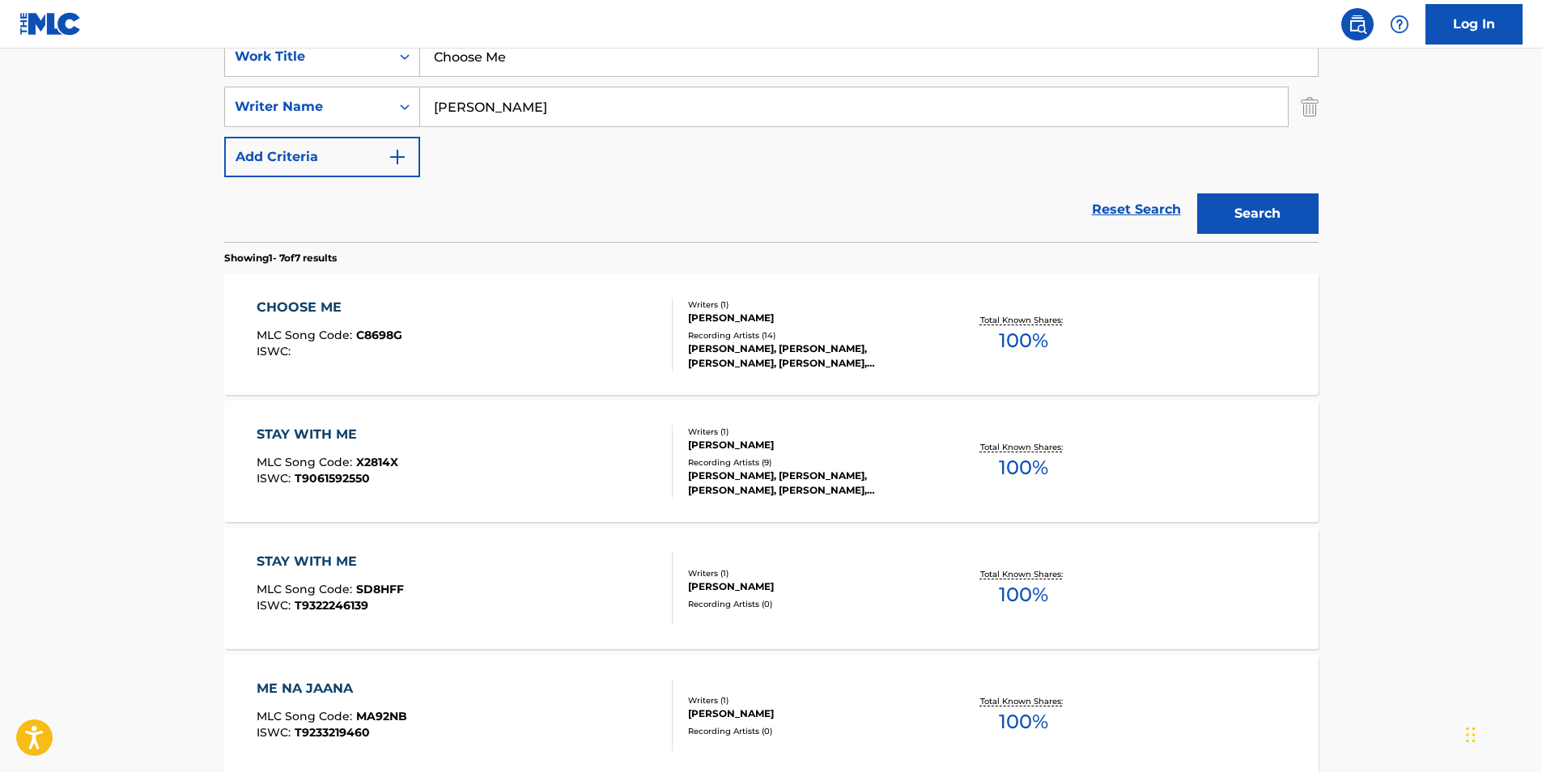
click at [459, 328] on div "CHOOSE ME MLC Song Code : C8698G ISWC :" at bounding box center [465, 334] width 416 height 73
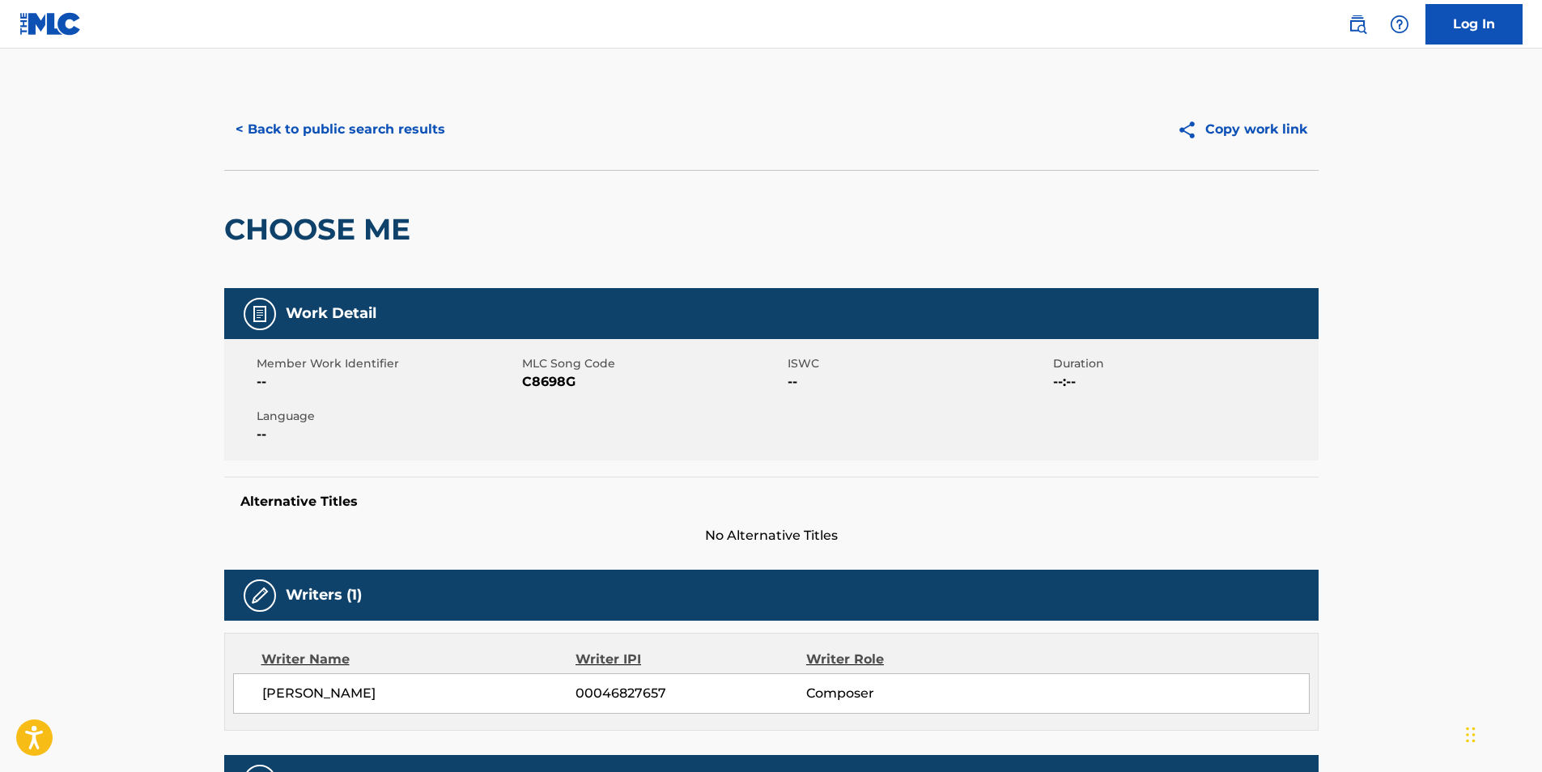
click at [551, 381] on span "C8698G" at bounding box center [652, 381] width 261 height 19
copy span "C8698G"
click at [405, 131] on button "< Back to public search results" at bounding box center [340, 129] width 232 height 40
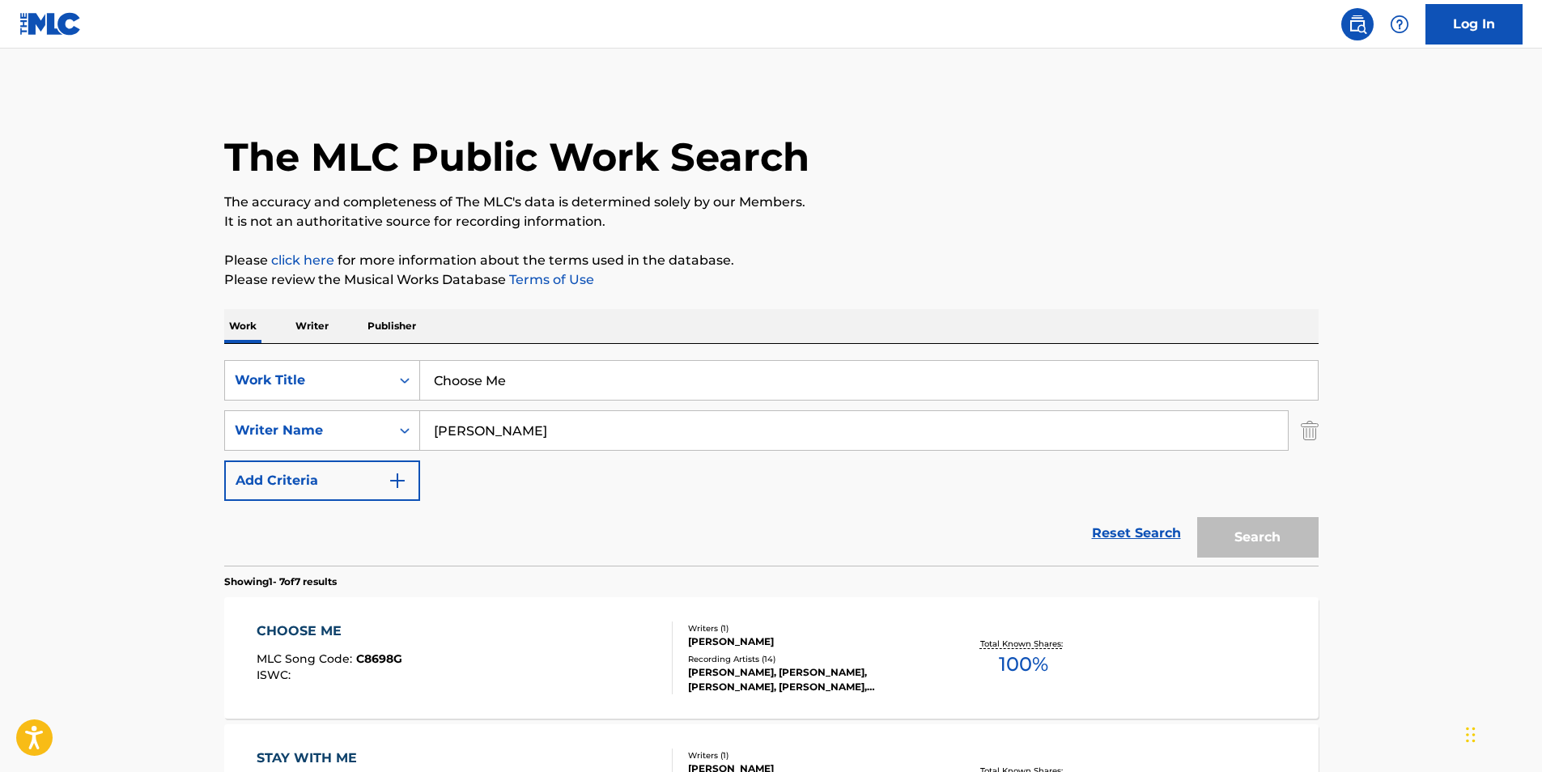
scroll to position [324, 0]
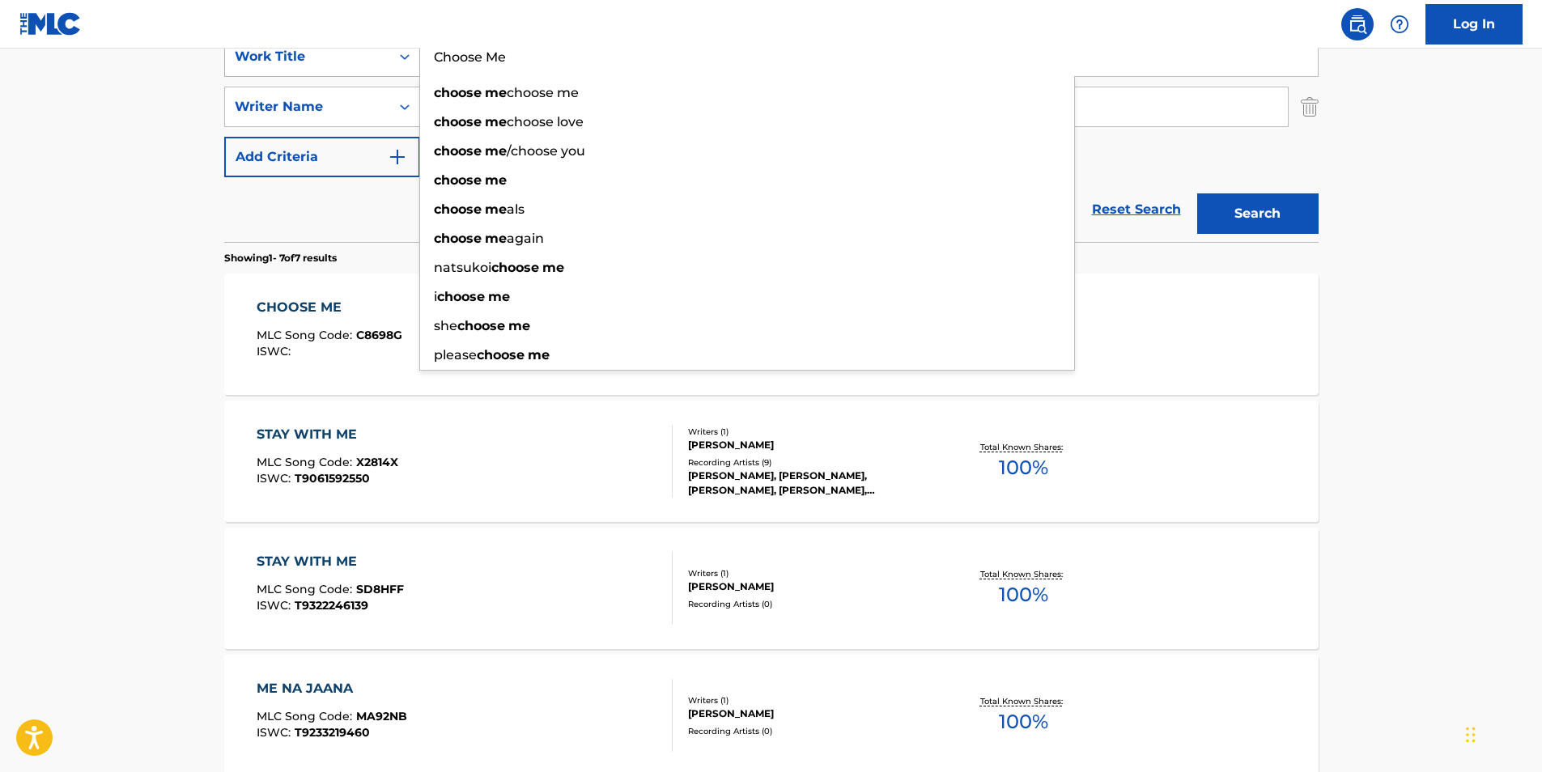
drag, startPoint x: 569, startPoint y: 65, endPoint x: 245, endPoint y: 74, distance: 323.9
click at [265, 68] on div "SearchWithCriteriad194aaf5-be8d-4eb4-af4a-4e79f36bf020 Work Title Choose Me cho…" at bounding box center [771, 56] width 1094 height 40
paste input "Heroin Jazz Tapes"
type input "Heroin Jazz Tapes"
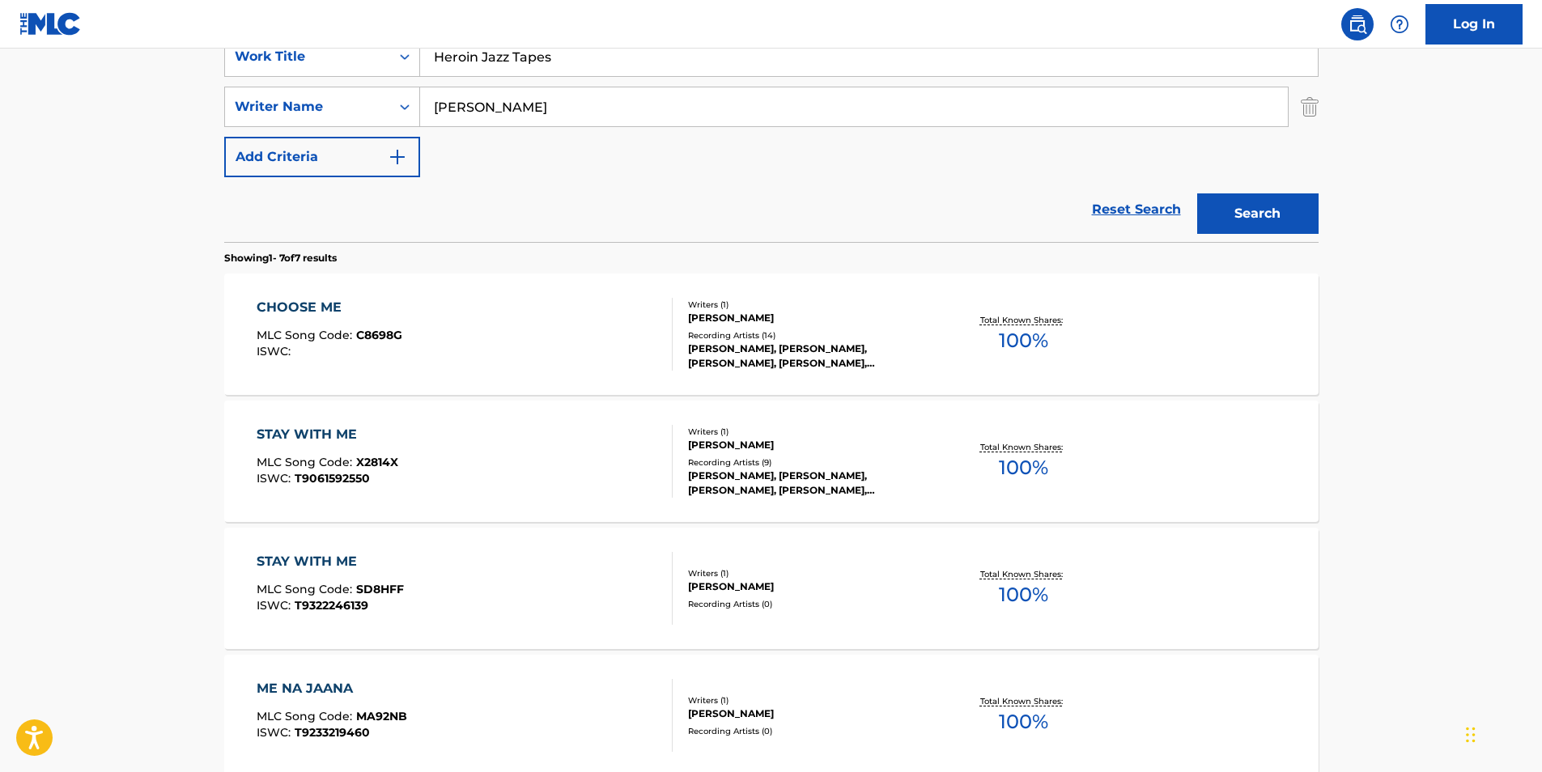
click at [0, 225] on html "Accessibility Screen-Reader Guide, Feedback, and Issue Reporting | New window L…" at bounding box center [771, 62] width 1542 height 772
paste input "CRIMEAPPLE"
drag, startPoint x: 666, startPoint y: 112, endPoint x: 312, endPoint y: 112, distance: 354.5
click at [312, 112] on div "SearchWithCriteria92c0abe1-f344-48cb-a917-44187ac533e3 Writer Name CRIMEAPPLE […" at bounding box center [771, 107] width 1094 height 40
click at [1287, 208] on button "Search" at bounding box center [1257, 213] width 121 height 40
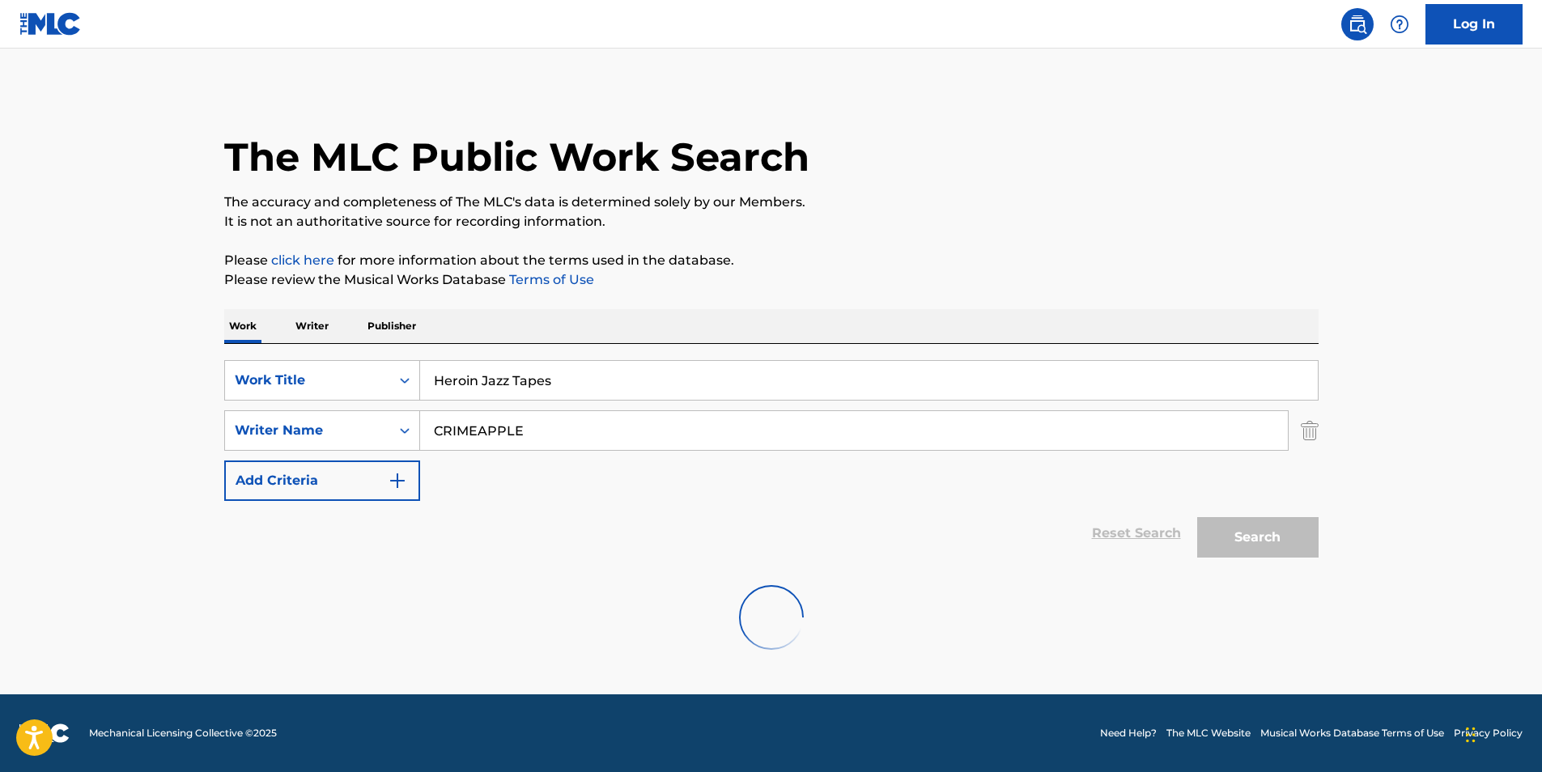
scroll to position [0, 0]
click at [655, 249] on div "The MLC Public Work Search The accuracy and completeness of The MLC's data is d…" at bounding box center [771, 353] width 1133 height 528
drag, startPoint x: 619, startPoint y: 427, endPoint x: 270, endPoint y: 464, distance: 351.6
click at [270, 464] on div "SearchWithCriteriad194aaf5-be8d-4eb4-af4a-4e79f36bf020 Work Title Heroin Jazz T…" at bounding box center [771, 430] width 1094 height 141
paste input "[PERSON_NAME]"
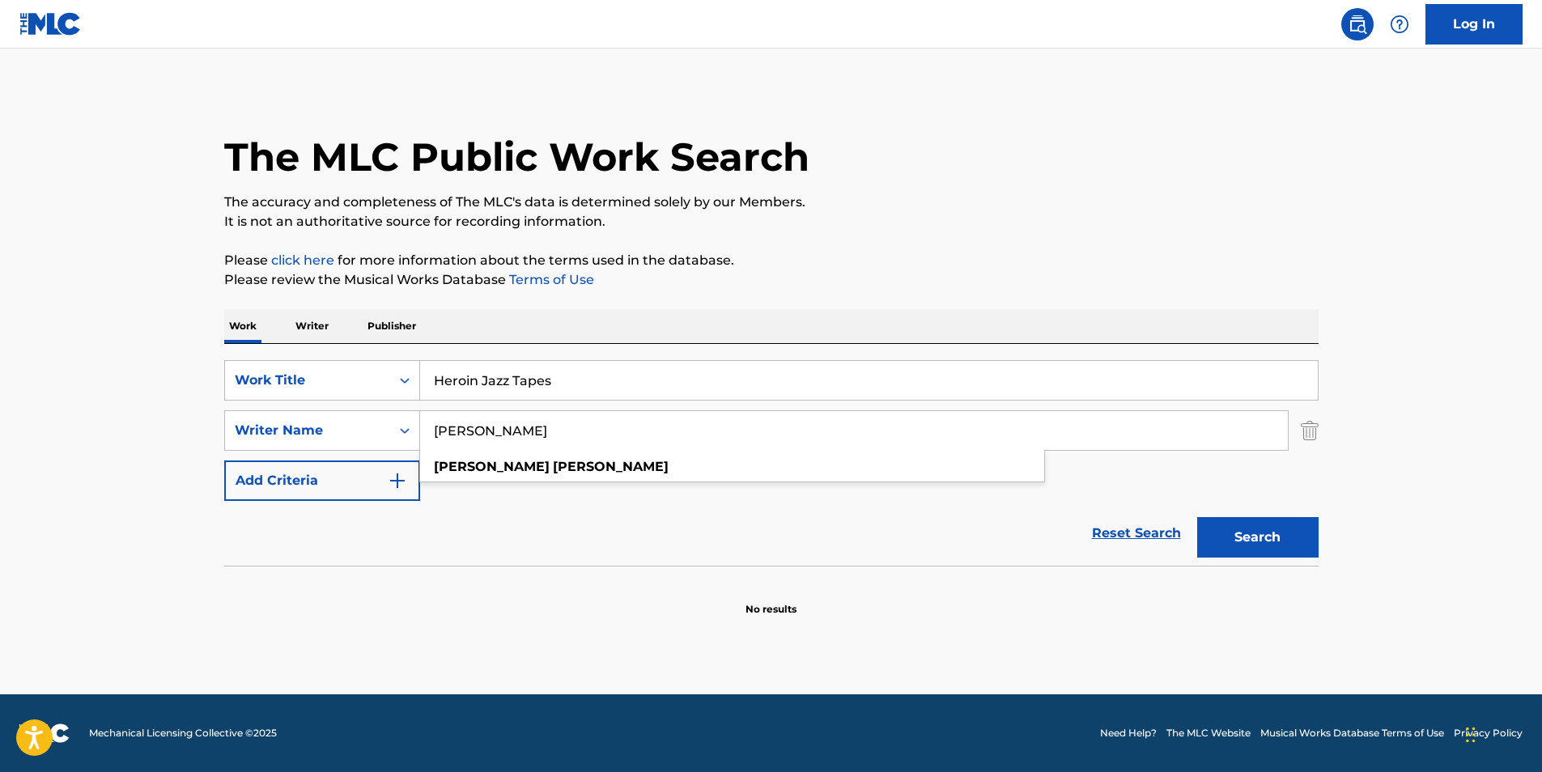
drag, startPoint x: 1008, startPoint y: 254, endPoint x: 1021, endPoint y: 257, distance: 13.2
click at [1009, 253] on p "Please click here for more information about the terms used in the database." at bounding box center [771, 260] width 1094 height 19
click at [1239, 524] on button "Search" at bounding box center [1257, 537] width 121 height 40
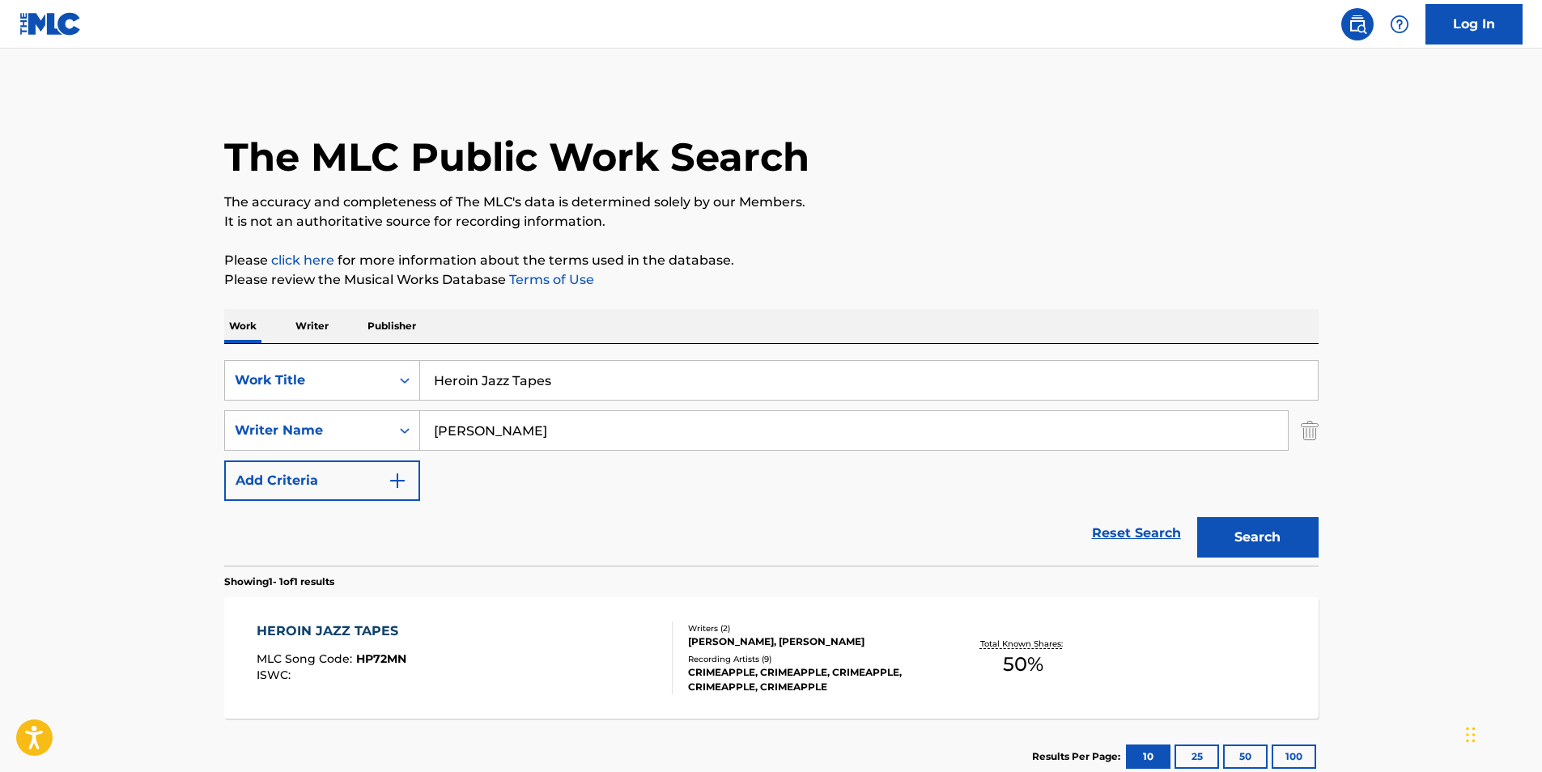
paste input "[PERSON_NAME]"
drag, startPoint x: 650, startPoint y: 419, endPoint x: 365, endPoint y: 469, distance: 289.3
click at [365, 469] on div "SearchWithCriteriad194aaf5-be8d-4eb4-af4a-4e79f36bf020 Work Title Heroin Jazz T…" at bounding box center [771, 430] width 1094 height 141
click at [805, 249] on div "The MLC Public Work Search The accuracy and completeness of The MLC's data is d…" at bounding box center [771, 442] width 1133 height 706
click at [1257, 546] on button "Search" at bounding box center [1257, 537] width 121 height 40
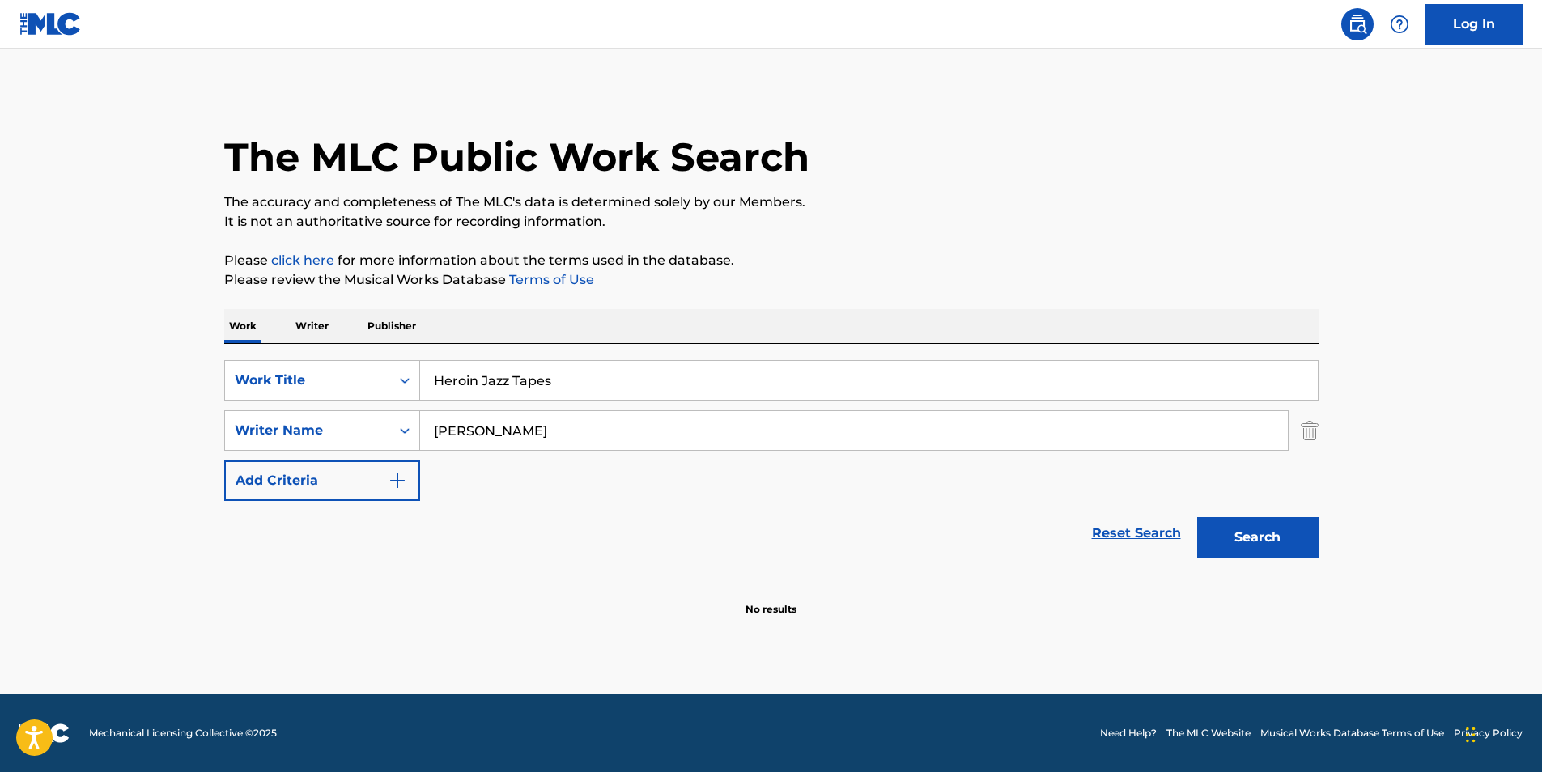
click at [520, 431] on input "[PERSON_NAME]" at bounding box center [854, 430] width 868 height 39
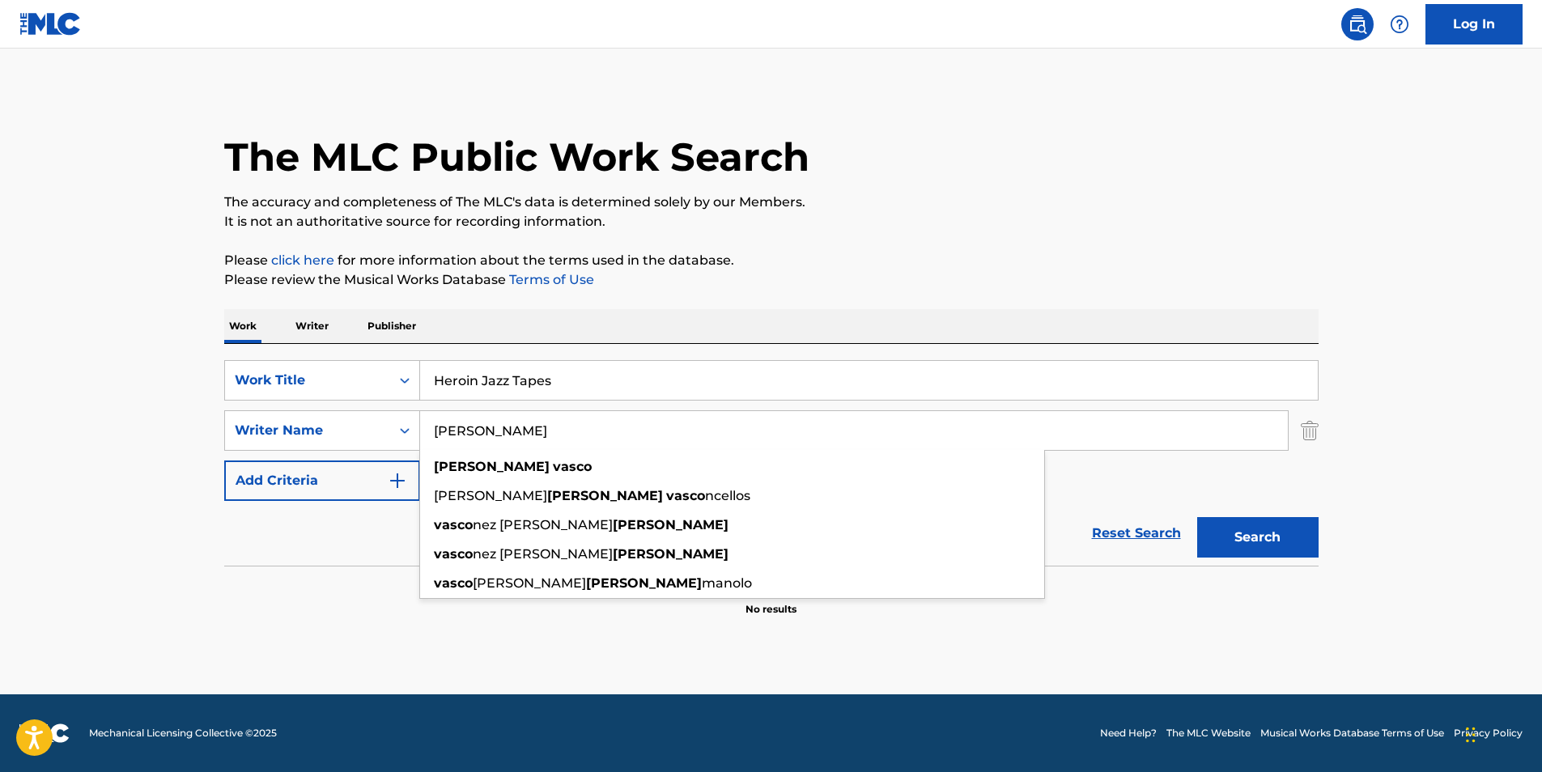
click at [1197, 517] on button "Search" at bounding box center [1257, 537] width 121 height 40
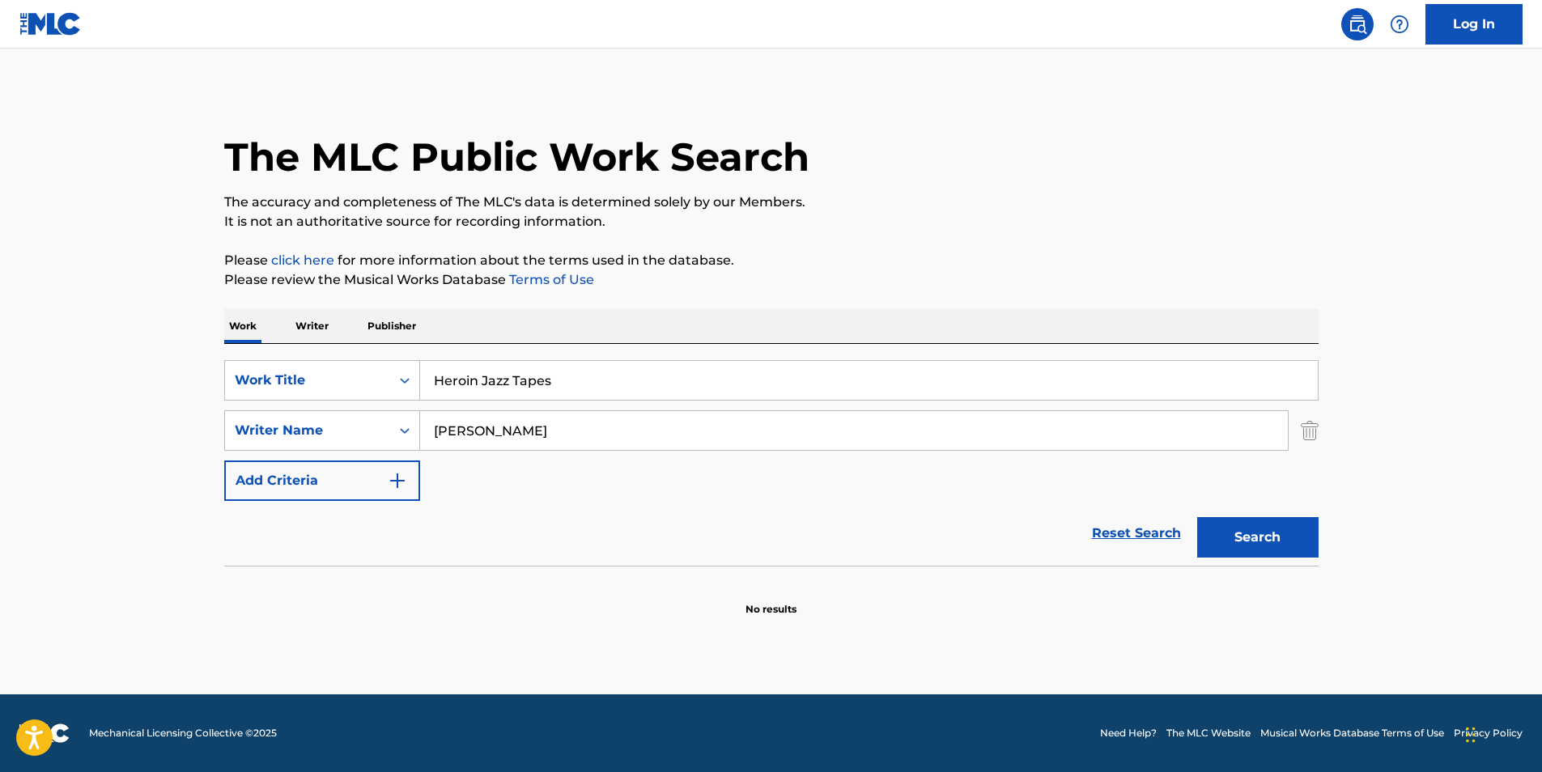
click at [503, 434] on input "[PERSON_NAME]" at bounding box center [854, 430] width 868 height 39
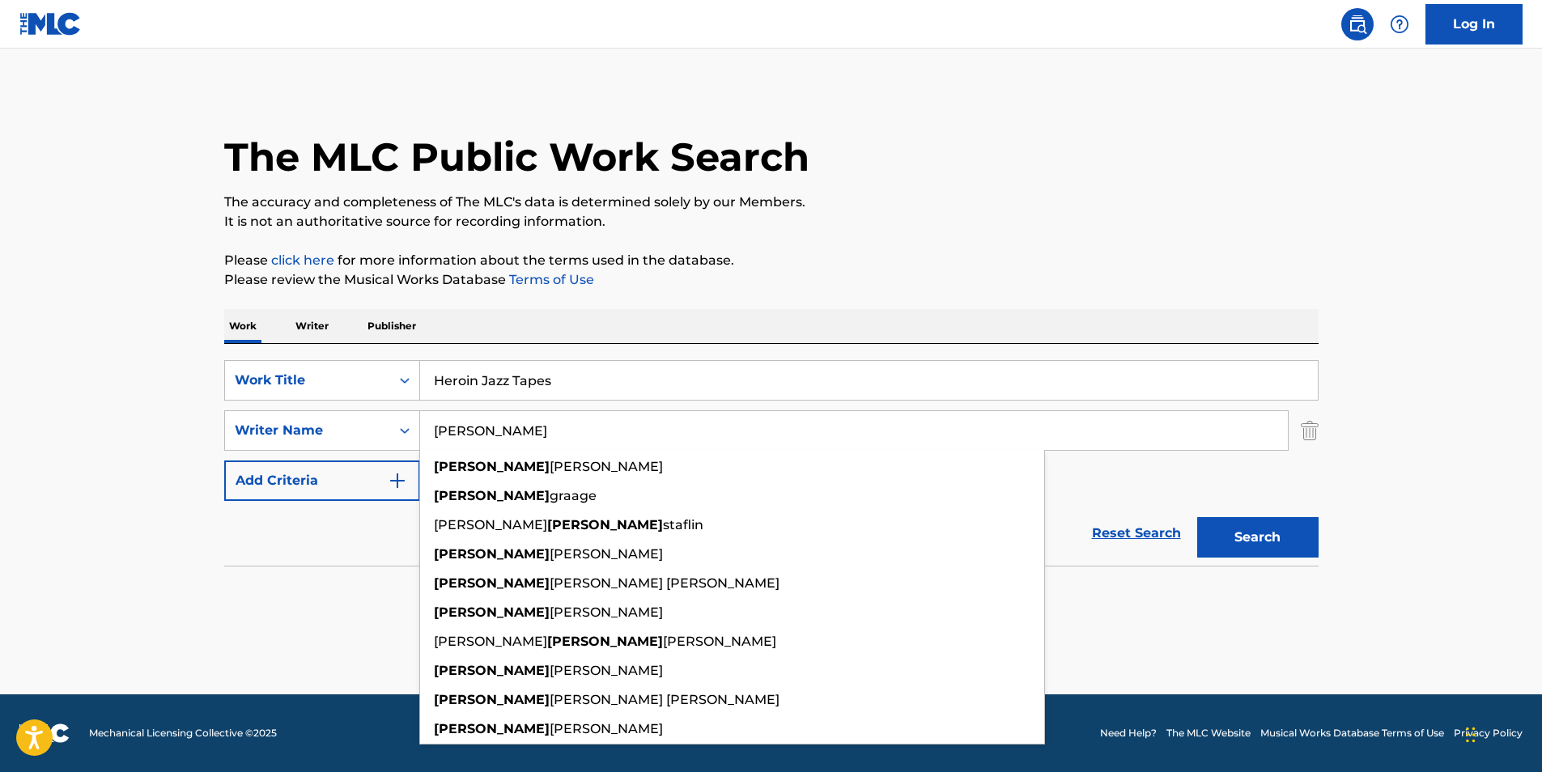
click at [1197, 517] on button "Search" at bounding box center [1257, 537] width 121 height 40
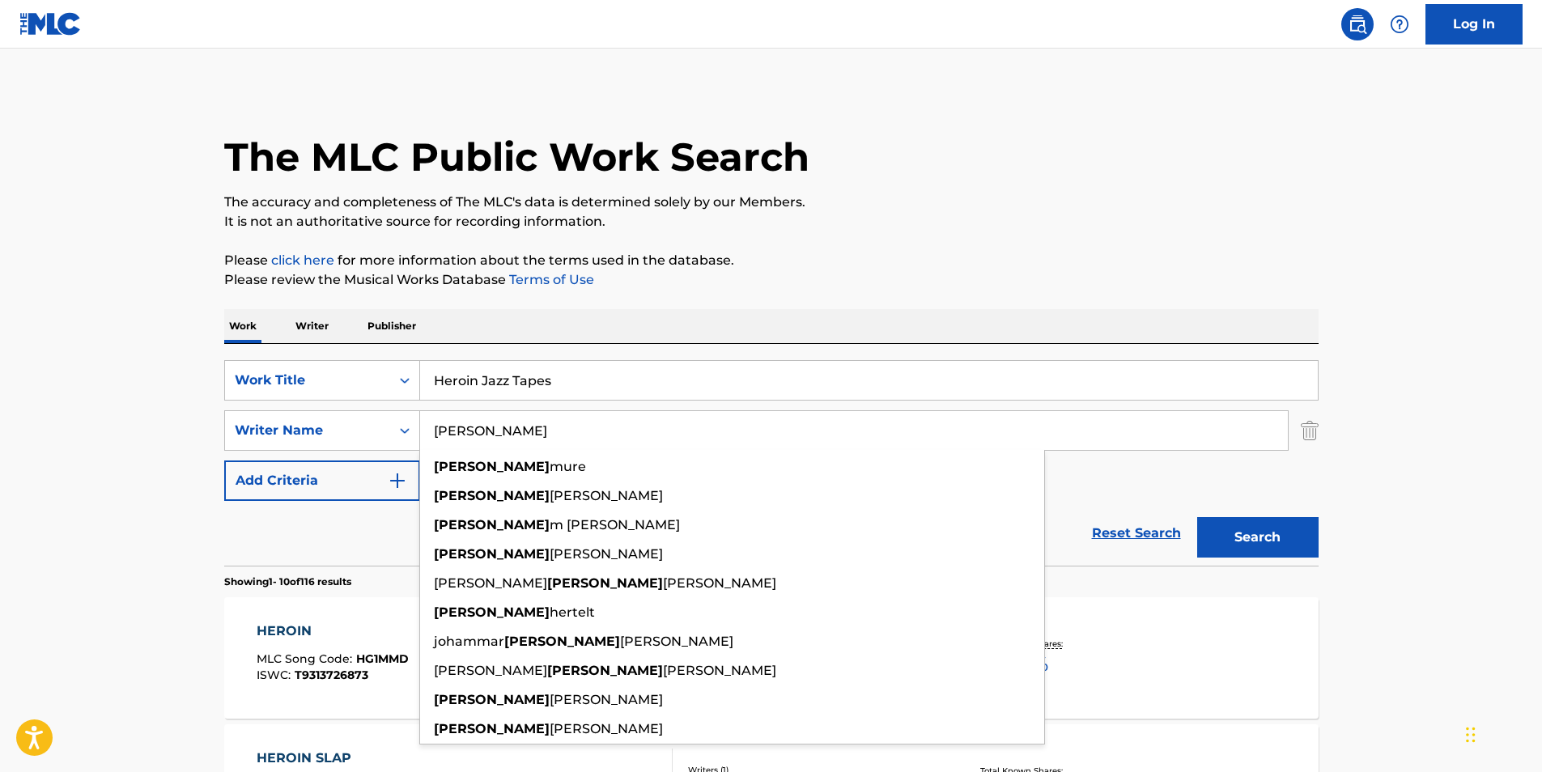
paste input "[PERSON_NAME]"
drag, startPoint x: 550, startPoint y: 436, endPoint x: 915, endPoint y: 213, distance: 427.9
click at [391, 433] on div "SearchWithCriteria92c0abe1-f344-48cb-a917-44187ac533e3 Writer Name [PERSON_NAME…" at bounding box center [771, 430] width 1094 height 40
type input "[PERSON_NAME]"
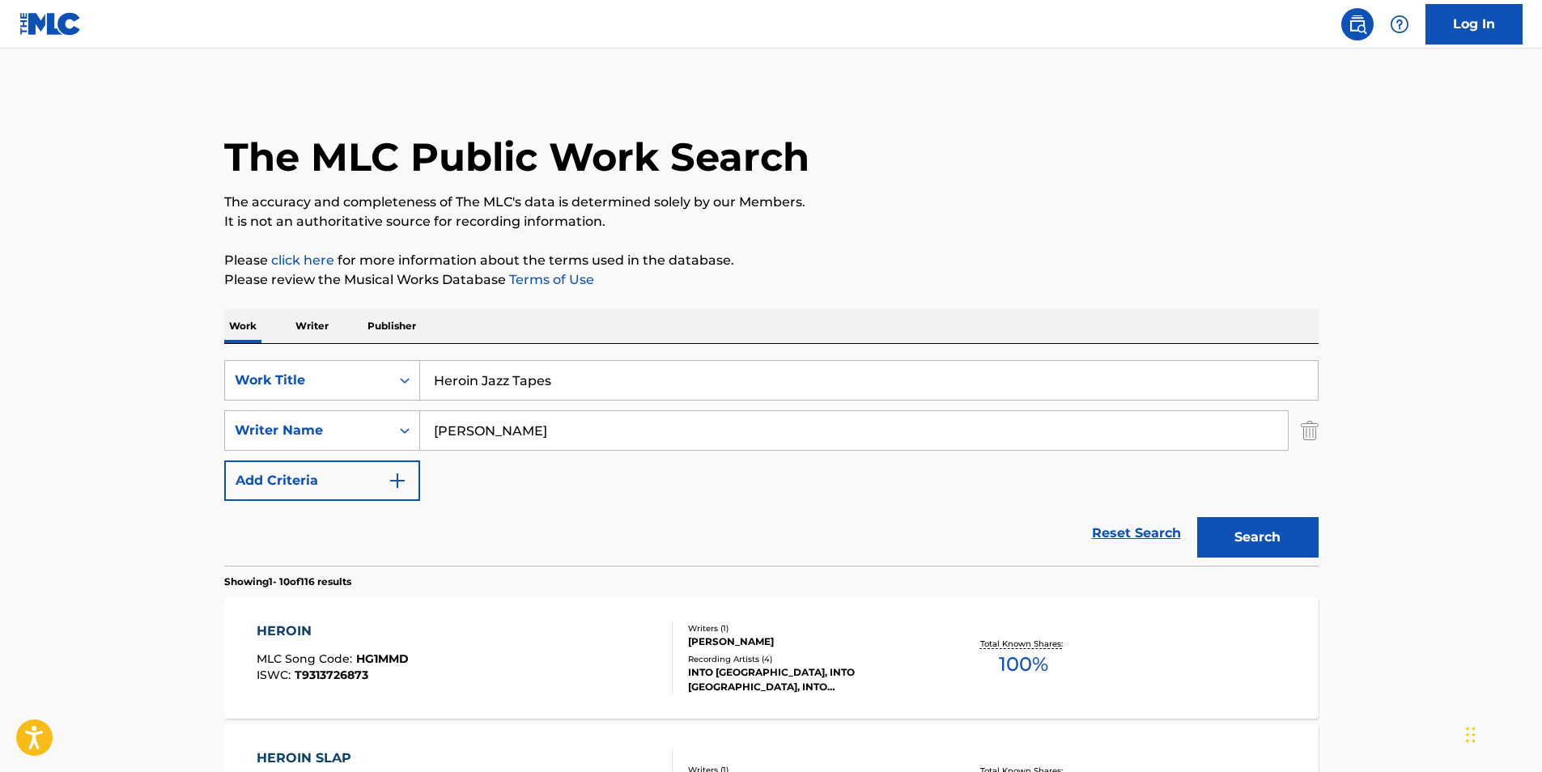
drag, startPoint x: 930, startPoint y: 206, endPoint x: 978, endPoint y: 232, distance: 55.0
click at [931, 206] on p "The accuracy and completeness of The MLC's data is determined solely by our Mem…" at bounding box center [771, 202] width 1094 height 19
drag, startPoint x: 1265, startPoint y: 517, endPoint x: 1260, endPoint y: 535, distance: 18.5
click at [1263, 528] on button "Search" at bounding box center [1257, 537] width 121 height 40
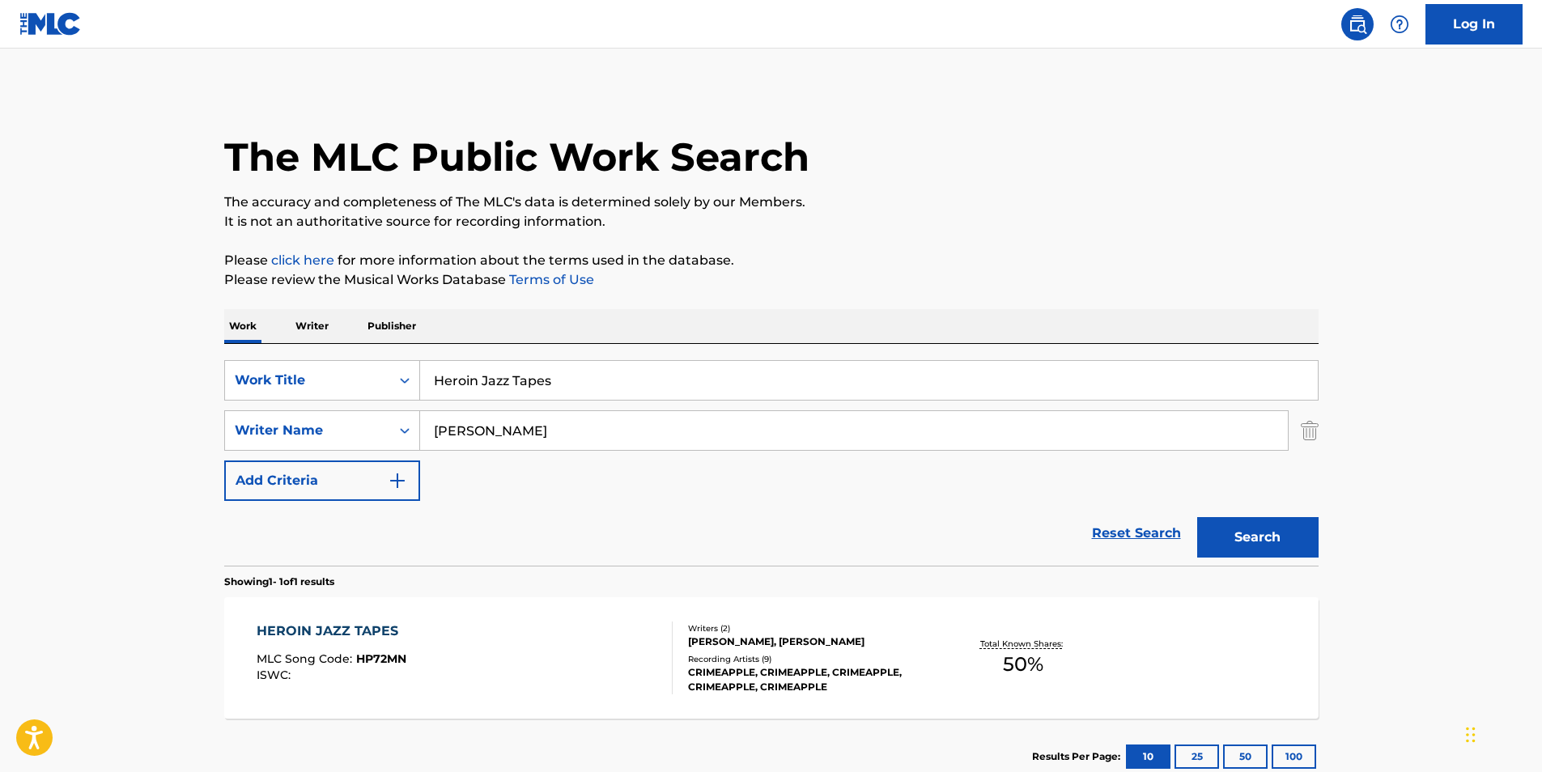
click at [411, 626] on div "HEROIN JAZZ TAPES MLC Song Code : HP72MN ISWC :" at bounding box center [465, 658] width 416 height 73
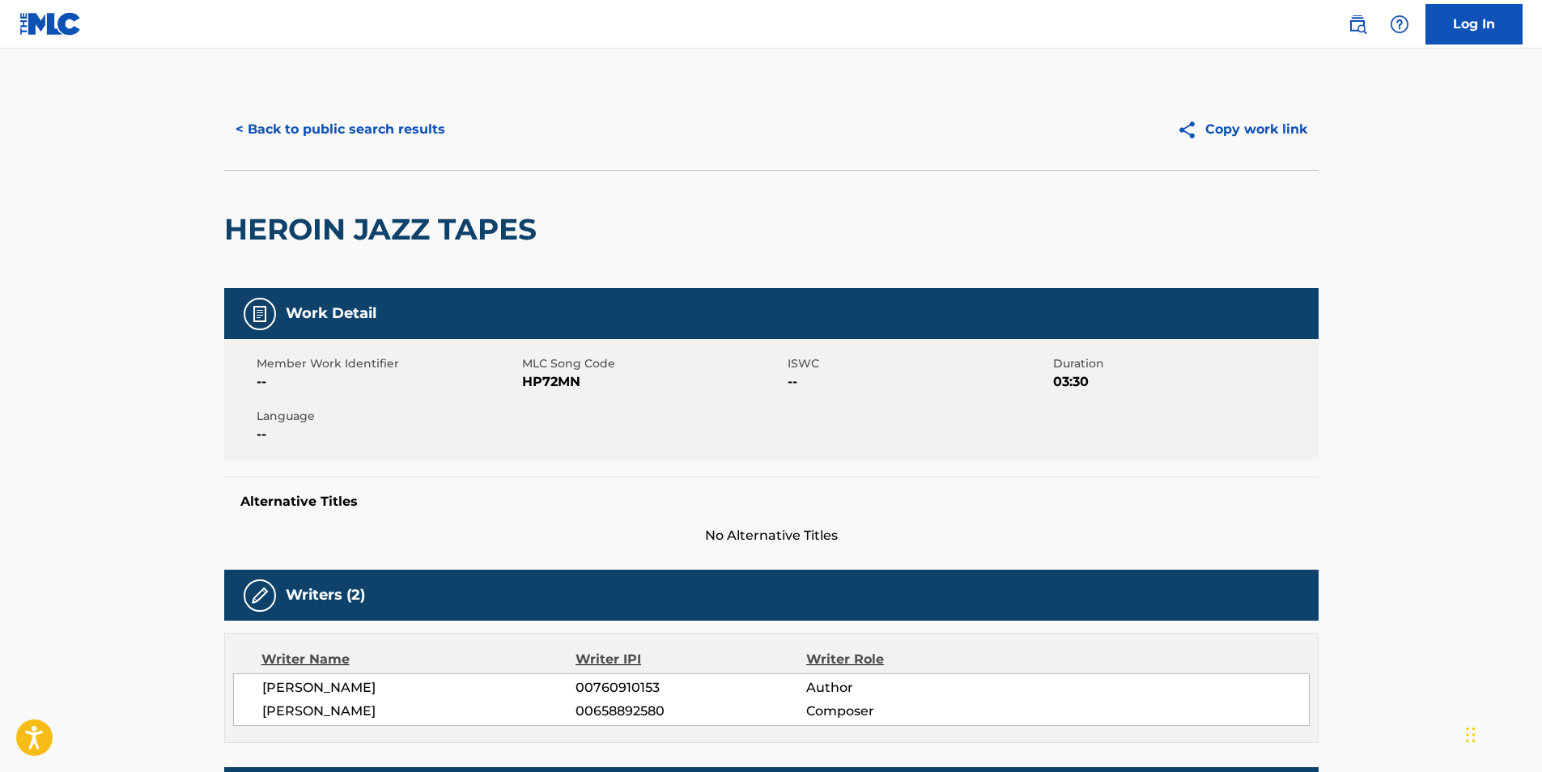
click at [282, 129] on button "< Back to public search results" at bounding box center [340, 129] width 232 height 40
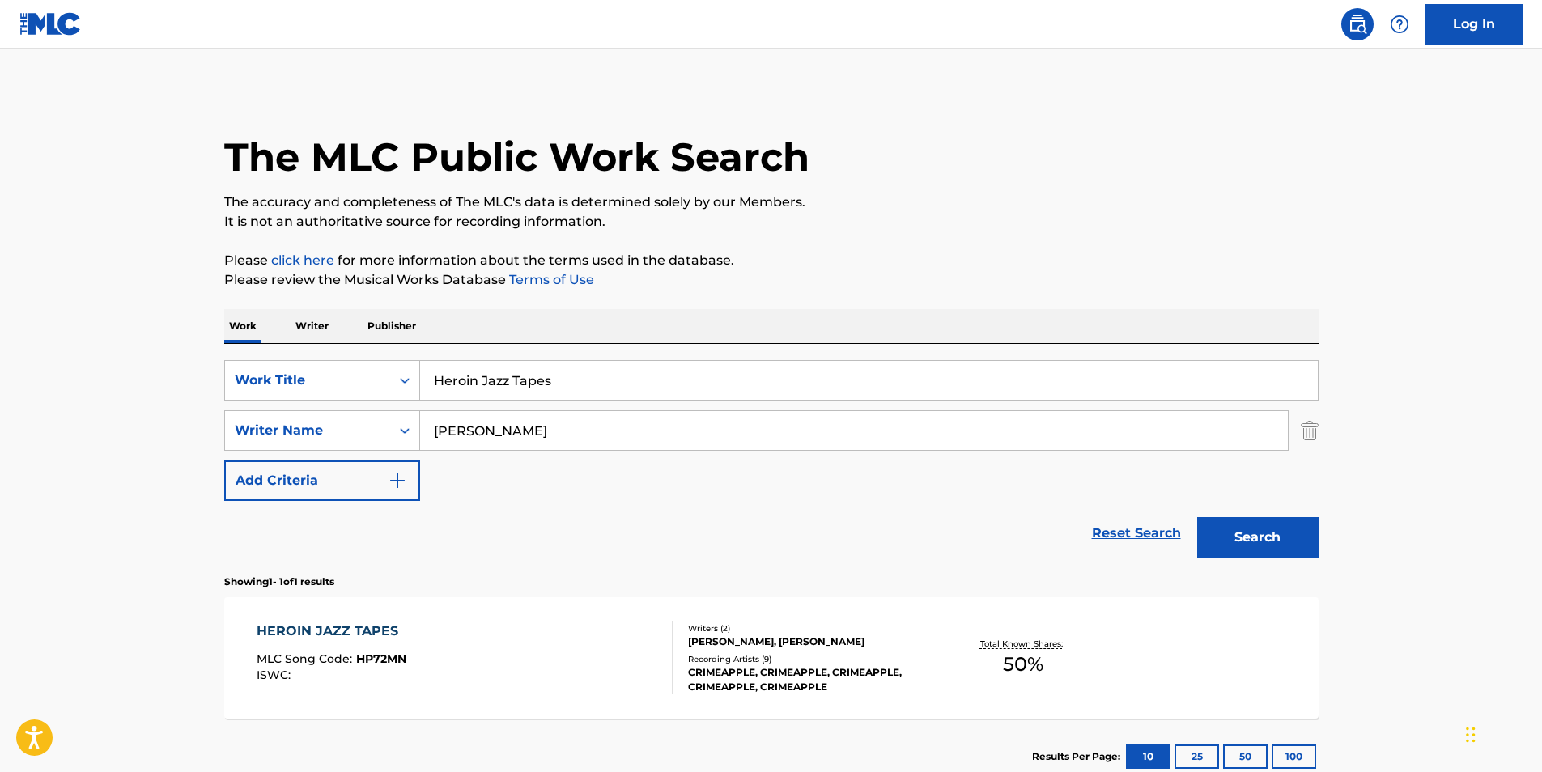
paste input "ONOR OFFER FEAT. [PERSON_NAME]"
drag, startPoint x: 594, startPoint y: 380, endPoint x: 182, endPoint y: 389, distance: 412.1
click at [182, 389] on main "The MLC Public Work Search The accuracy and completeness of The MLC's data is d…" at bounding box center [771, 426] width 1542 height 754
type input "HONOR OFFER FEAT. [PERSON_NAME]"
click at [127, 387] on main "The MLC Public Work Search The accuracy and completeness of The MLC's data is d…" at bounding box center [771, 426] width 1542 height 754
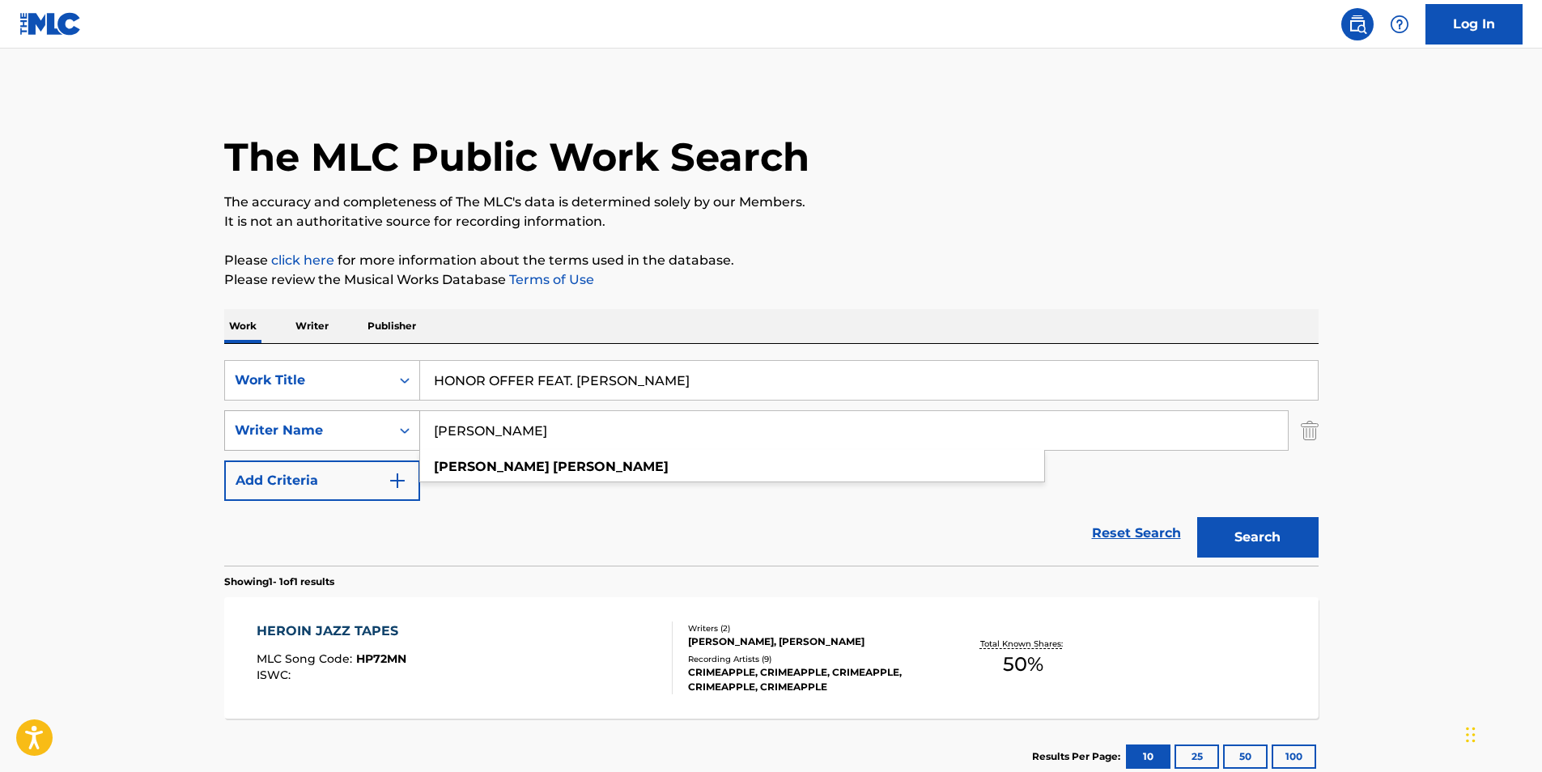
drag, startPoint x: 544, startPoint y: 426, endPoint x: 356, endPoint y: 448, distance: 189.1
click at [356, 448] on div "SearchWithCriteria92c0abe1-f344-48cb-a917-44187ac533e3 Writer Name [PERSON_NAME…" at bounding box center [771, 430] width 1094 height 40
click at [1211, 274] on p "Please review the Musical Works Database Terms of Use" at bounding box center [771, 279] width 1094 height 19
drag, startPoint x: 524, startPoint y: 387, endPoint x: 508, endPoint y: 398, distance: 19.1
click at [508, 398] on input "HONOR OFFER FEAT. [PERSON_NAME]" at bounding box center [869, 380] width 898 height 39
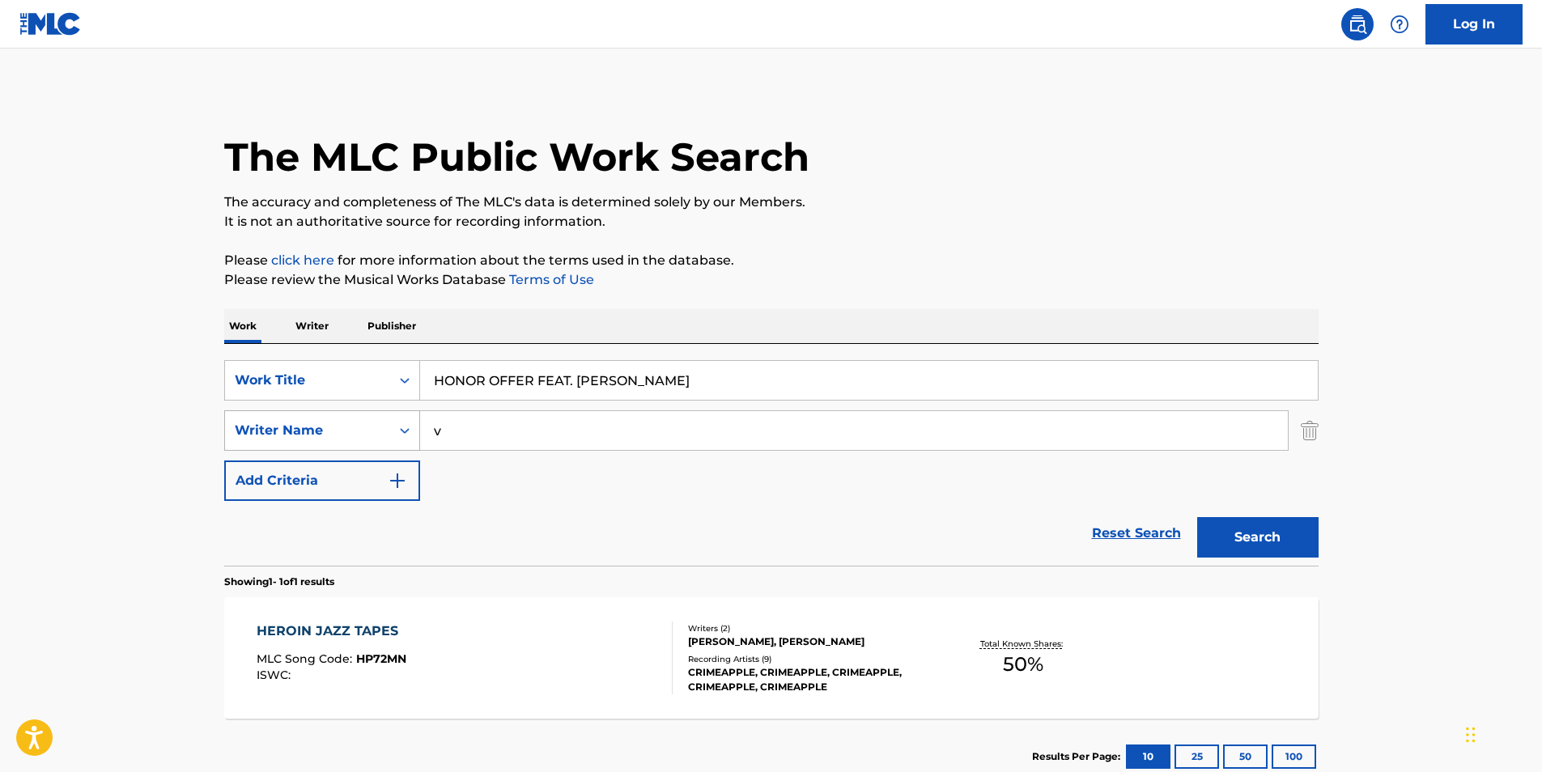
drag, startPoint x: 477, startPoint y: 434, endPoint x: 397, endPoint y: 435, distance: 80.1
click at [397, 435] on div "SearchWithCriteria92c0abe1-f344-48cb-a917-44187ac533e3 Writer Name v" at bounding box center [771, 430] width 1094 height 40
paste input "Whether, I"
click at [1304, 547] on button "Search" at bounding box center [1257, 537] width 121 height 40
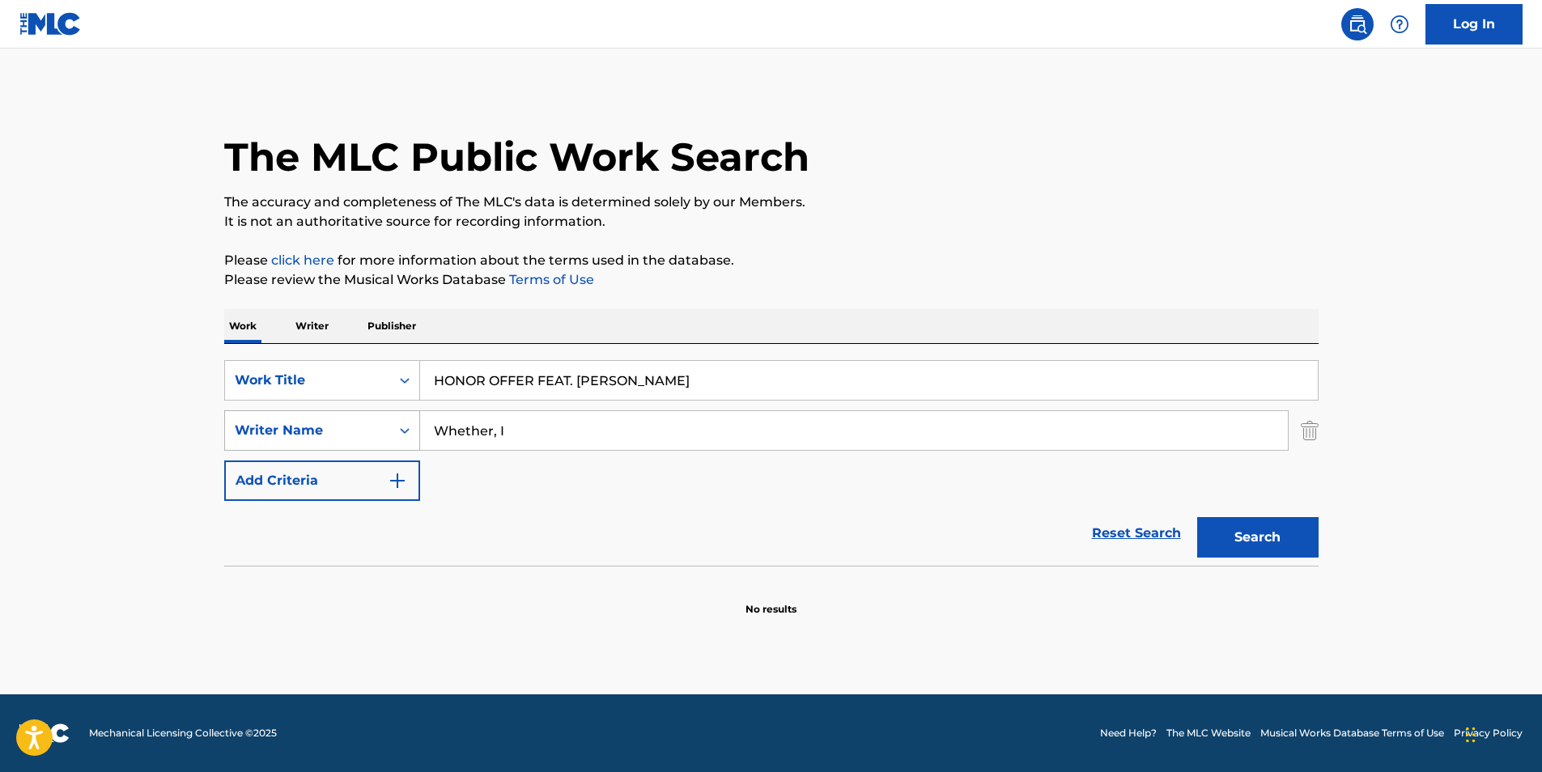
drag, startPoint x: 648, startPoint y: 421, endPoint x: 324, endPoint y: 445, distance: 325.5
click at [324, 445] on div "SearchWithCriteria92c0abe1-f344-48cb-a917-44187ac533e3 Writer Name [PERSON_NAME]" at bounding box center [771, 430] width 1094 height 40
paste input "[PERSON_NAME] [PERSON_NAME]"
click at [920, 157] on div "The MLC Public Work Search" at bounding box center [771, 148] width 1094 height 118
click at [1273, 526] on button "Search" at bounding box center [1257, 537] width 121 height 40
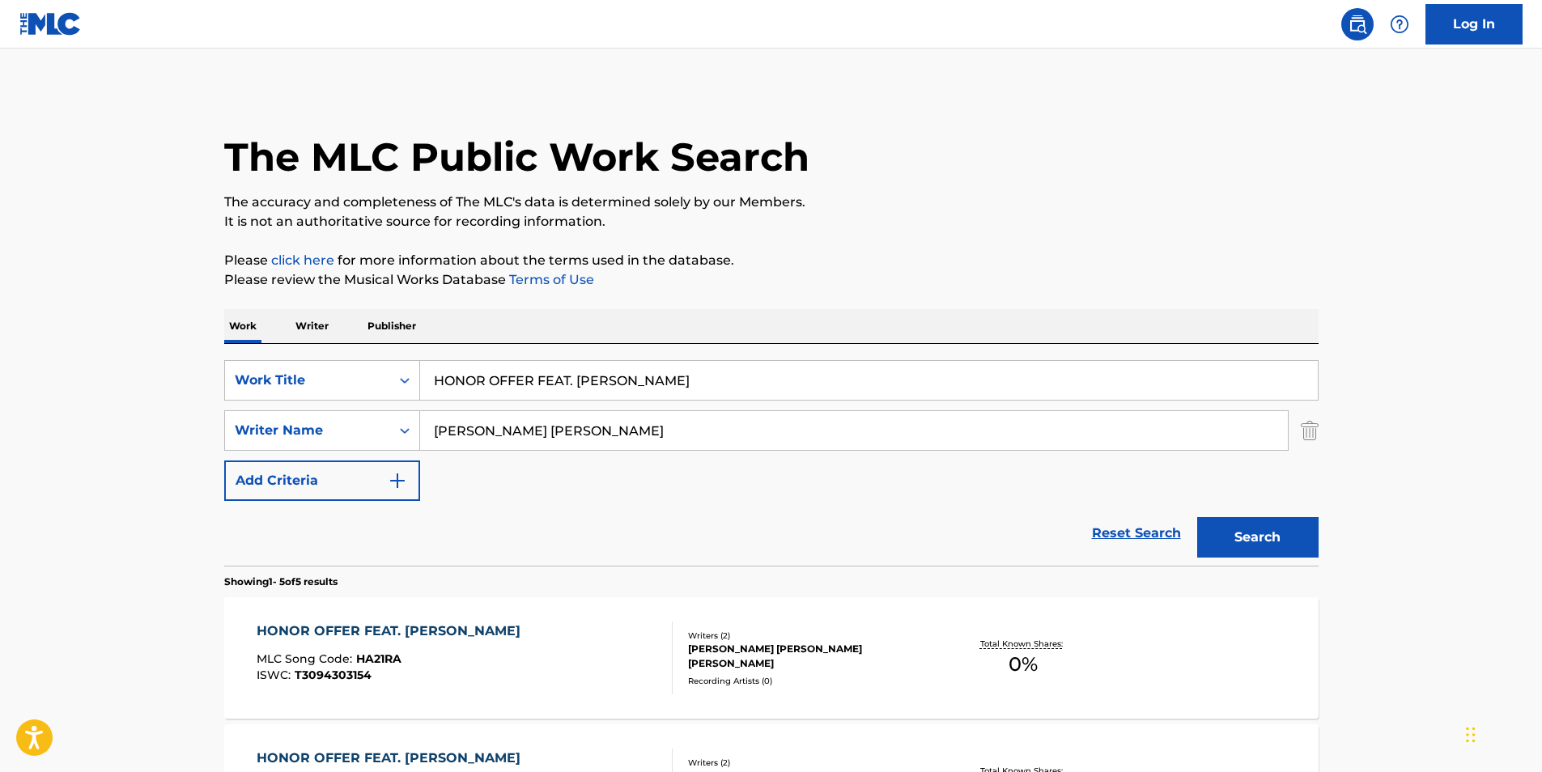
scroll to position [324, 0]
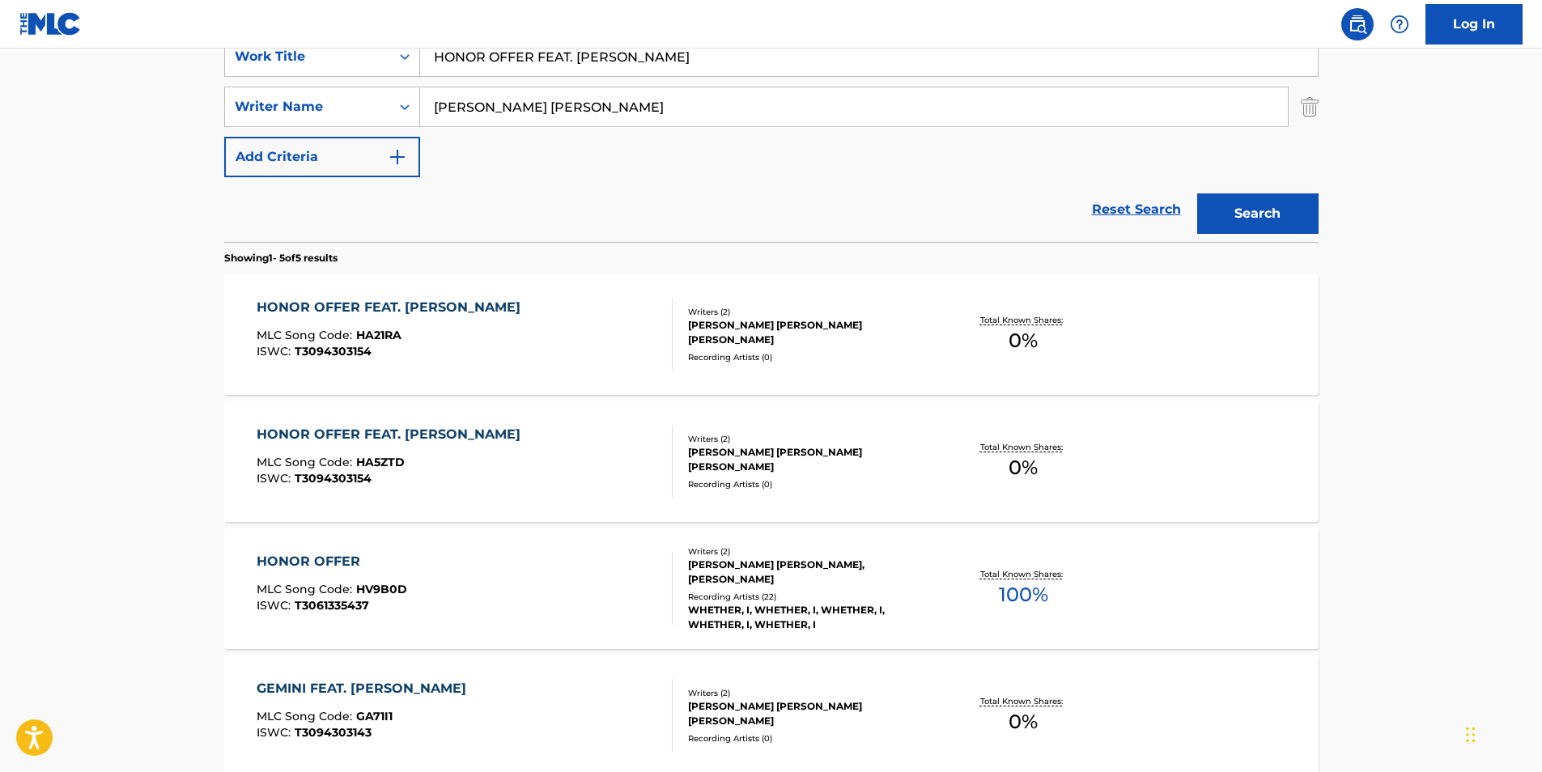
paste input "[PERSON_NAME]"
drag, startPoint x: 690, startPoint y: 112, endPoint x: 396, endPoint y: 132, distance: 294.4
click at [342, 132] on div "SearchWithCriteriad194aaf5-be8d-4eb4-af4a-4e79f36bf020 Work Title HONOR OFFER F…" at bounding box center [771, 106] width 1094 height 141
type input "[PERSON_NAME]"
click at [1254, 219] on button "Search" at bounding box center [1257, 213] width 121 height 40
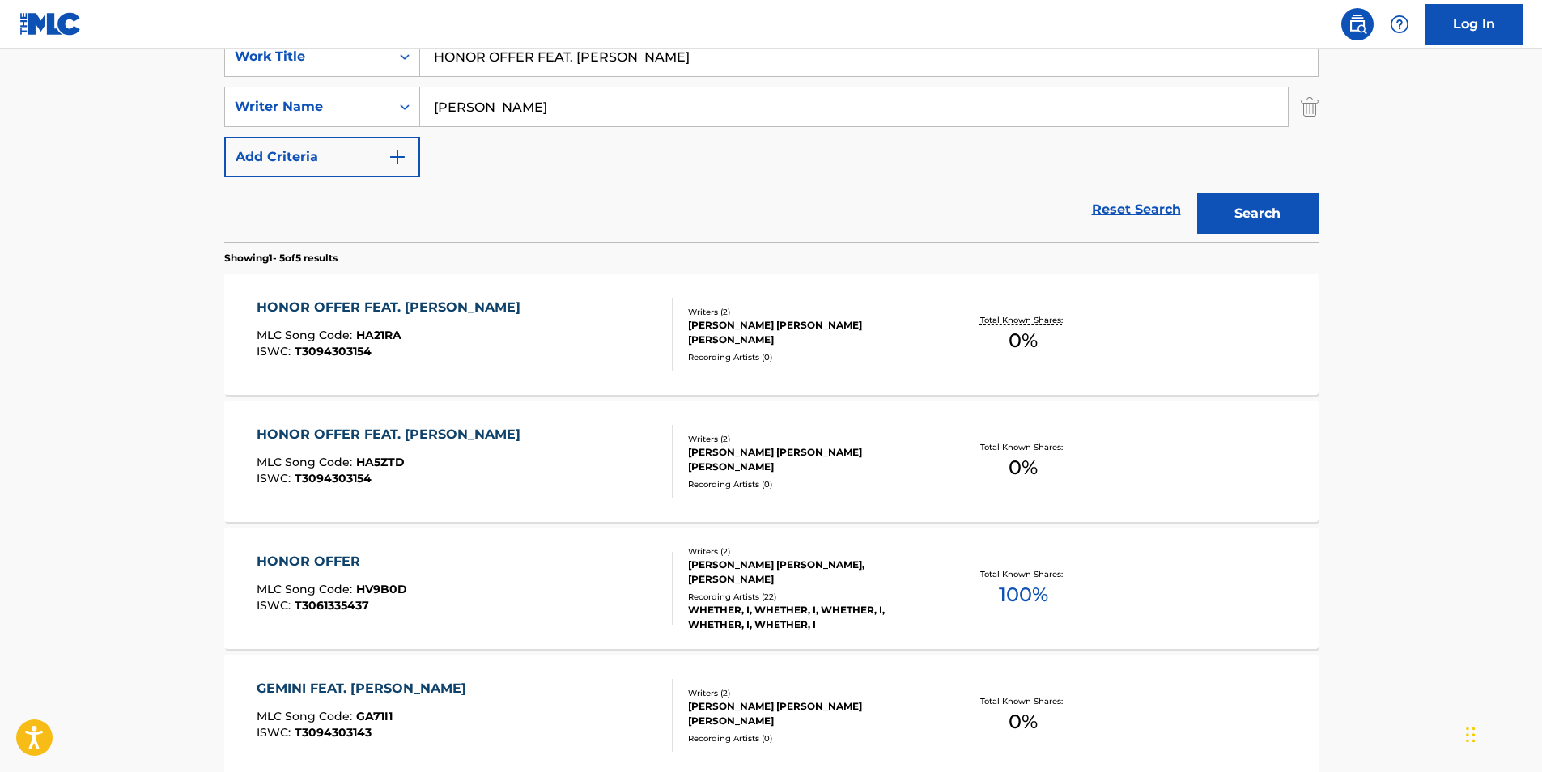
scroll to position [486, 0]
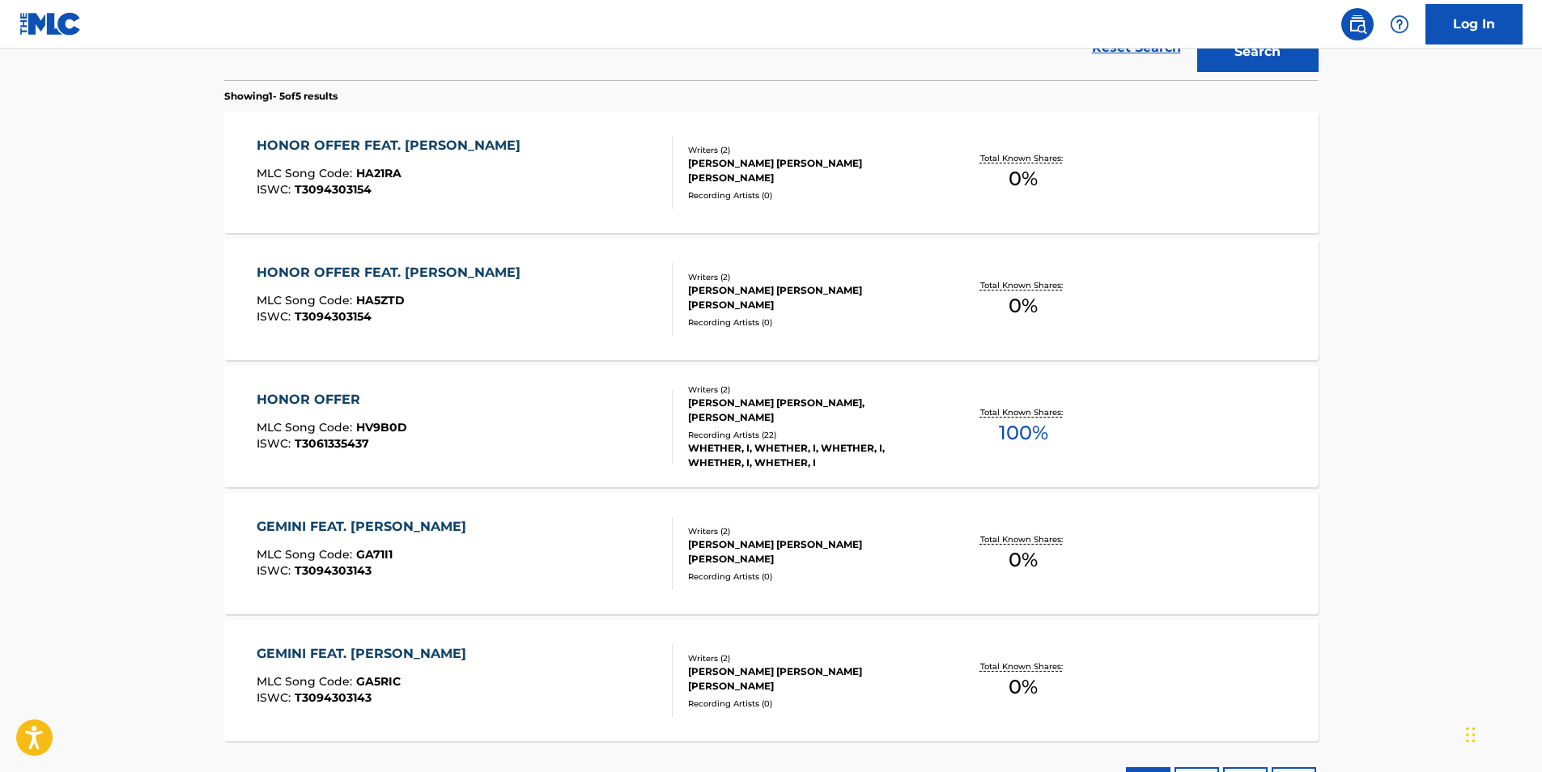
click at [371, 193] on div "ISWC : T3094303154" at bounding box center [393, 190] width 272 height 12
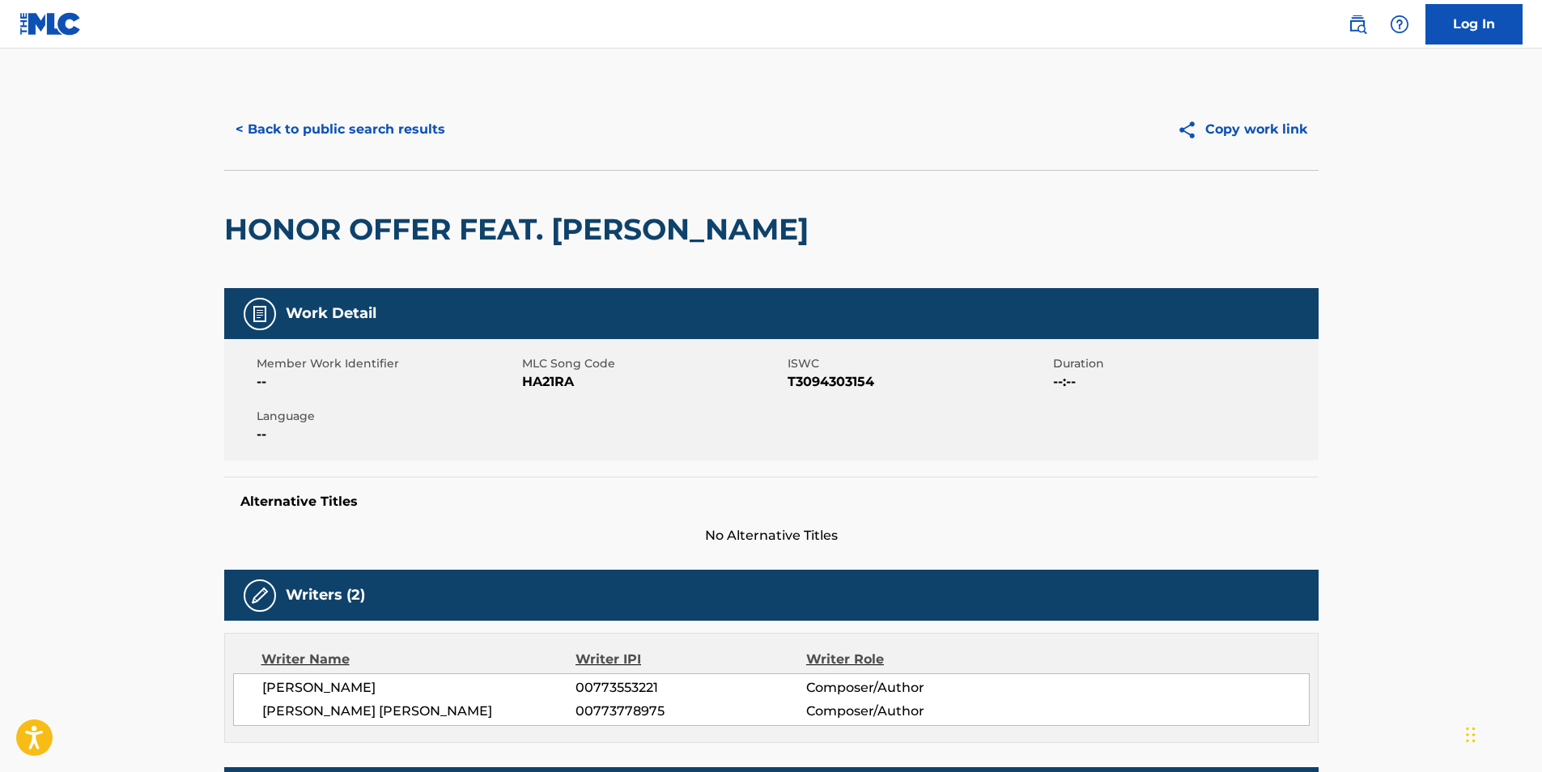
click at [536, 378] on span "HA21RA" at bounding box center [652, 381] width 261 height 19
copy span "HA21RA"
click at [427, 156] on div "< Back to public search results Copy work link" at bounding box center [771, 129] width 1094 height 81
click at [367, 121] on button "< Back to public search results" at bounding box center [340, 129] width 232 height 40
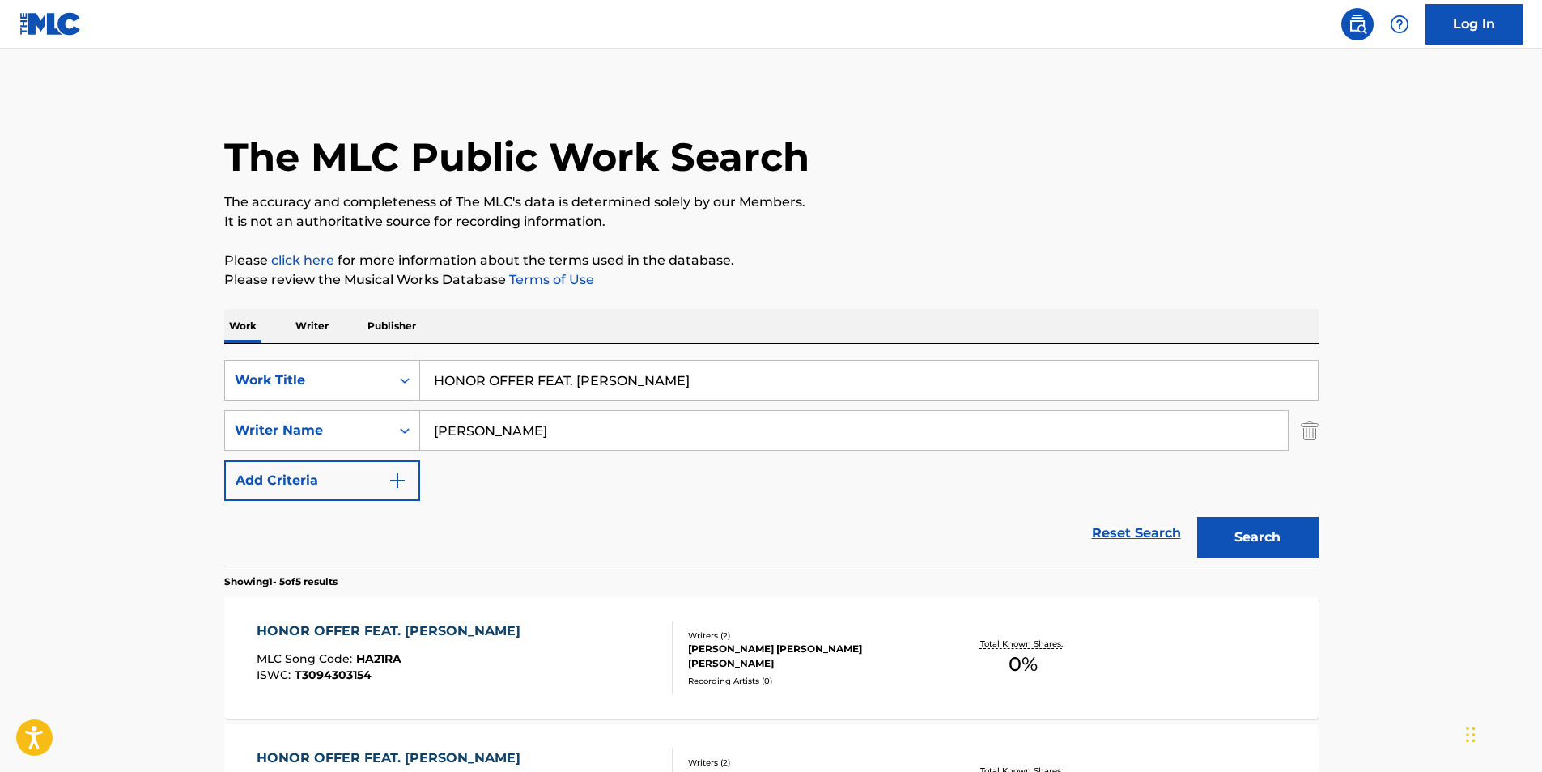
scroll to position [578, 0]
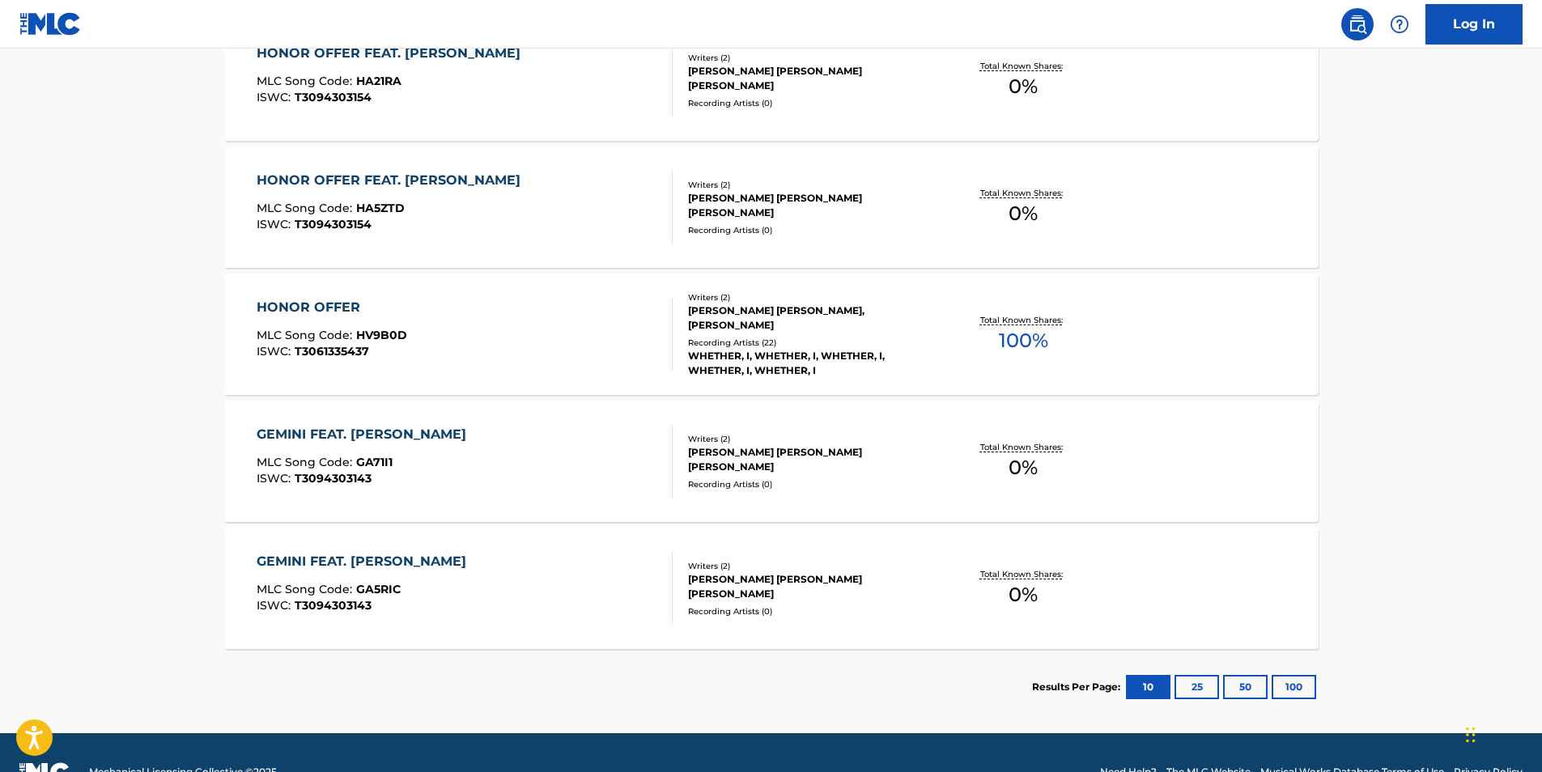
click at [401, 216] on div "MLC Song Code : HA5ZTD" at bounding box center [393, 210] width 272 height 16
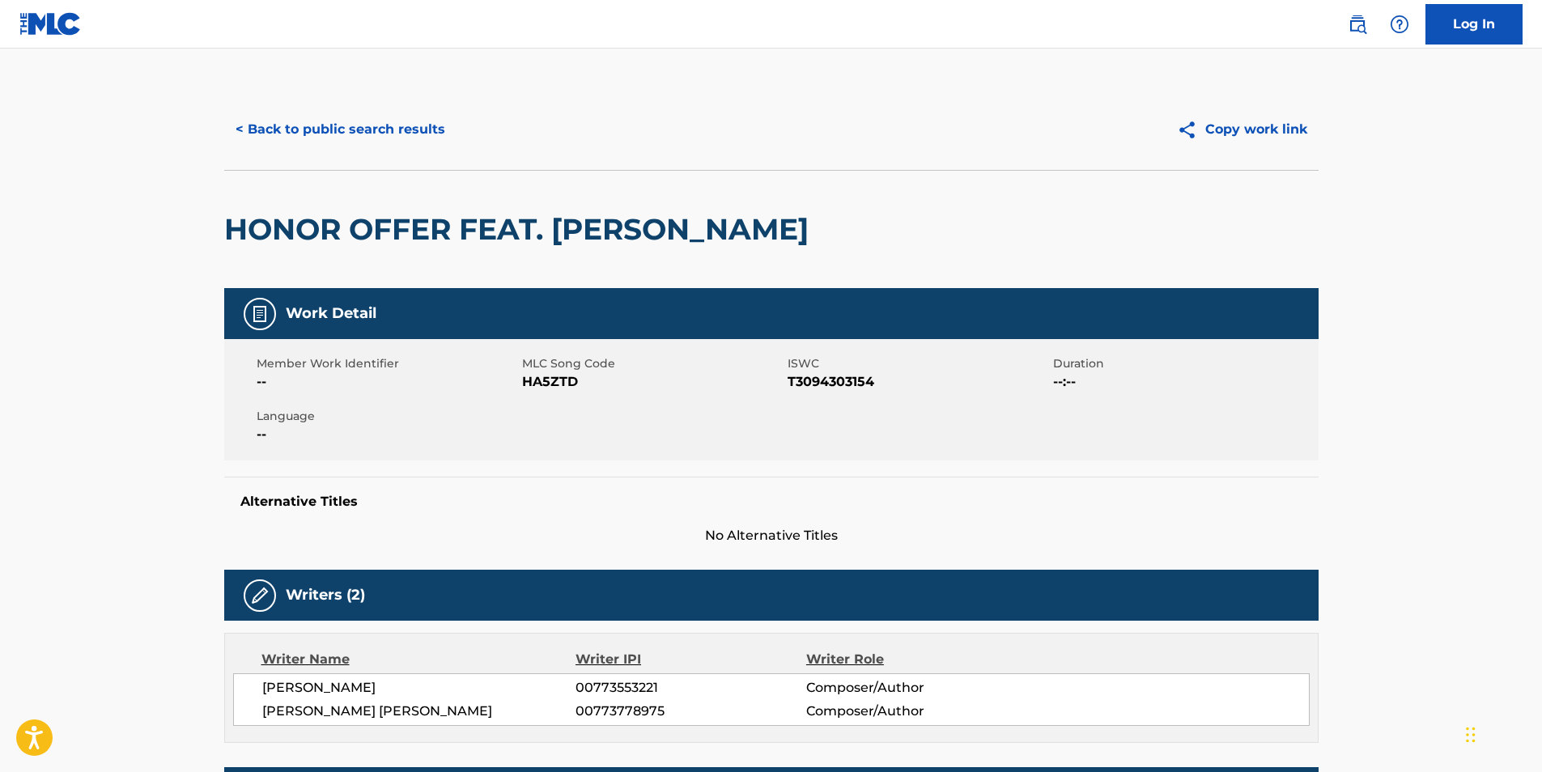
click at [537, 376] on span "HA5ZTD" at bounding box center [652, 381] width 261 height 19
copy span "HA5ZTD"
click at [275, 110] on button "< Back to public search results" at bounding box center [340, 129] width 232 height 40
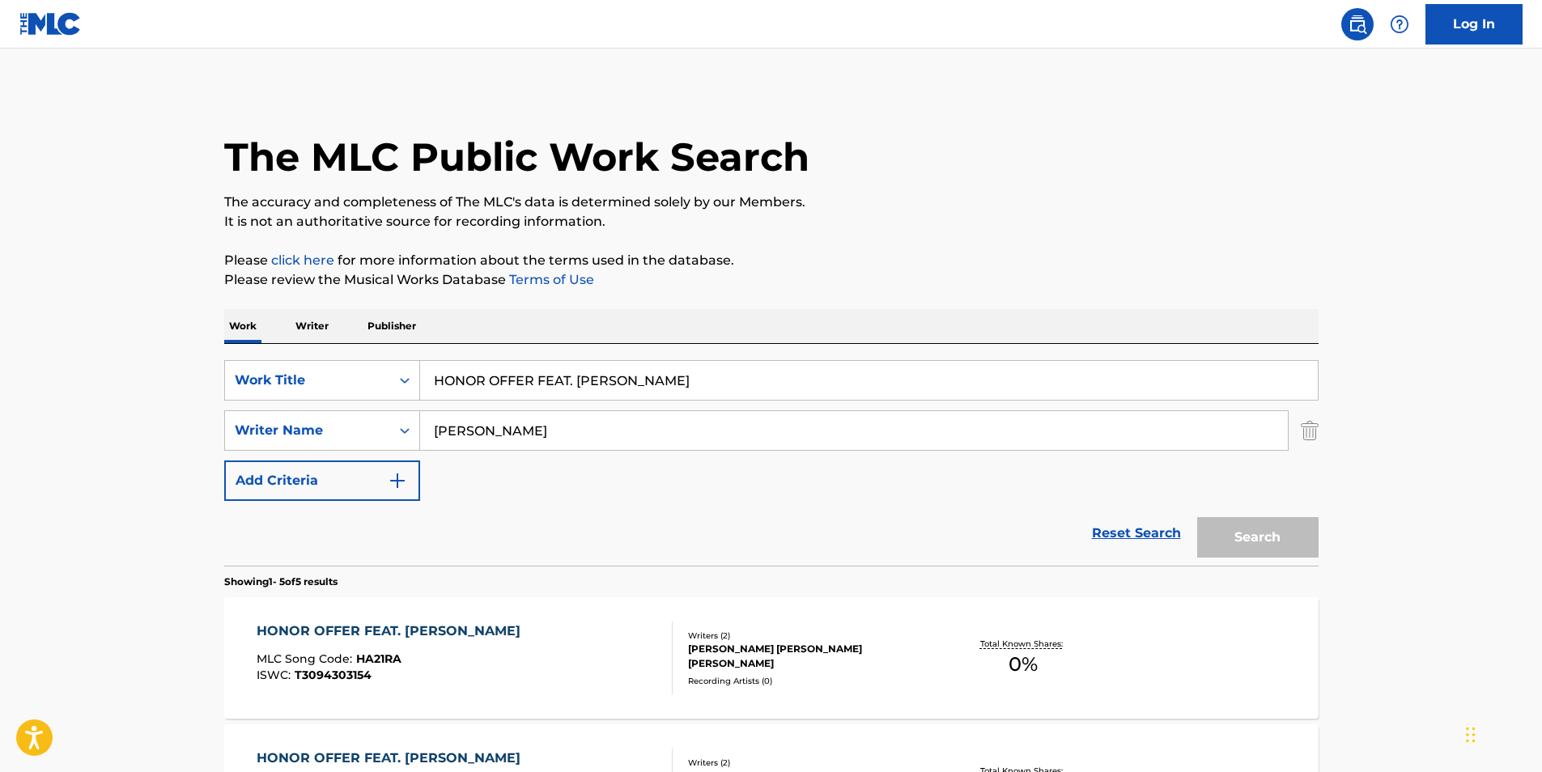
scroll to position [617, 0]
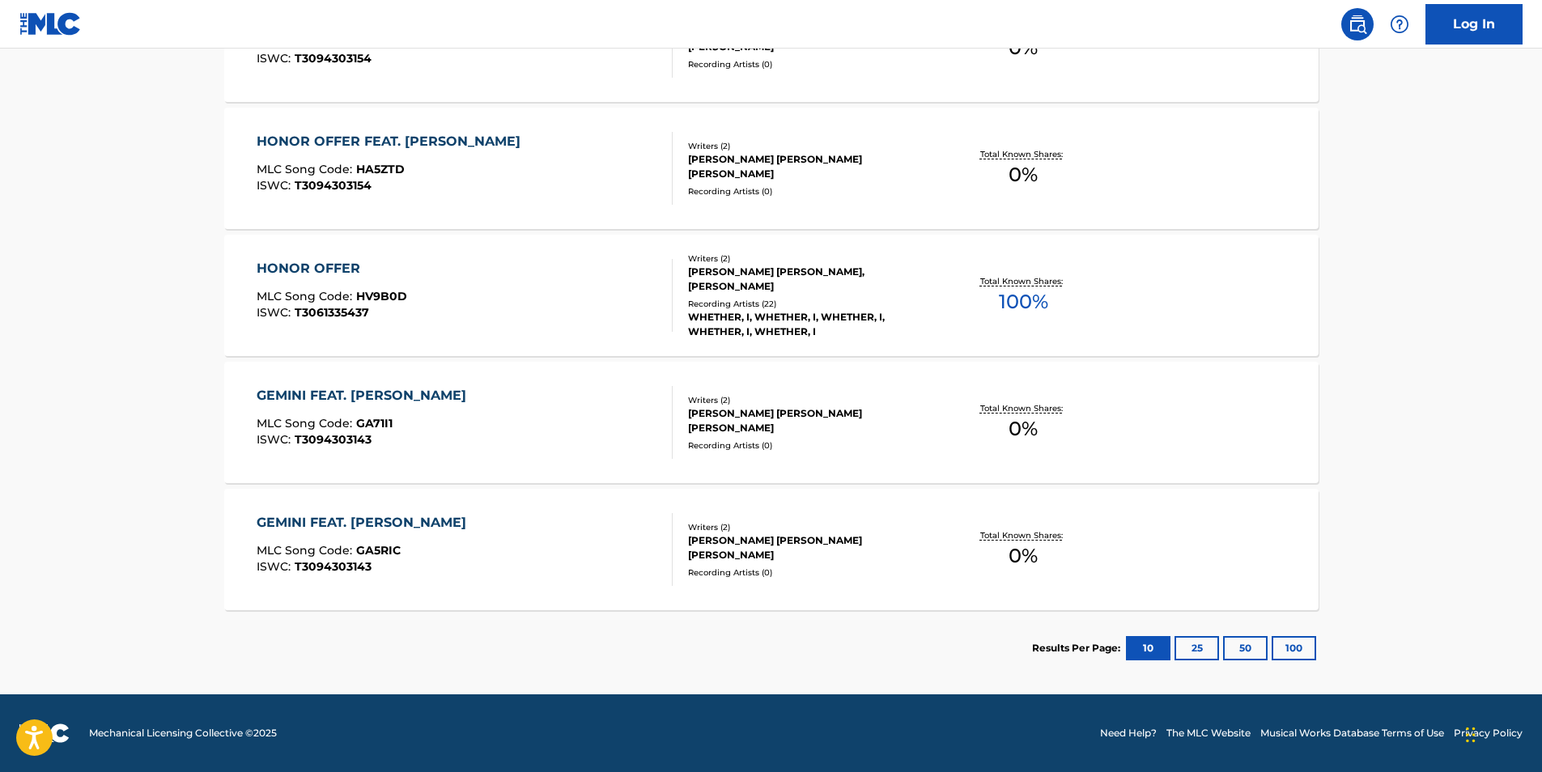
click at [296, 312] on span "T3061335437" at bounding box center [332, 312] width 74 height 15
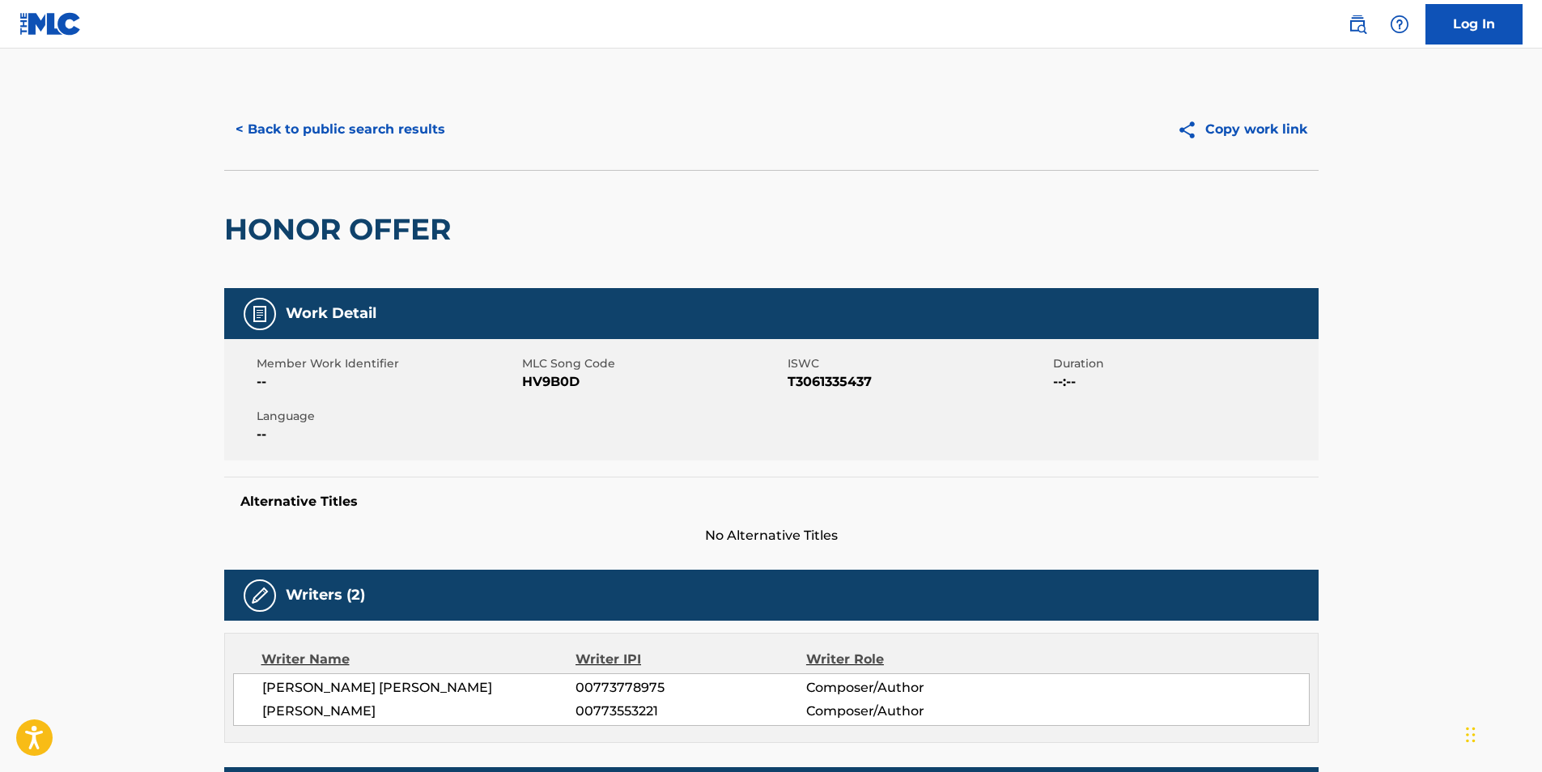
click at [550, 376] on span "HV9B0D" at bounding box center [652, 381] width 261 height 19
copy span "HV9B0D"
click at [385, 137] on button "< Back to public search results" at bounding box center [340, 129] width 232 height 40
